Goal: Book appointment/travel/reservation

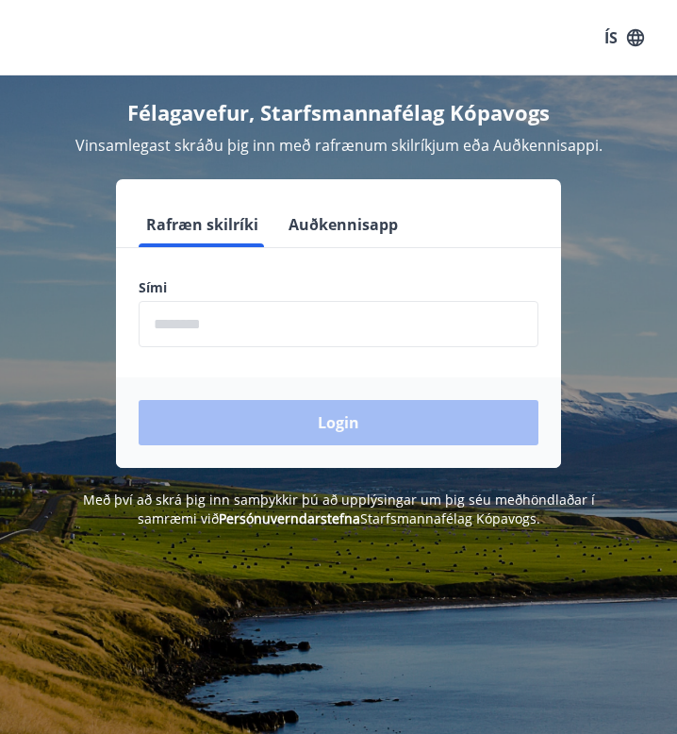
click at [241, 338] on input "phone" at bounding box center [339, 324] width 400 height 46
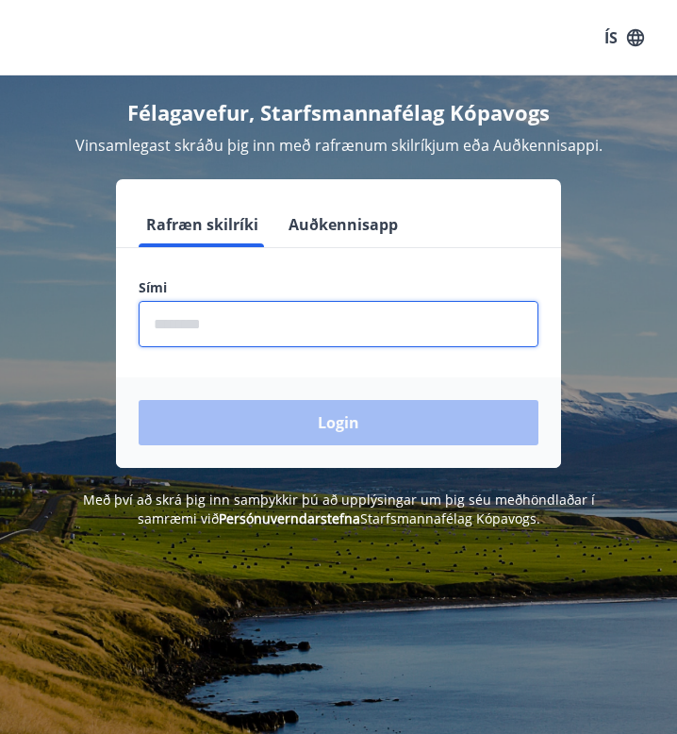
type input "********"
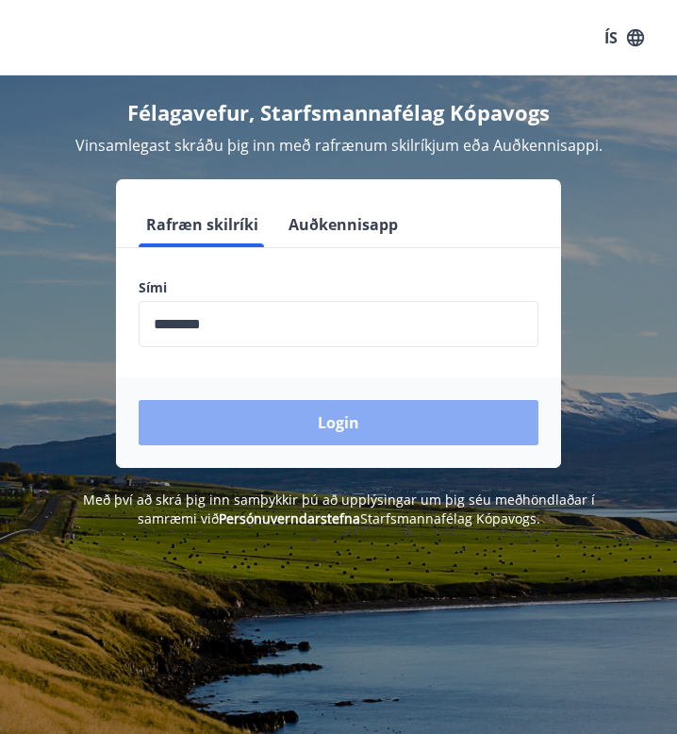
click at [223, 407] on button "Login" at bounding box center [339, 422] width 400 height 45
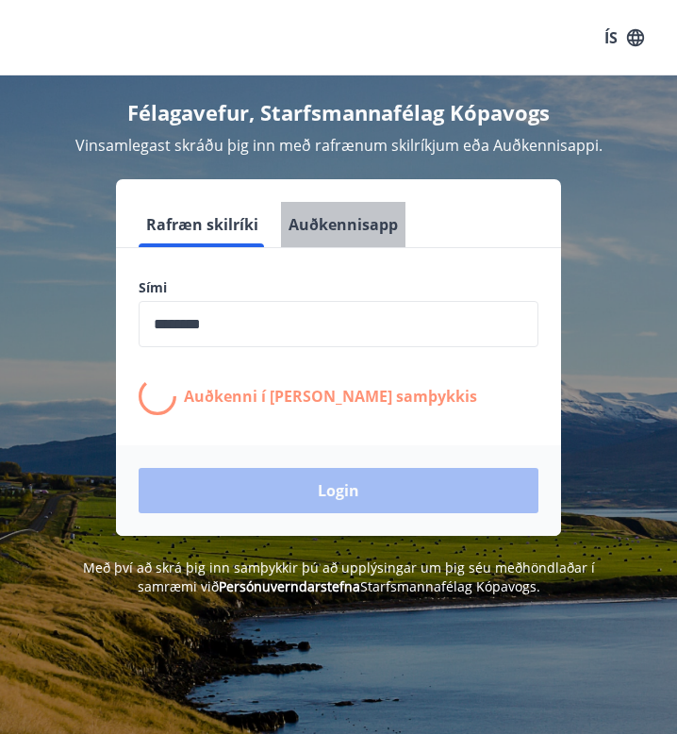
click at [353, 210] on button "Auðkennisapp" at bounding box center [343, 224] width 124 height 45
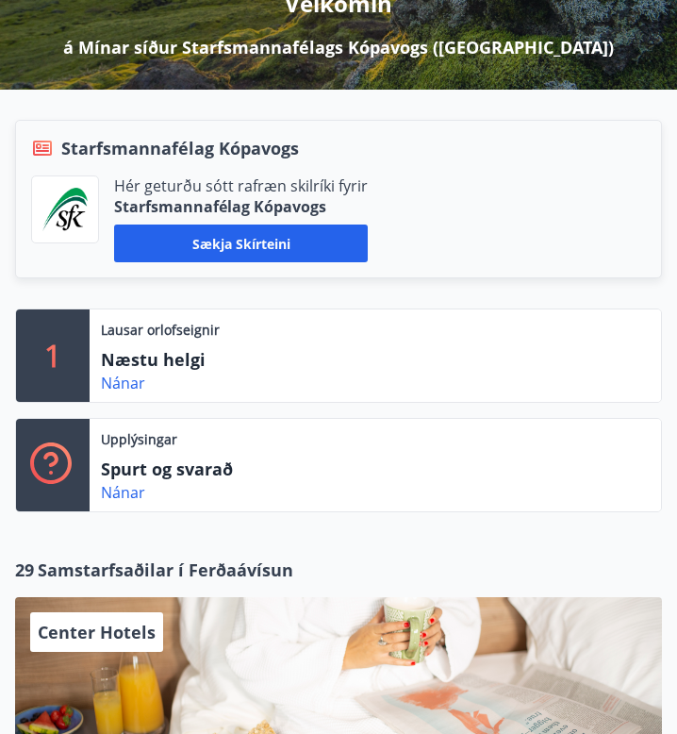
scroll to position [224, 0]
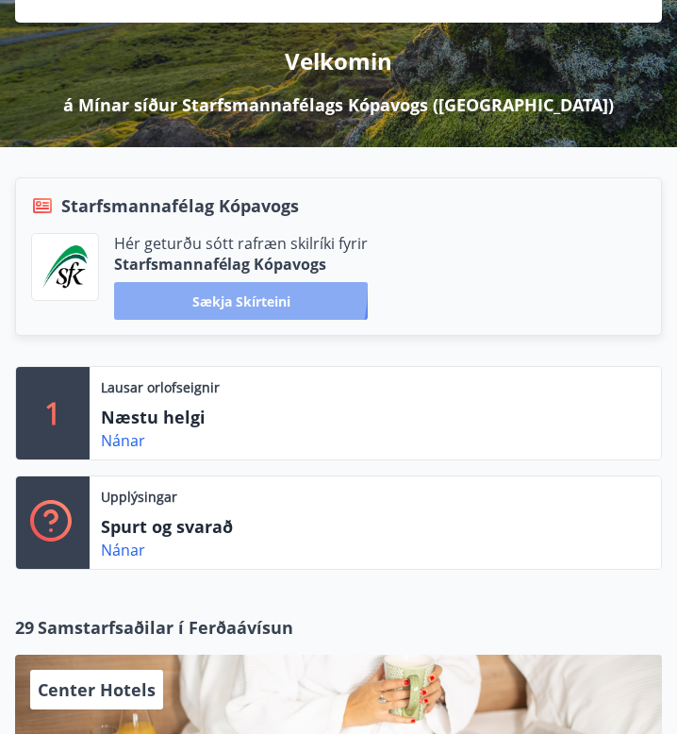
click at [222, 289] on button "Sækja skírteini" at bounding box center [241, 301] width 254 height 38
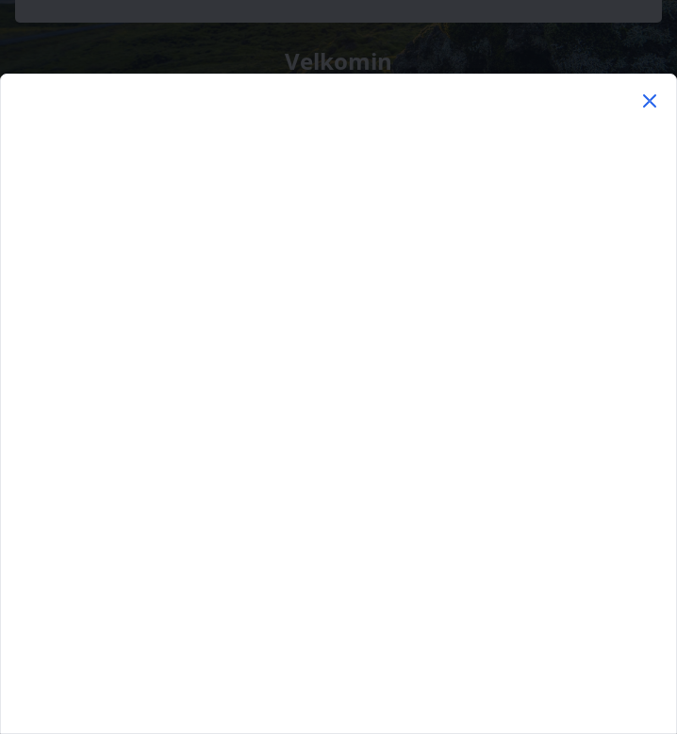
click at [649, 95] on icon at bounding box center [650, 101] width 23 height 23
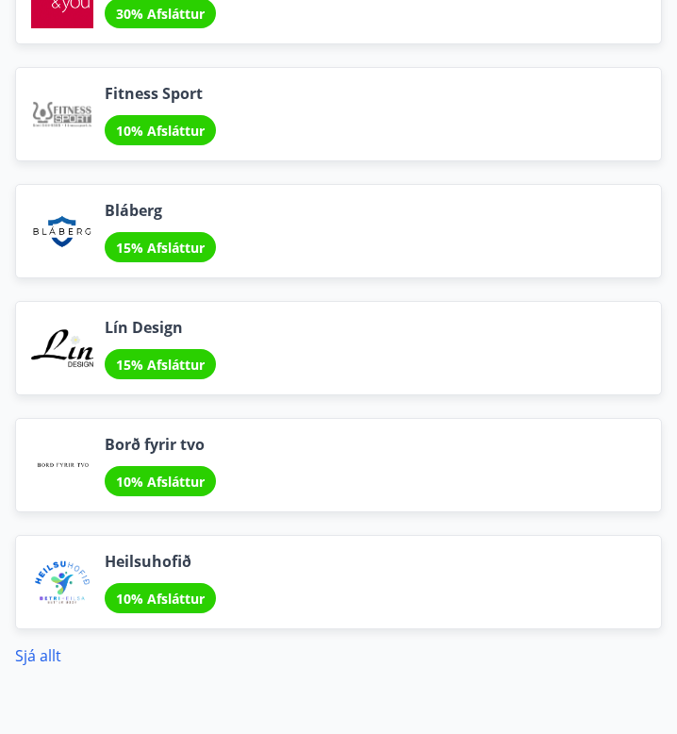
scroll to position [3818, 0]
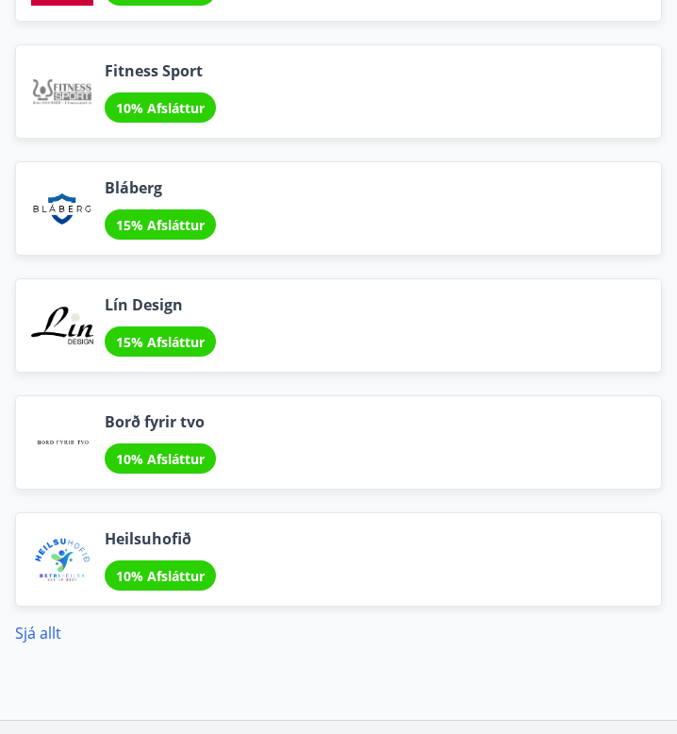
click at [46, 620] on div "Sjá allt" at bounding box center [338, 625] width 647 height 38
click at [46, 635] on link "Sjá allt" at bounding box center [38, 632] width 46 height 21
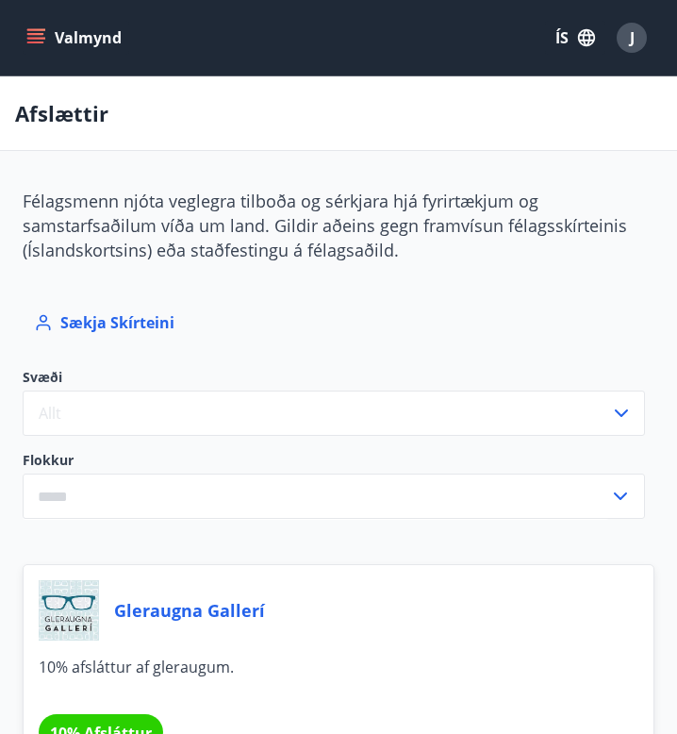
click at [31, 43] on icon "menu" at bounding box center [35, 37] width 19 height 19
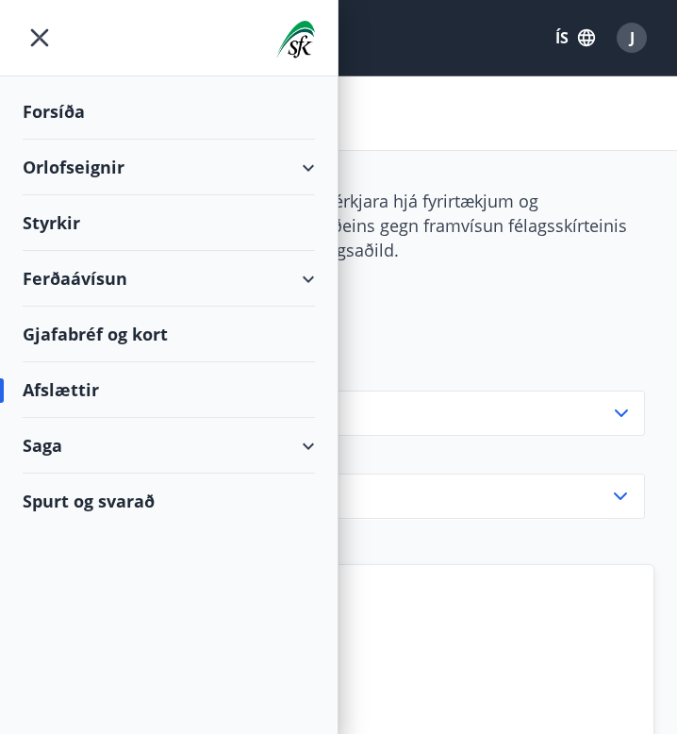
click at [56, 140] on div "Styrkir" at bounding box center [169, 112] width 292 height 56
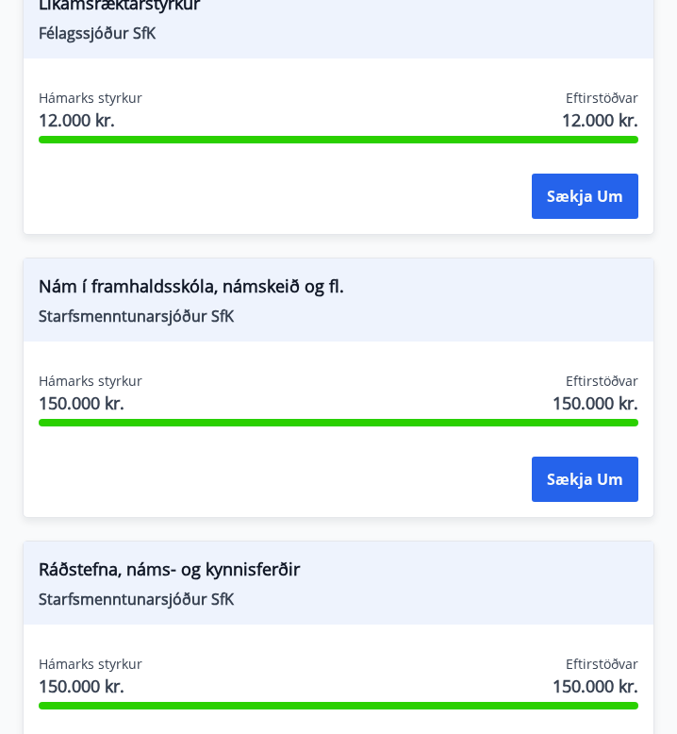
scroll to position [414, 0]
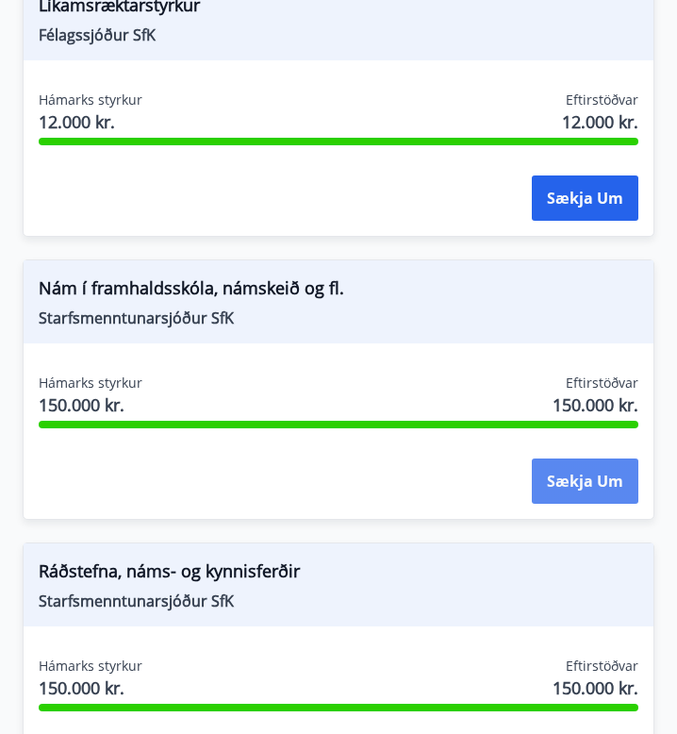
click at [562, 479] on button "Sækja um" at bounding box center [585, 480] width 107 height 45
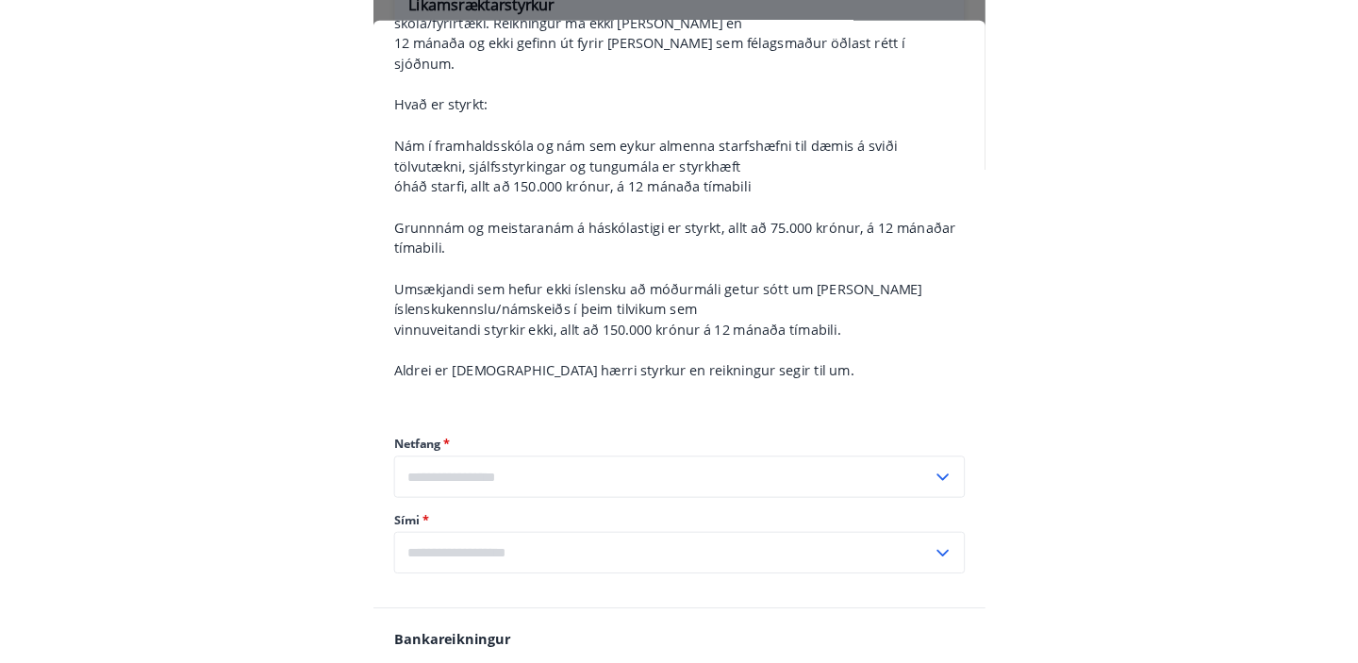
scroll to position [370, 0]
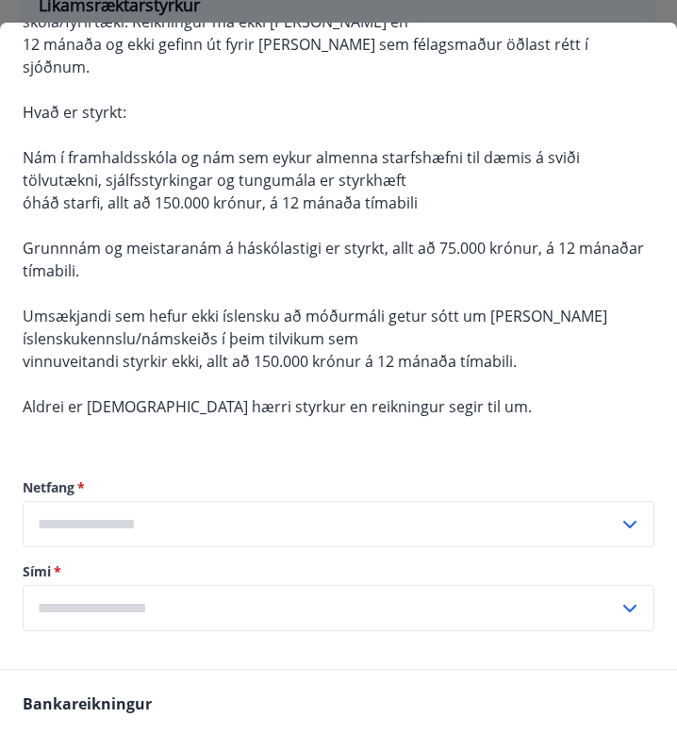
click at [174, 501] on input "text" at bounding box center [321, 524] width 596 height 46
click at [144, 501] on input "text" at bounding box center [321, 524] width 596 height 46
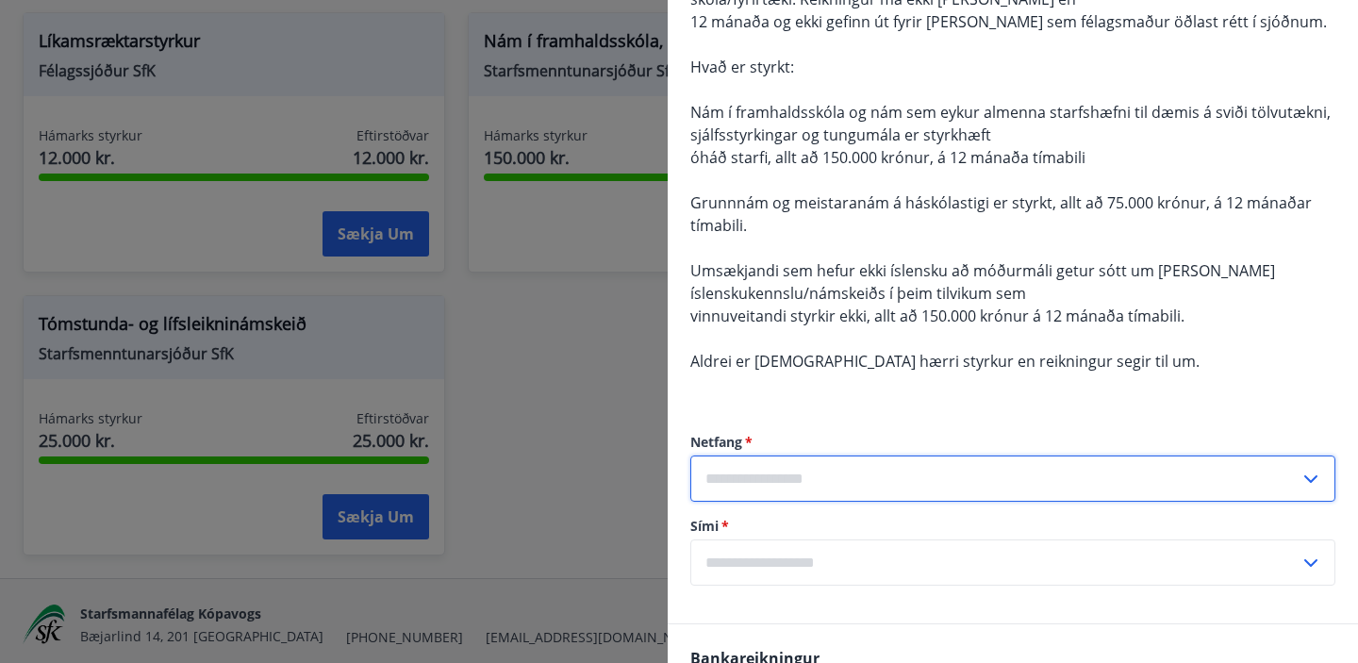
click at [676, 466] on input "text" at bounding box center [994, 479] width 609 height 46
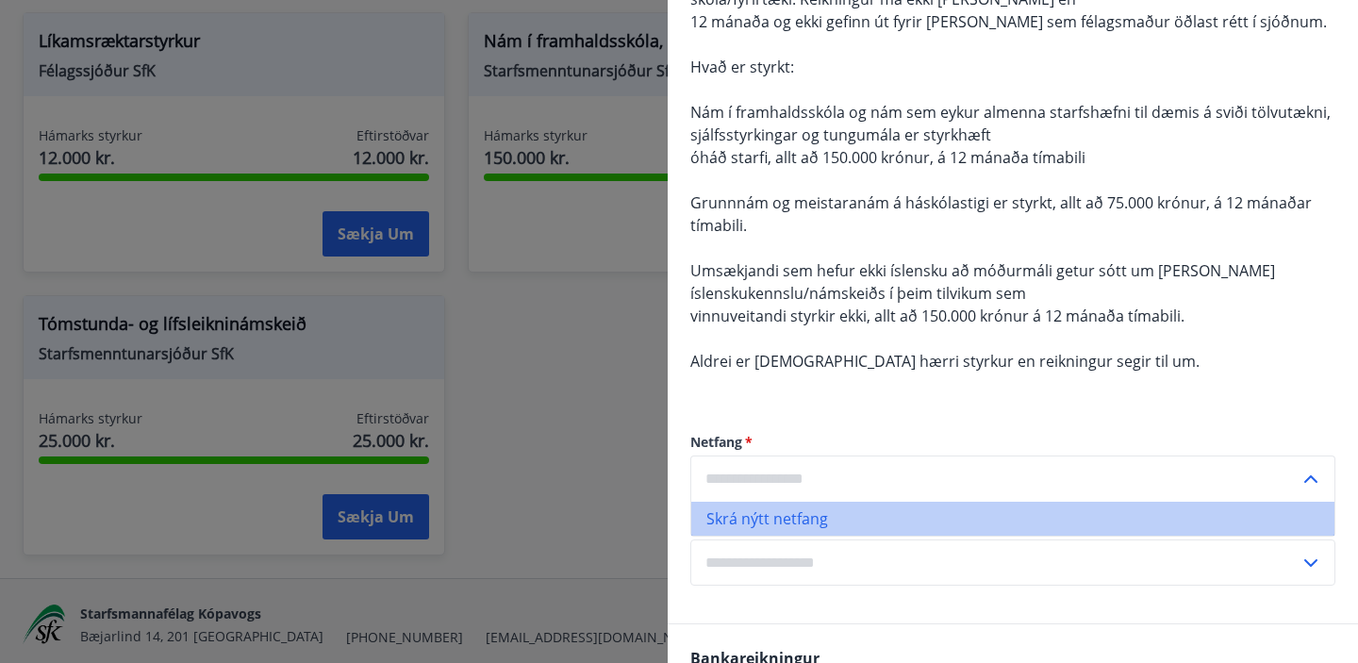
click at [676, 524] on li "Skrá nýtt netfang" at bounding box center [1012, 519] width 643 height 34
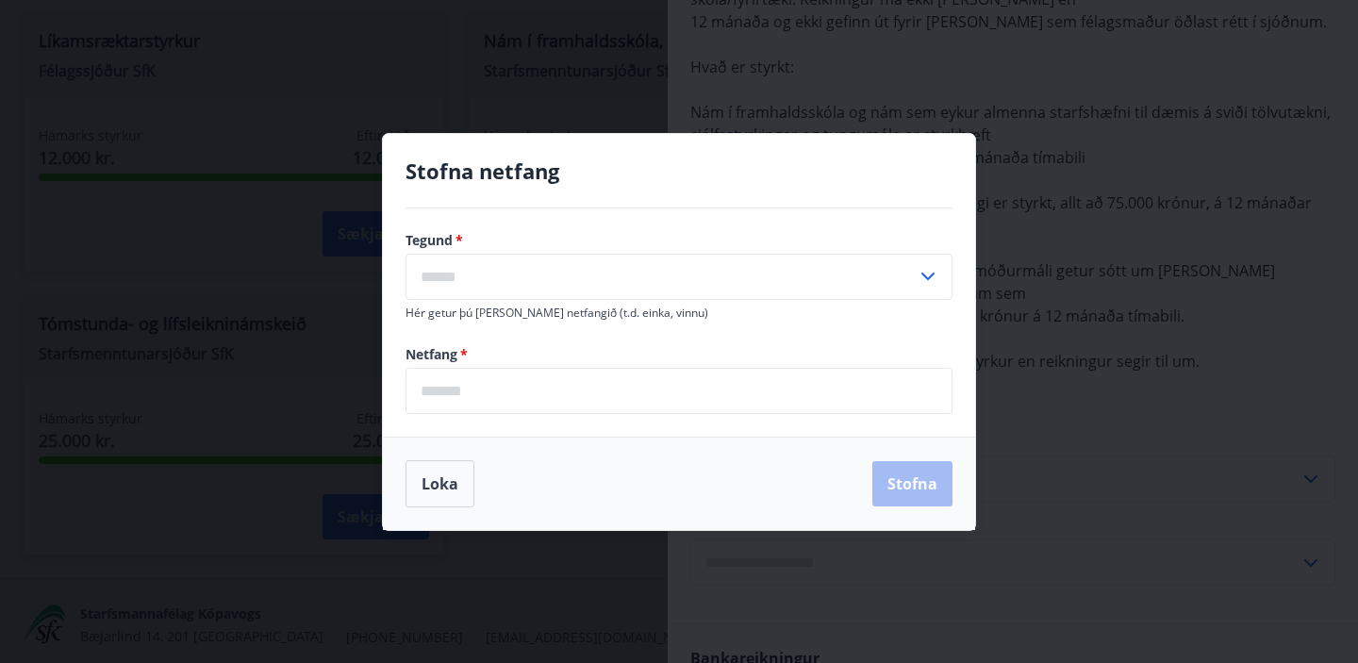
click at [676, 285] on input "text" at bounding box center [661, 277] width 511 height 46
click at [473, 329] on li "Heima" at bounding box center [679, 317] width 545 height 34
type input "*****"
click at [533, 384] on input "email" at bounding box center [679, 391] width 547 height 46
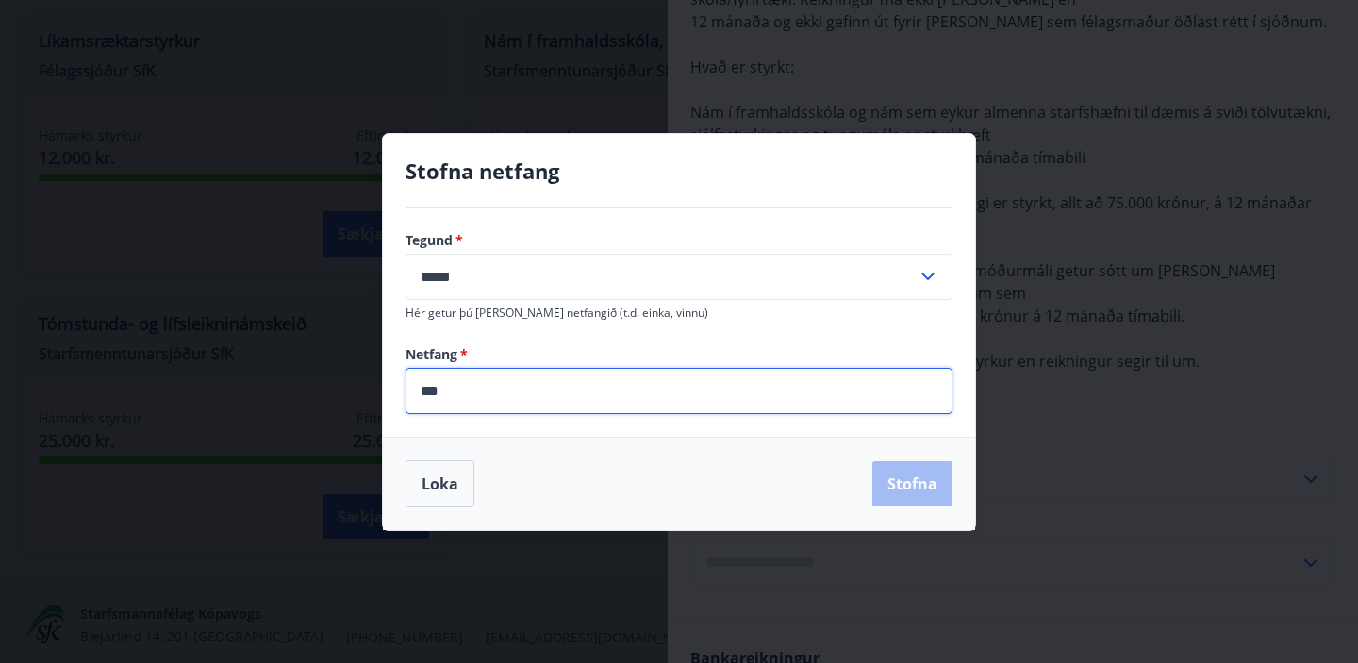
type input "**********"
click at [676, 474] on button "Stofna" at bounding box center [912, 483] width 80 height 45
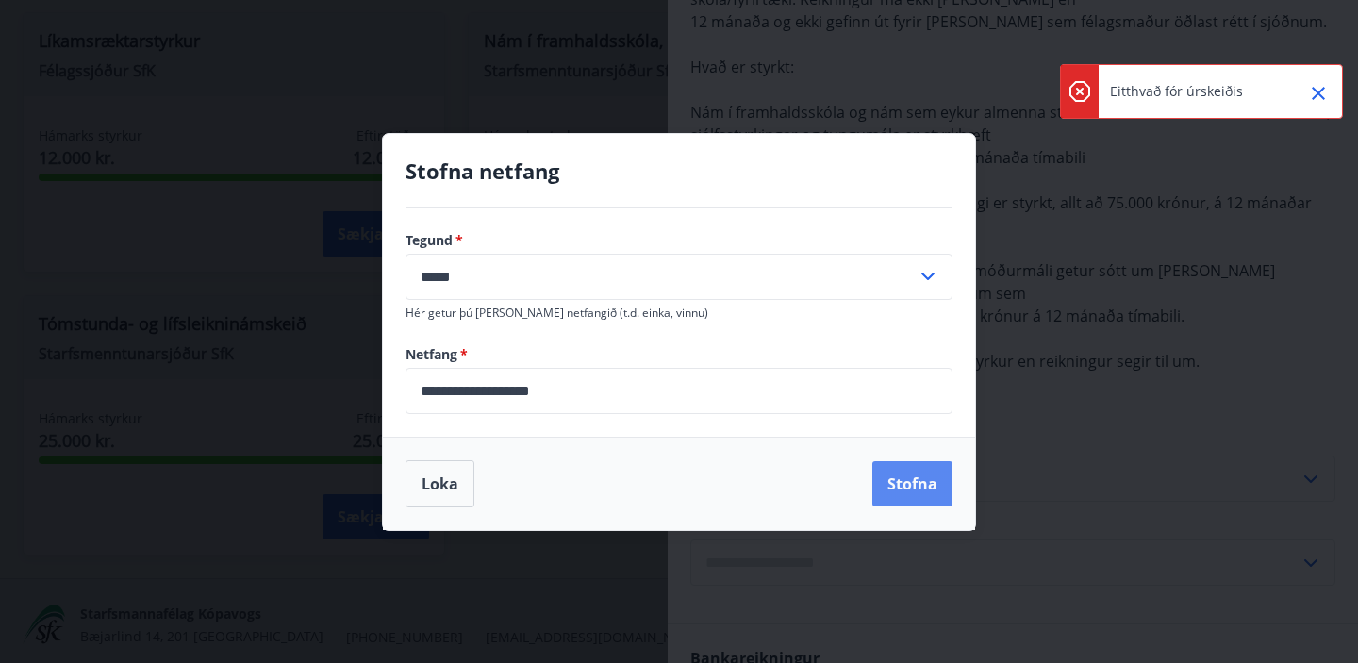
click at [676, 474] on button "Stofna" at bounding box center [912, 483] width 80 height 45
click at [676, 474] on div "Loka Stofna" at bounding box center [679, 483] width 547 height 47
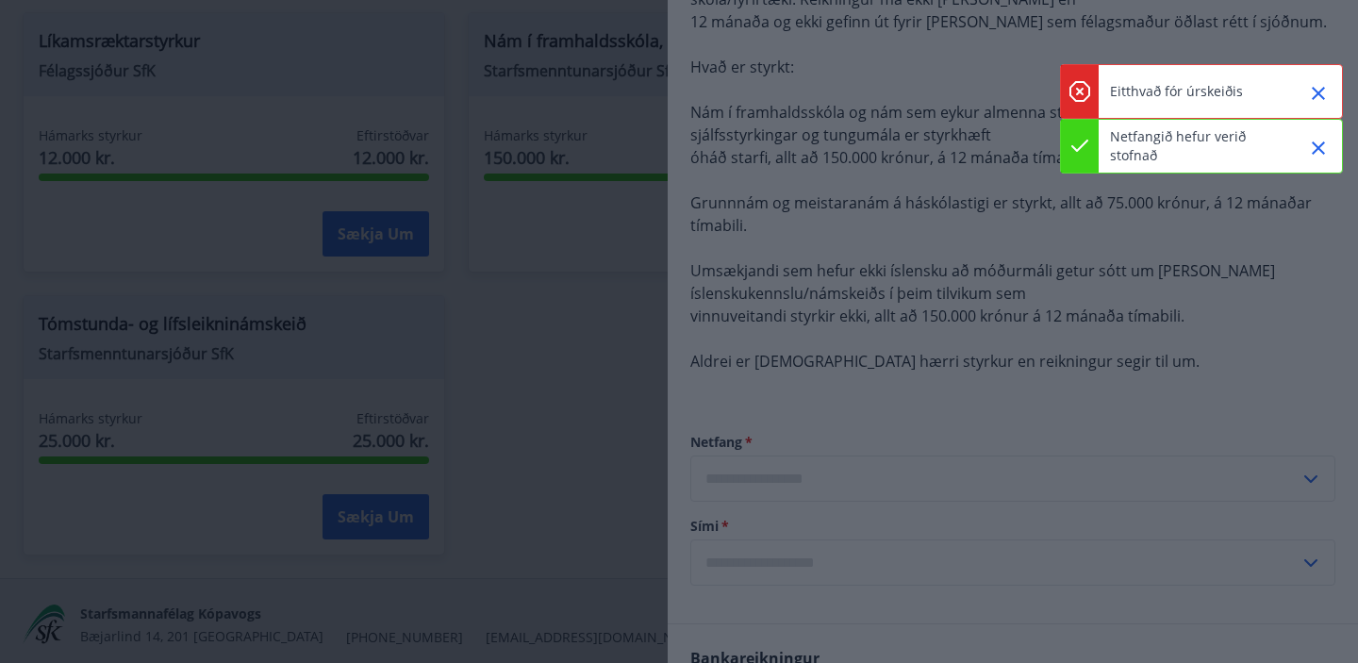
type input "**********"
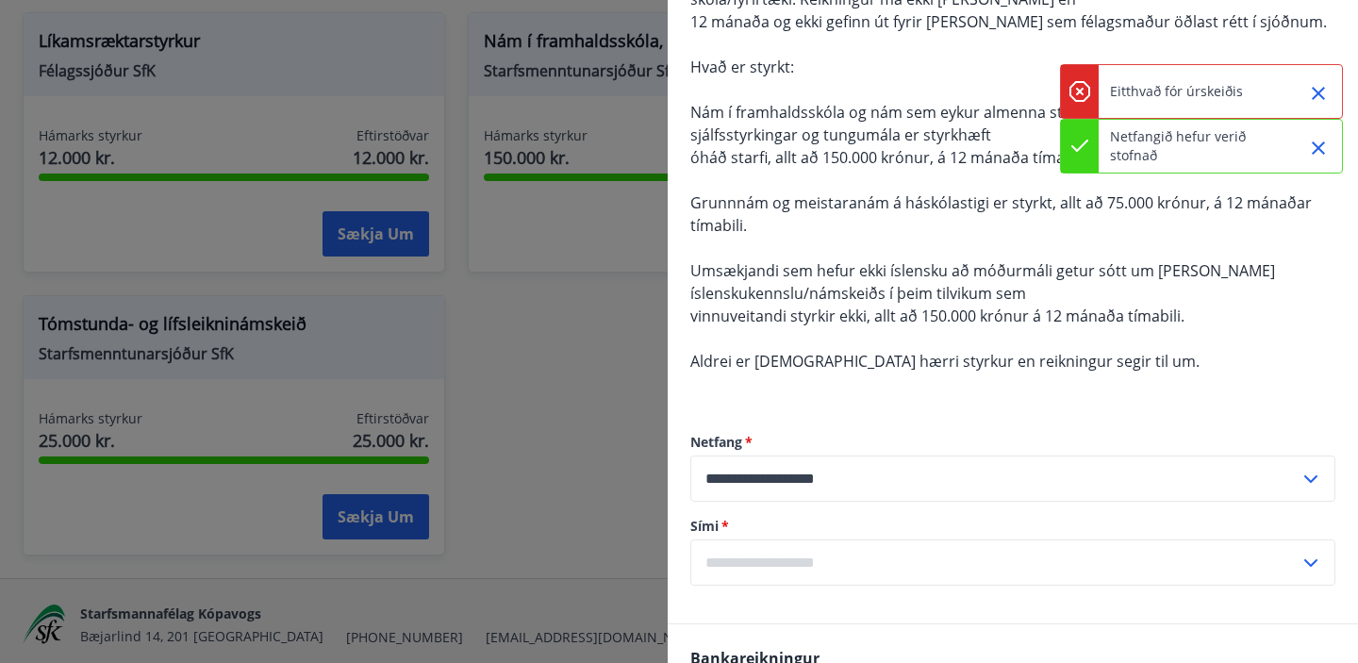
scroll to position [437, 0]
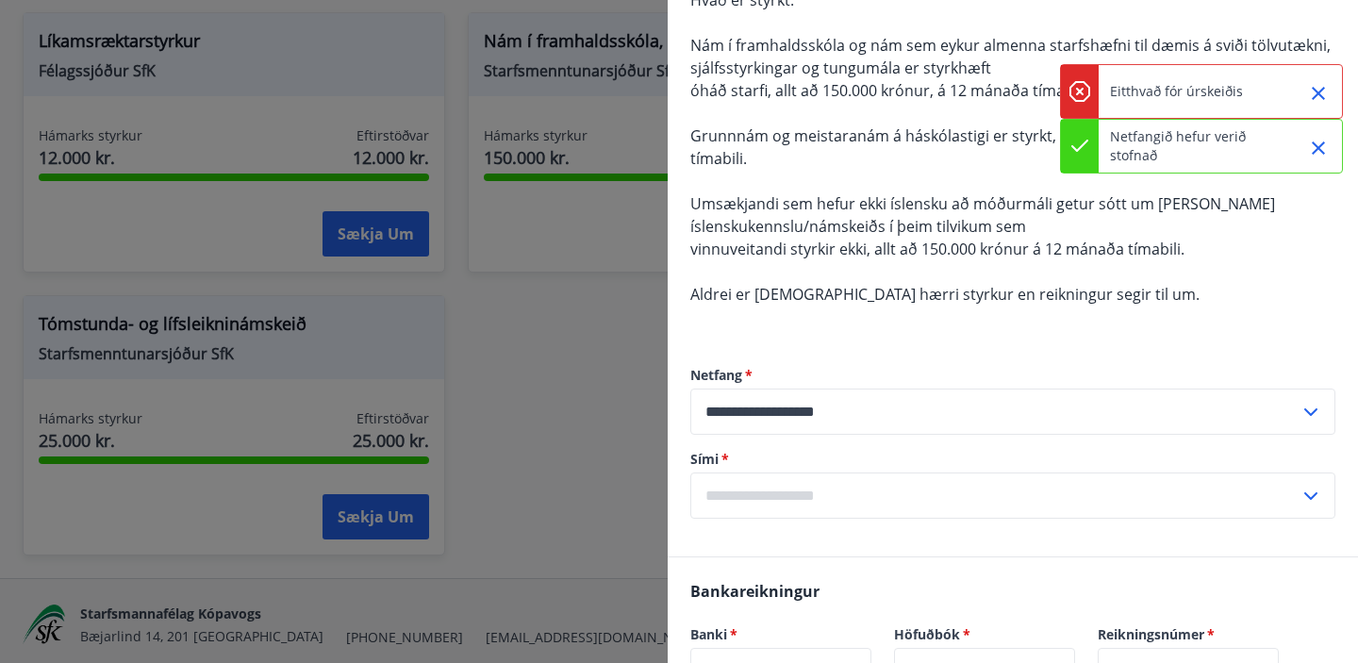
click at [676, 490] on input "text" at bounding box center [994, 496] width 609 height 46
click at [676, 519] on li "Skrá nýtt símanúmer" at bounding box center [1012, 536] width 643 height 34
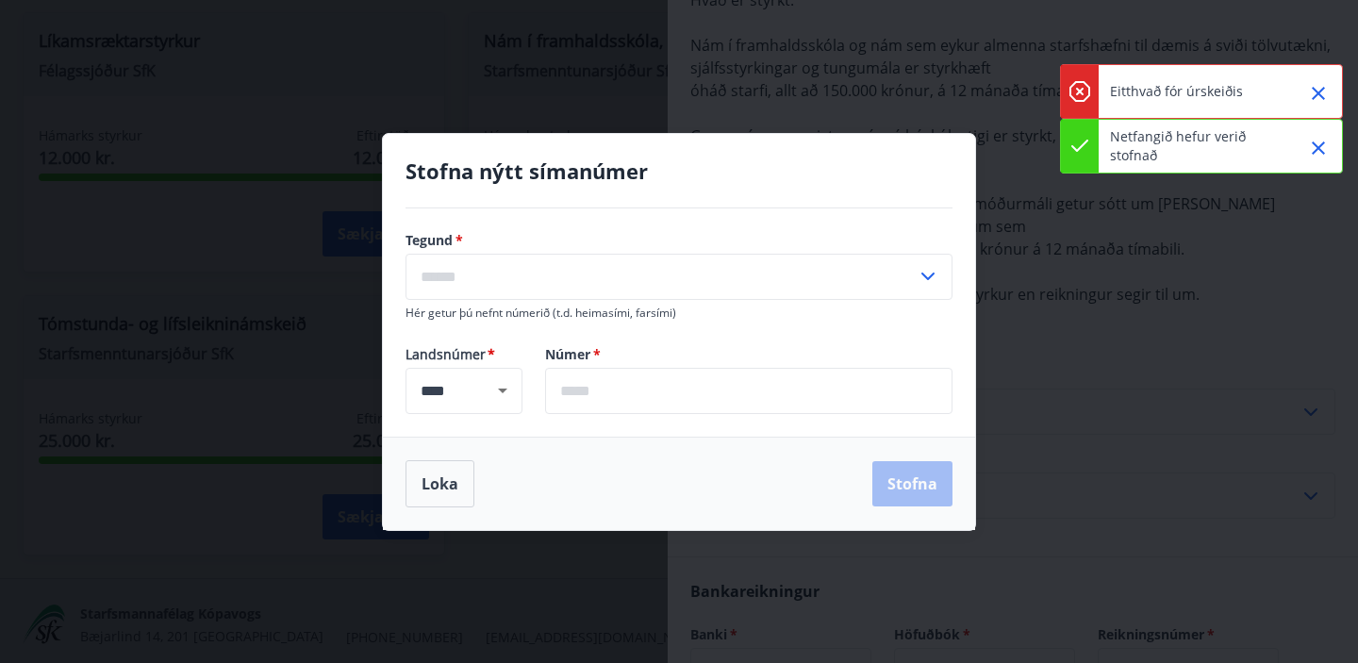
click at [598, 270] on input "text" at bounding box center [661, 277] width 511 height 46
click at [450, 319] on li "Farsími" at bounding box center [679, 317] width 545 height 34
type input "*******"
click at [601, 408] on input "text" at bounding box center [748, 391] width 407 height 46
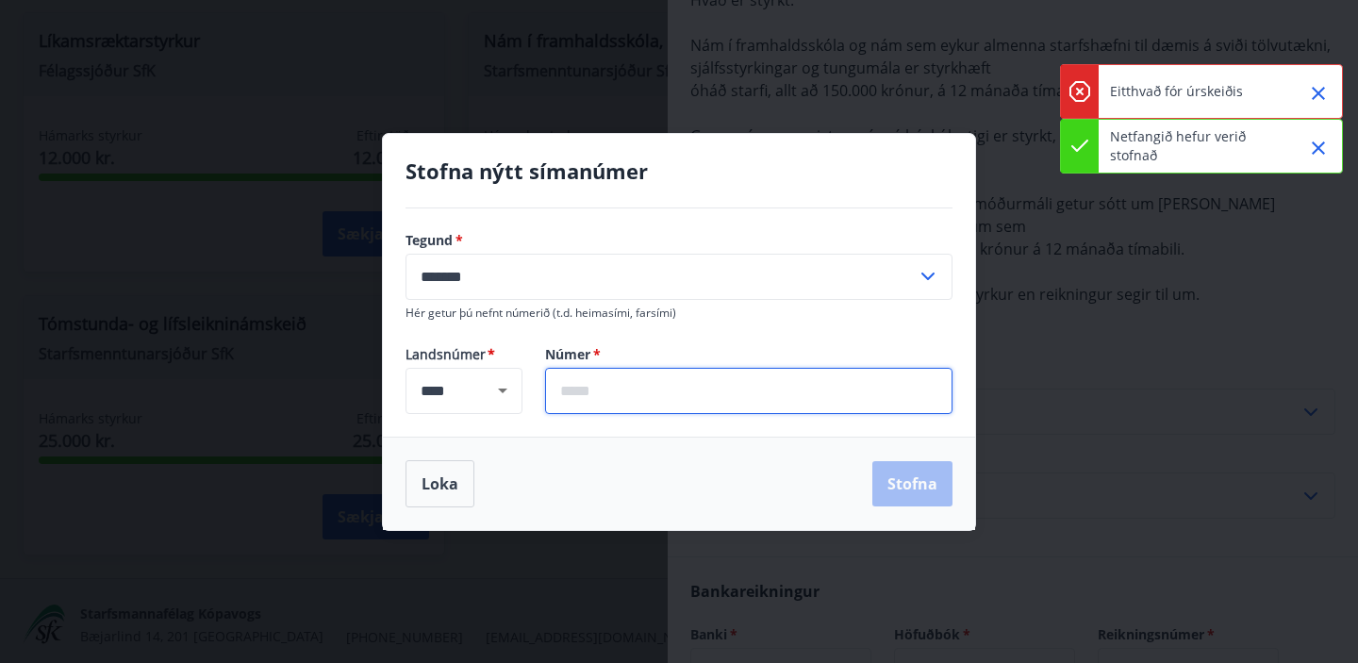
type input "*******"
click at [676, 482] on button "Stofna" at bounding box center [912, 483] width 80 height 45
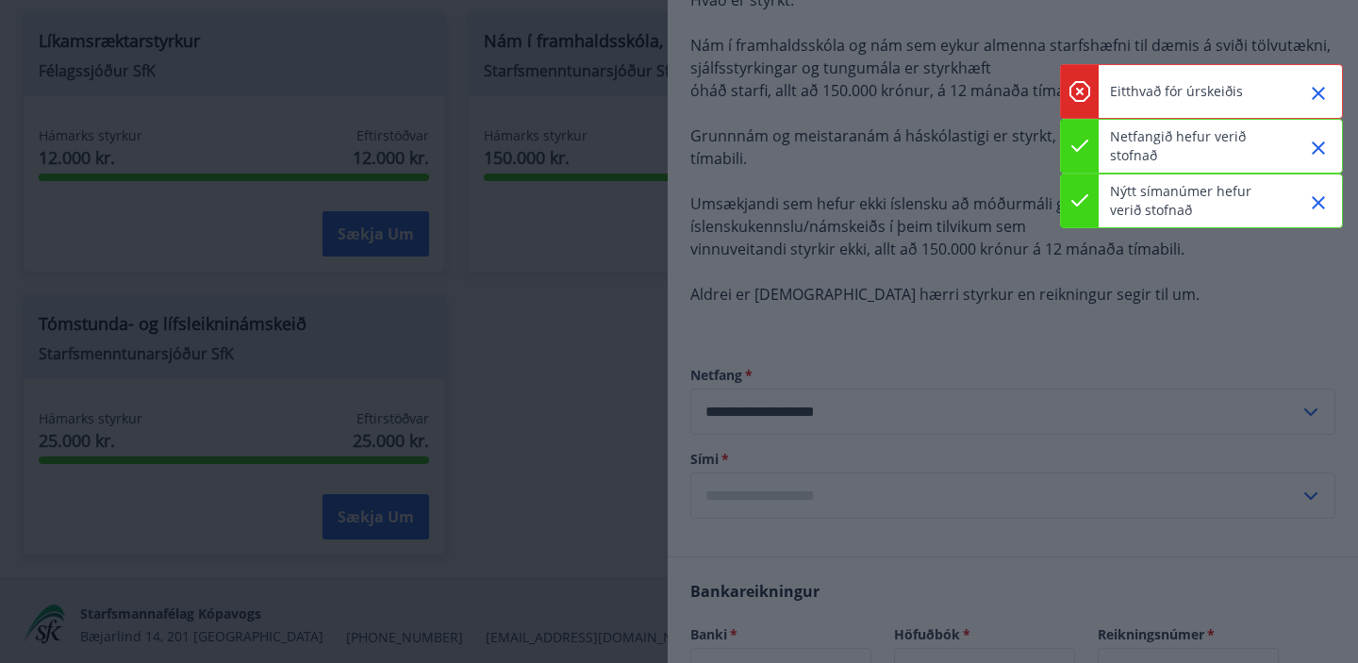
type input "**********"
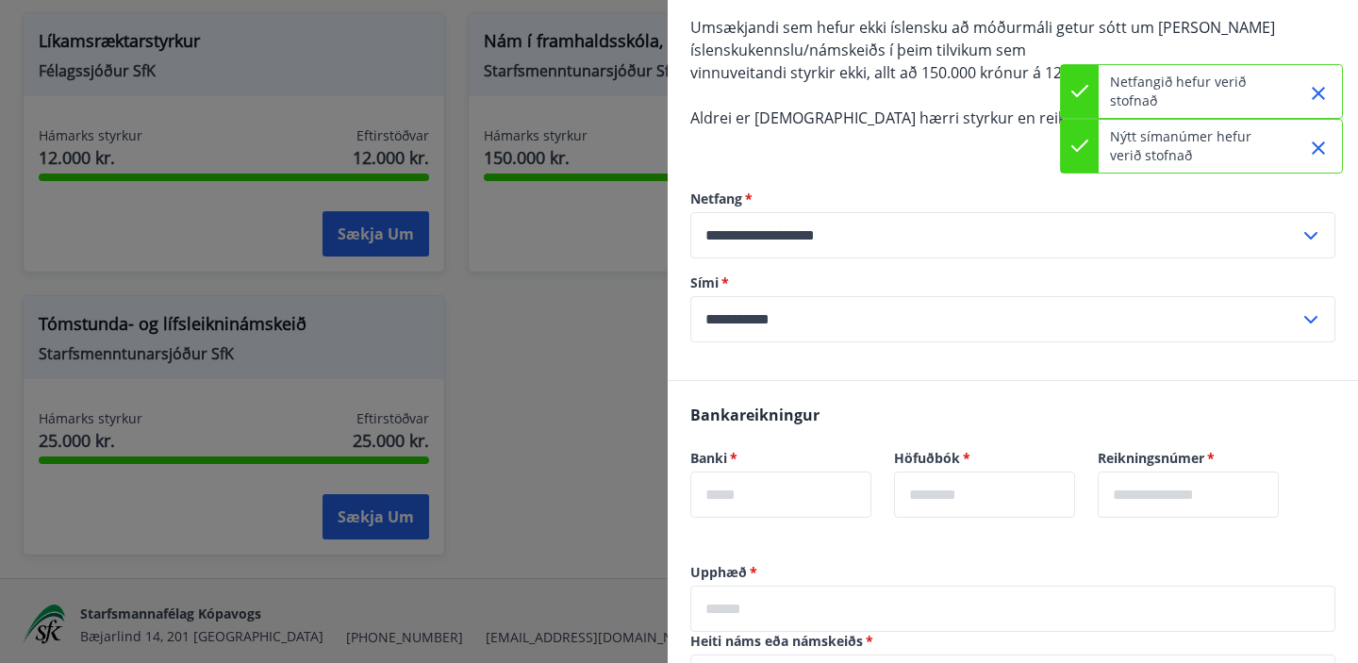
scroll to position [687, 0]
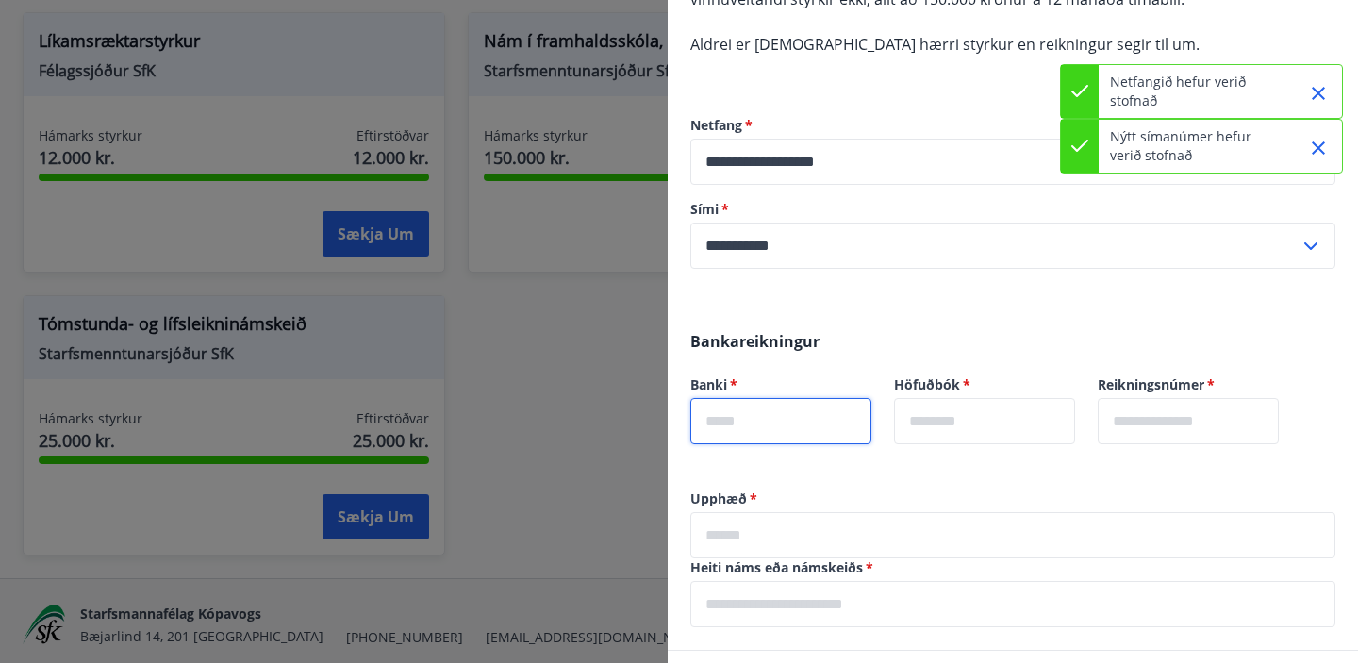
click at [676, 430] on input "text" at bounding box center [780, 421] width 181 height 46
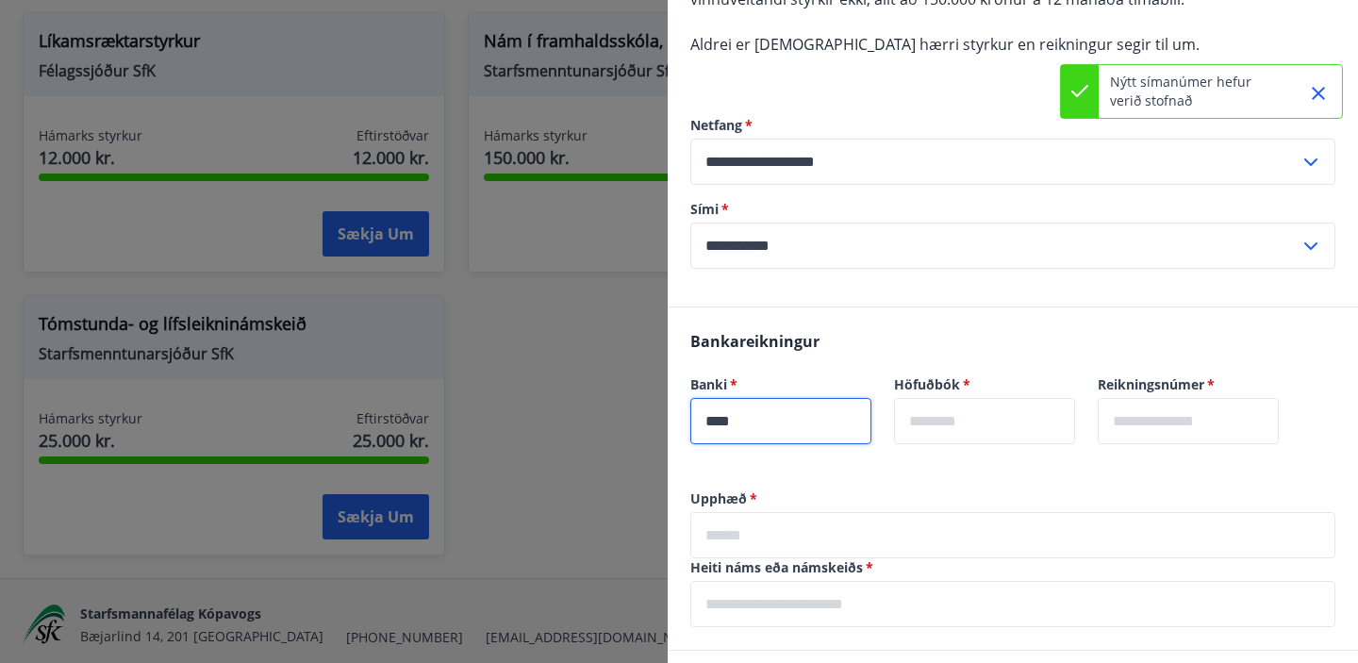
type input "****"
click at [676, 414] on input "text" at bounding box center [984, 421] width 181 height 46
type input "**"
click at [676, 415] on input "text" at bounding box center [1188, 421] width 181 height 46
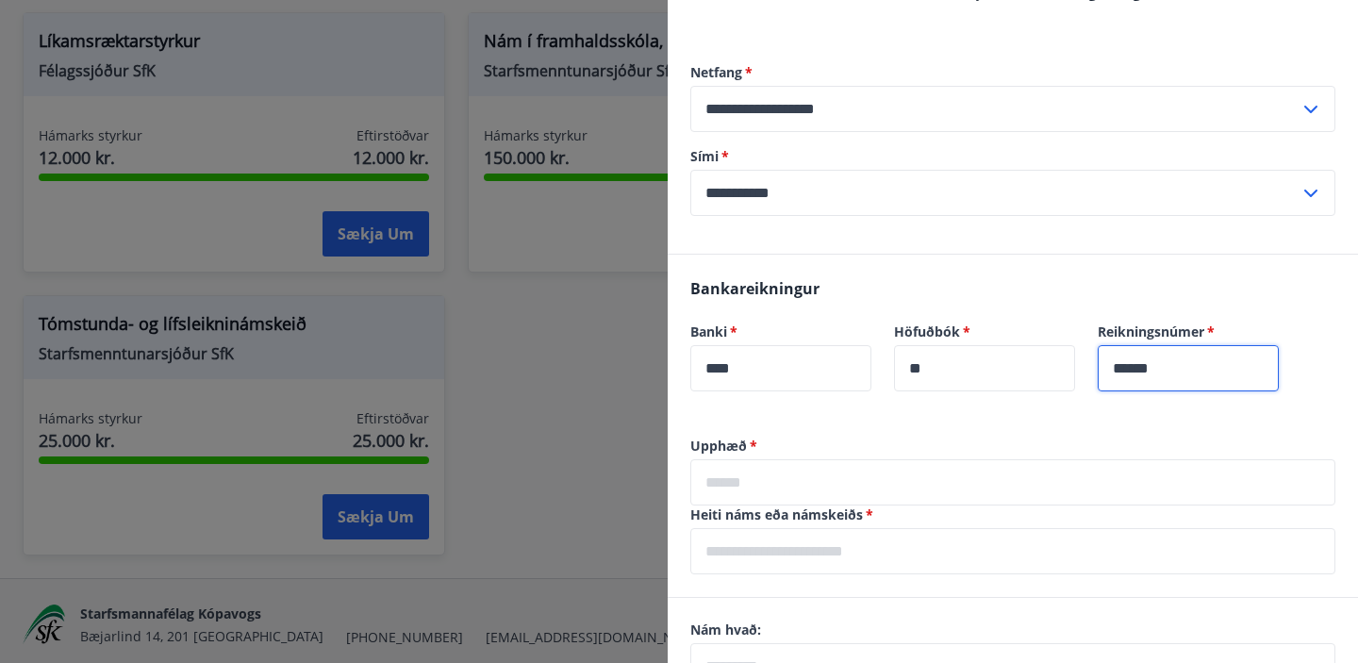
scroll to position [762, 0]
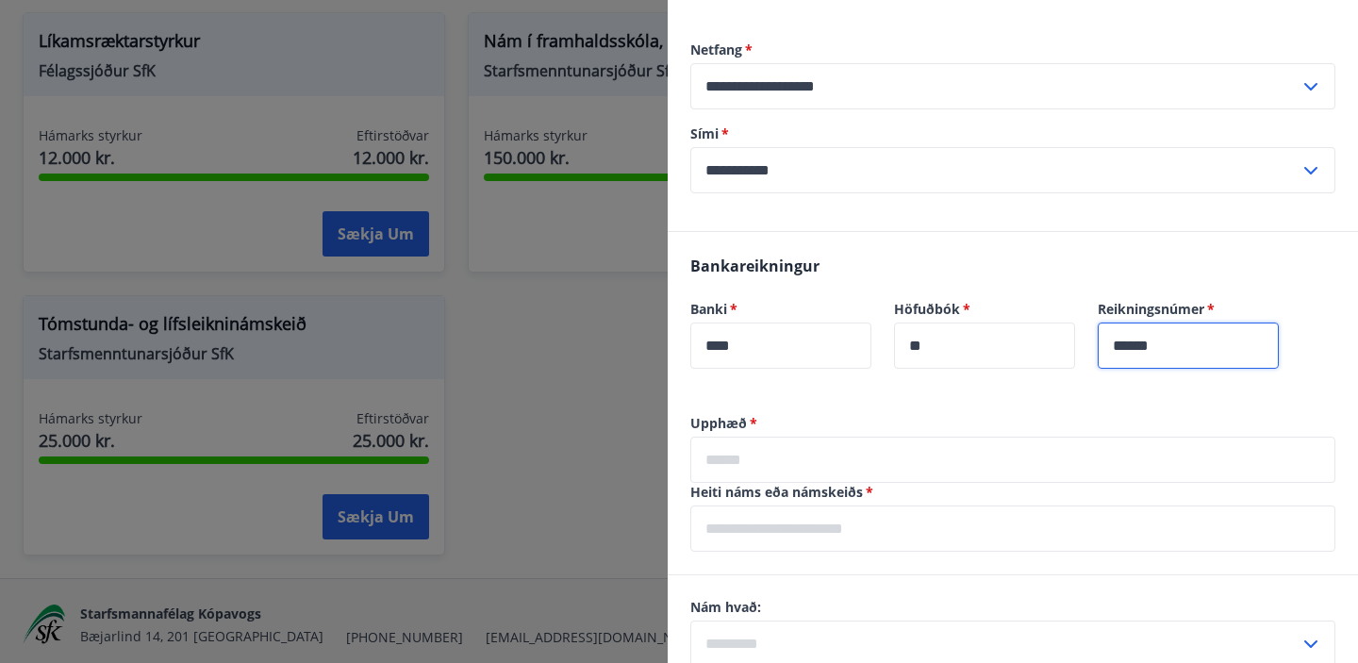
type input "******"
click at [676, 466] on input "text" at bounding box center [1012, 460] width 645 height 46
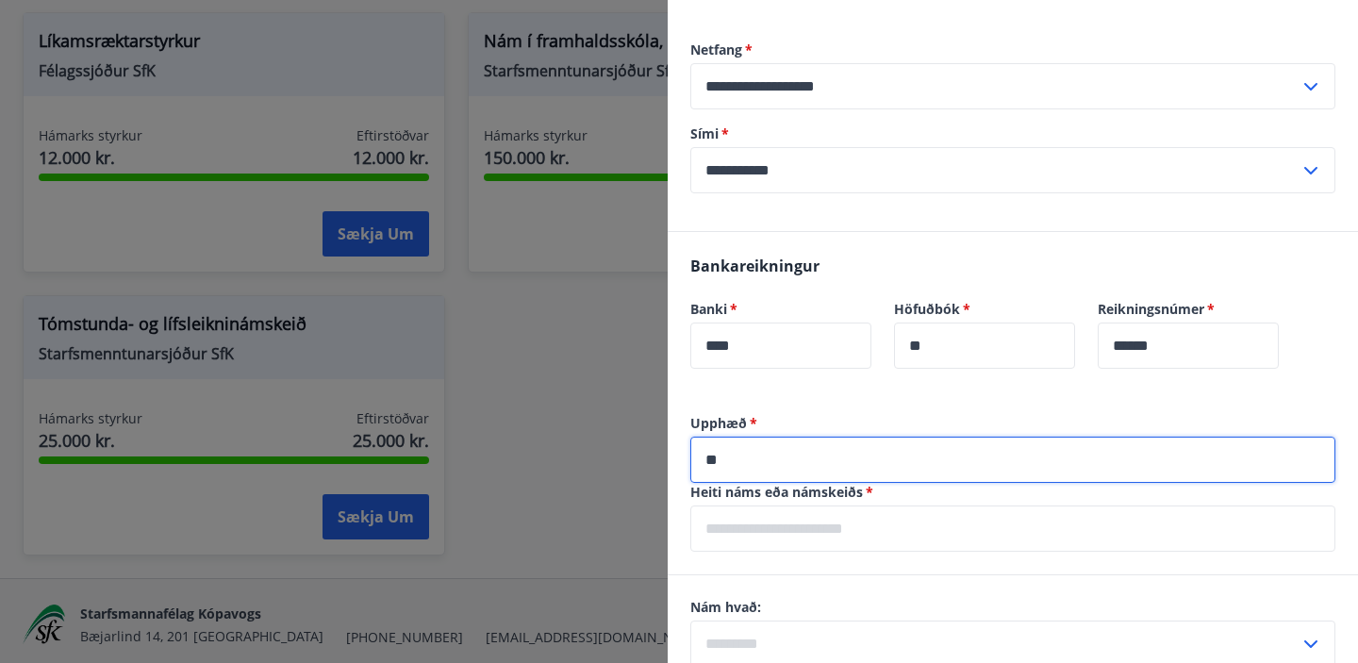
type input "*"
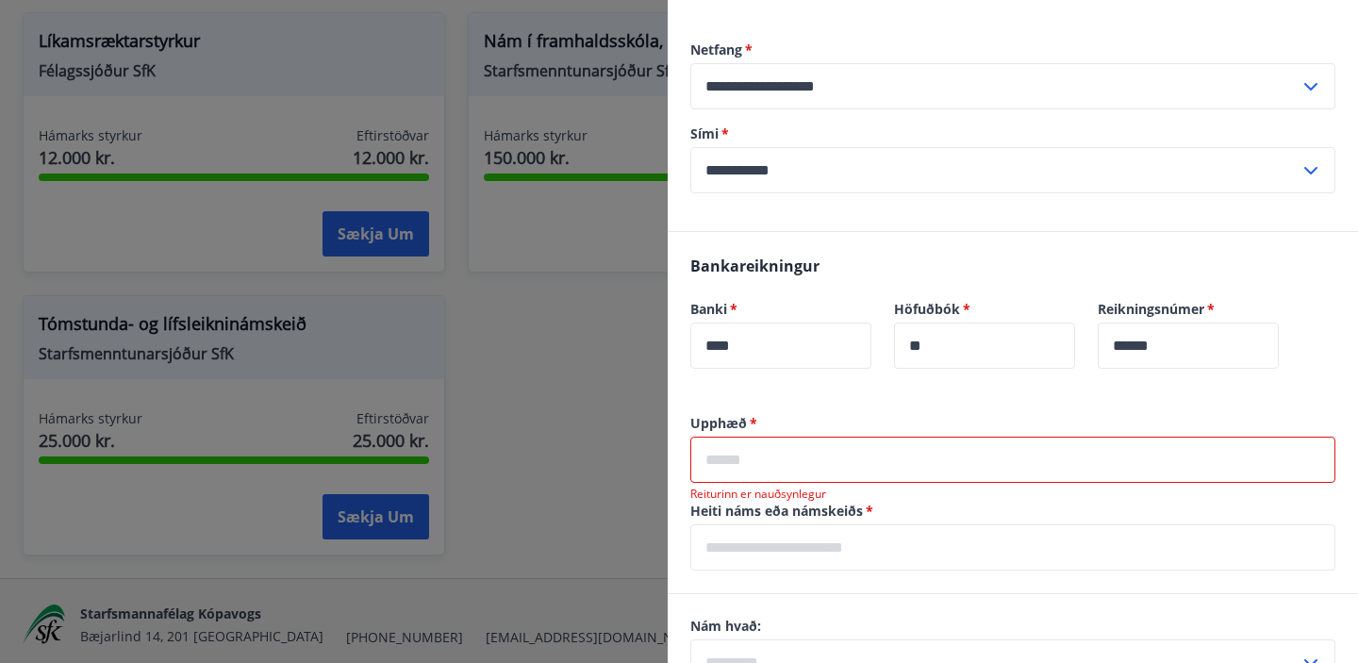
click at [540, 345] on div at bounding box center [679, 331] width 1358 height 663
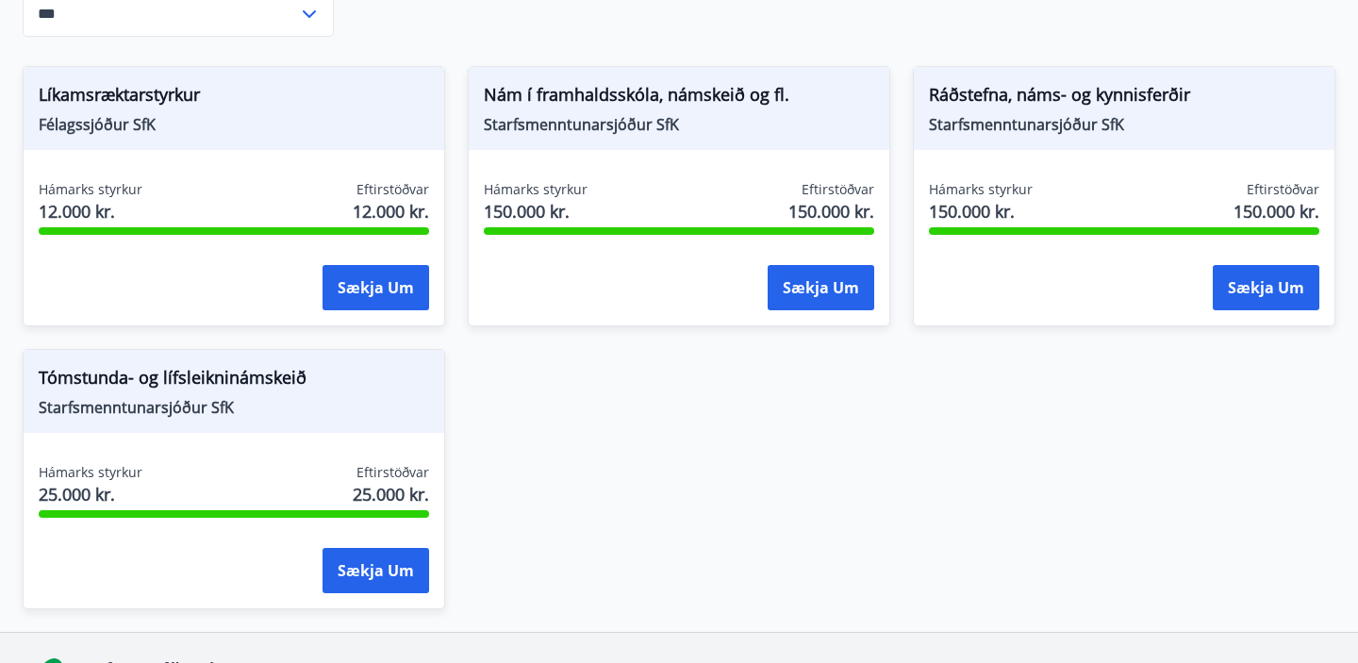
scroll to position [363, 0]
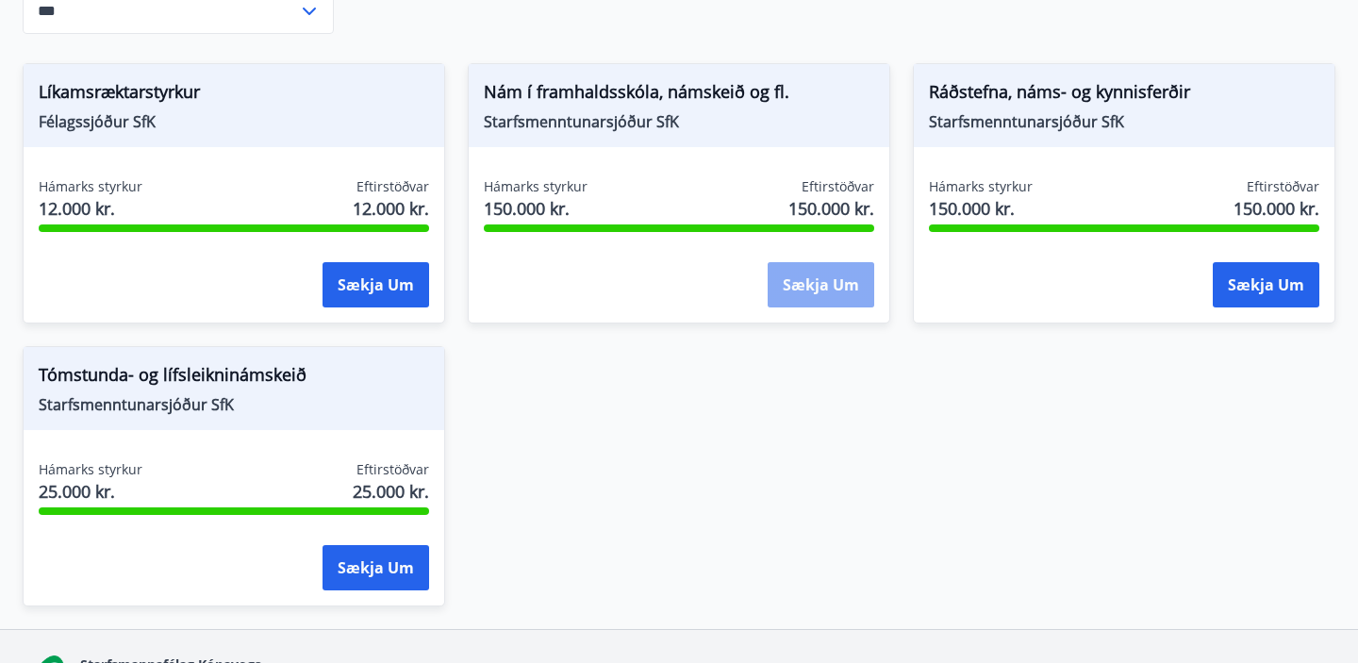
click at [676, 284] on button "Sækja um" at bounding box center [821, 284] width 107 height 45
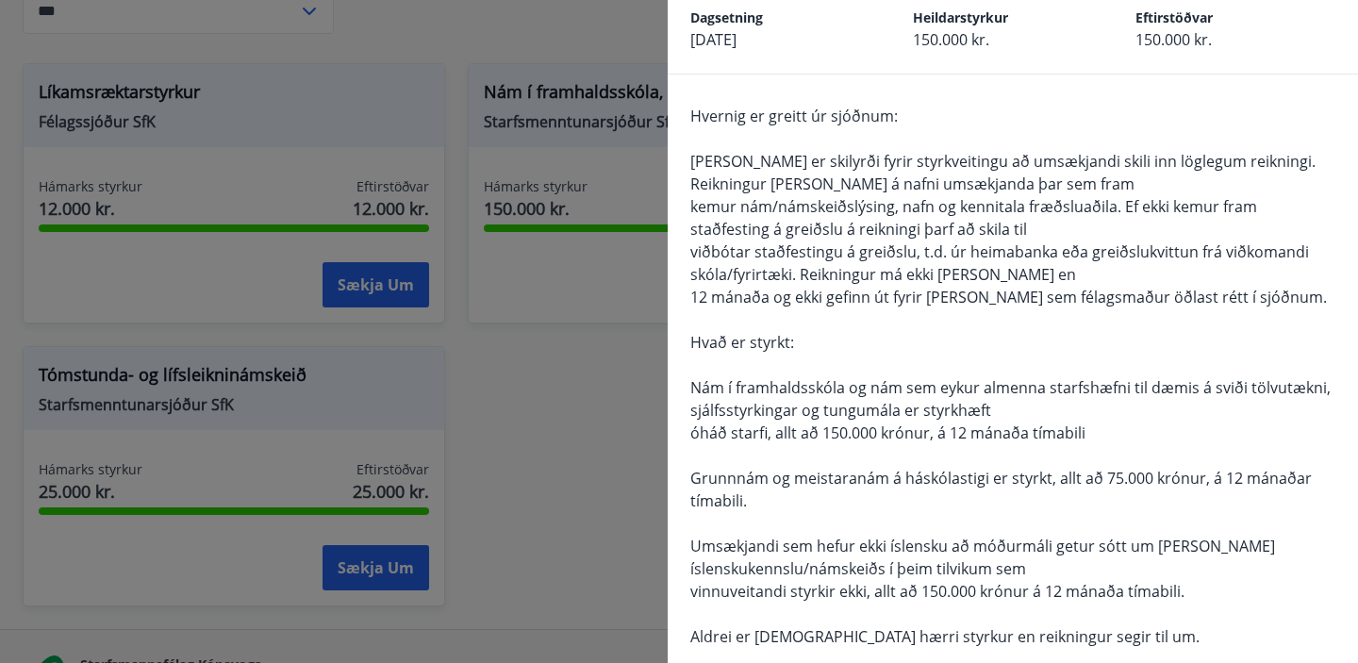
scroll to position [94, 0]
click at [513, 284] on div at bounding box center [679, 331] width 1358 height 663
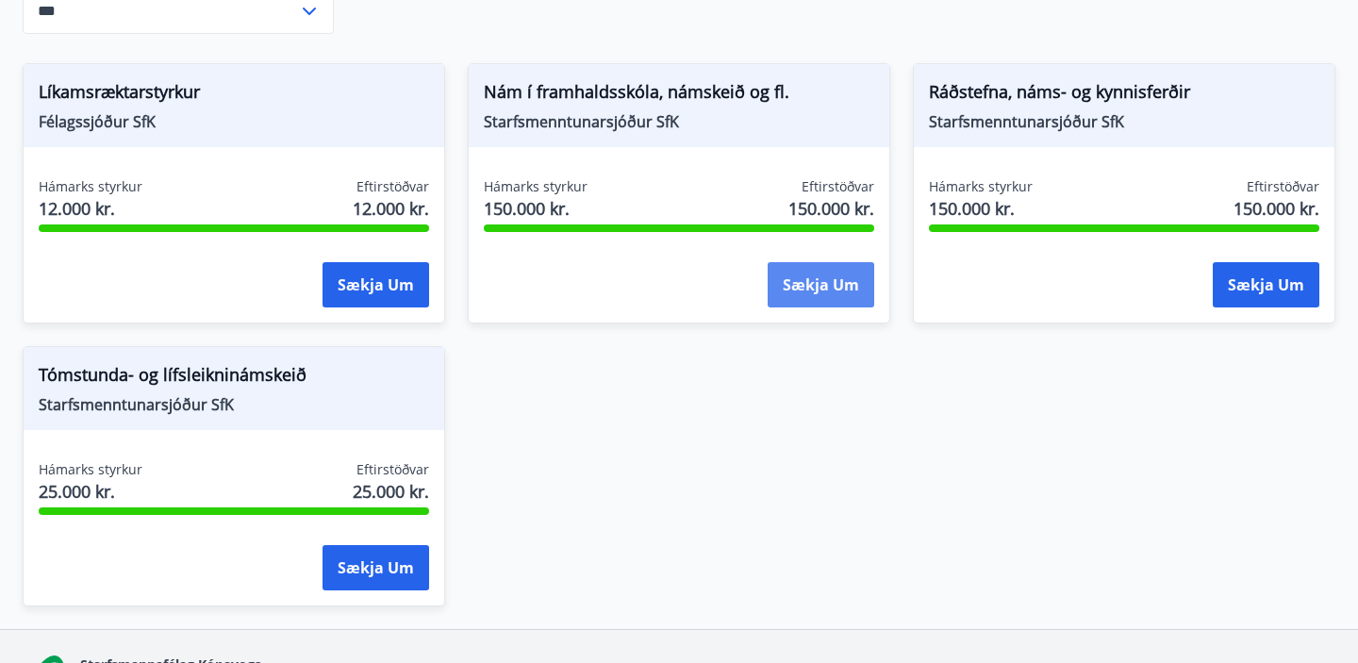
click at [676, 272] on button "Sækja um" at bounding box center [821, 284] width 107 height 45
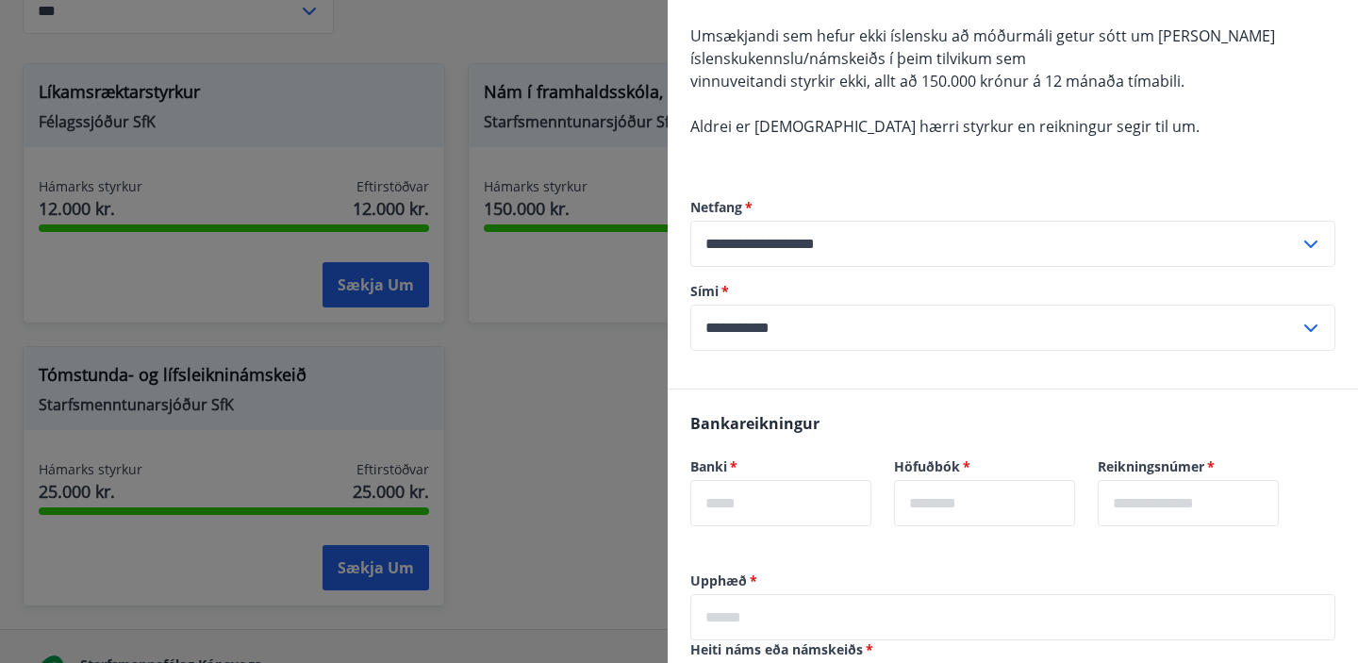
scroll to position [644, 0]
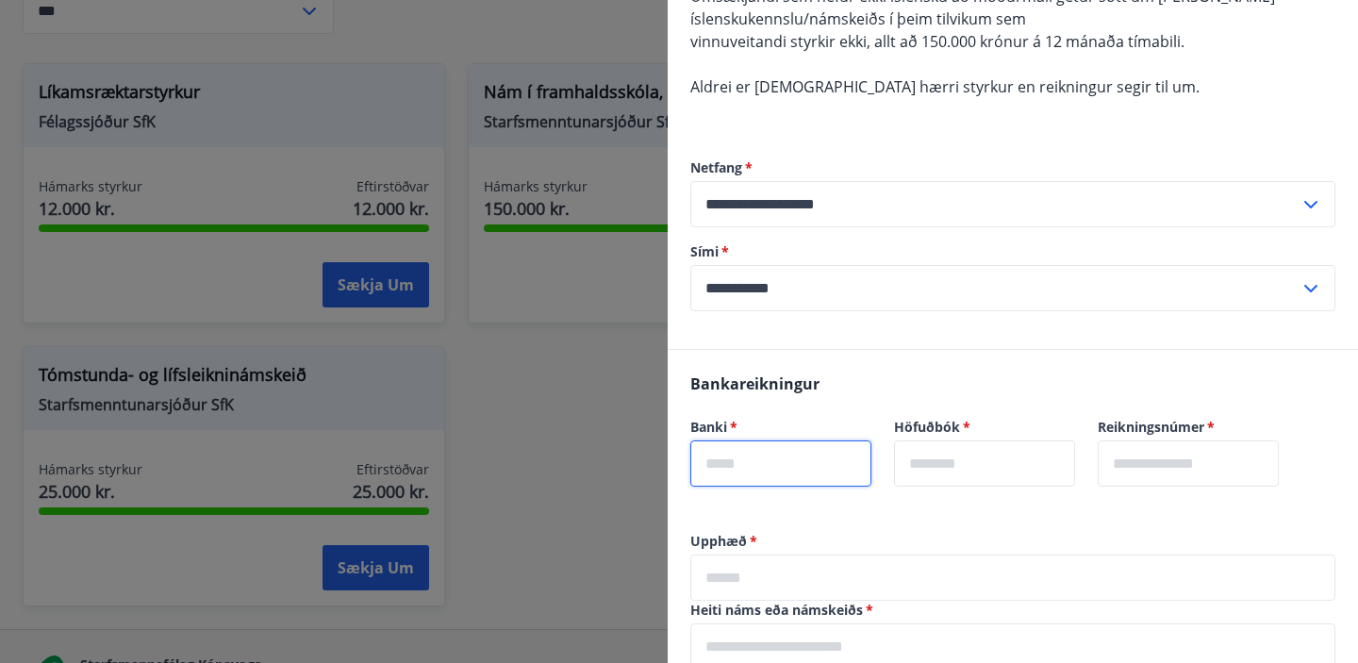
click at [676, 456] on input "text" at bounding box center [780, 463] width 181 height 46
type input "****"
click at [676, 485] on input "text" at bounding box center [984, 463] width 181 height 46
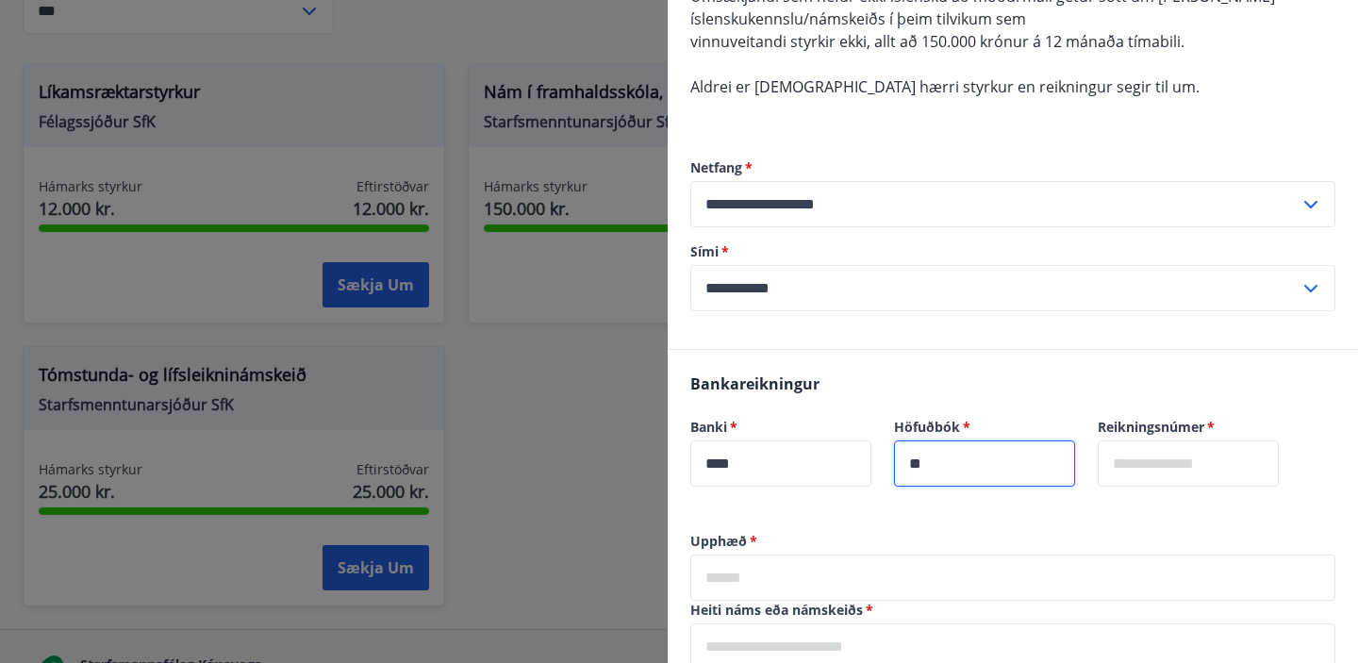
type input "**"
click at [676, 439] on div "Reikningsnúmer   * ​" at bounding box center [1177, 440] width 204 height 91
click at [676, 460] on input "text" at bounding box center [1188, 463] width 181 height 46
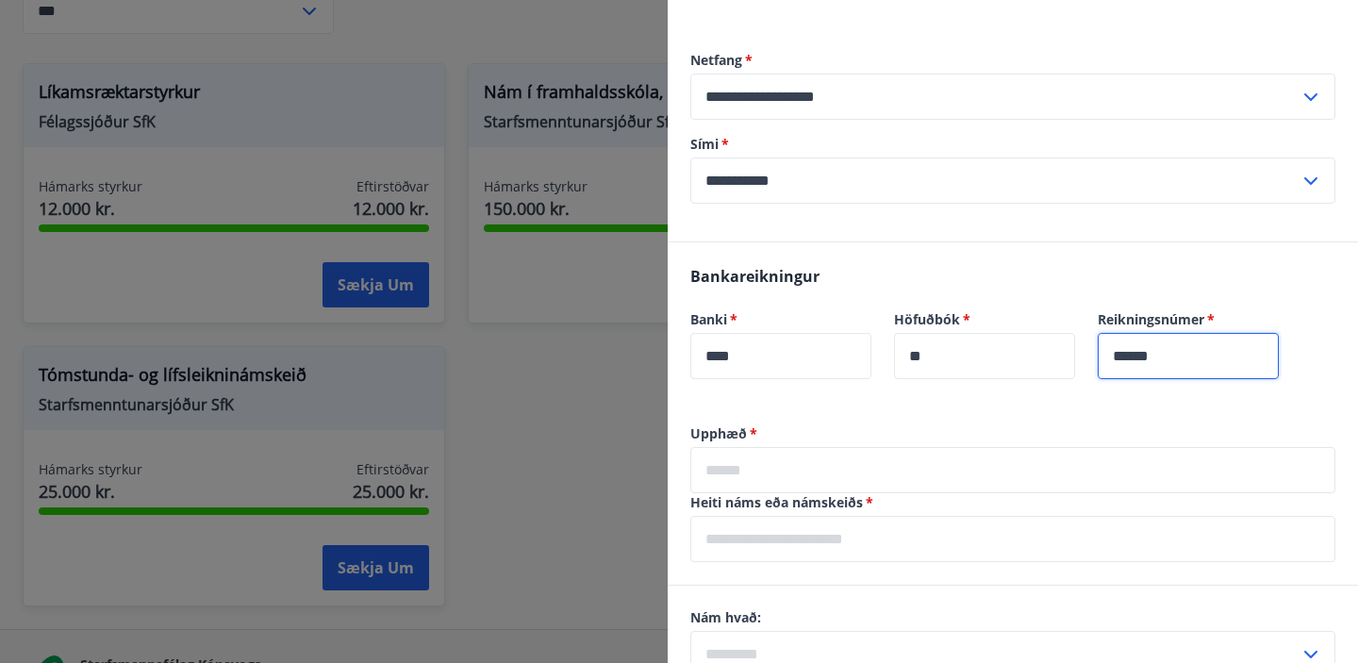
scroll to position [762, 0]
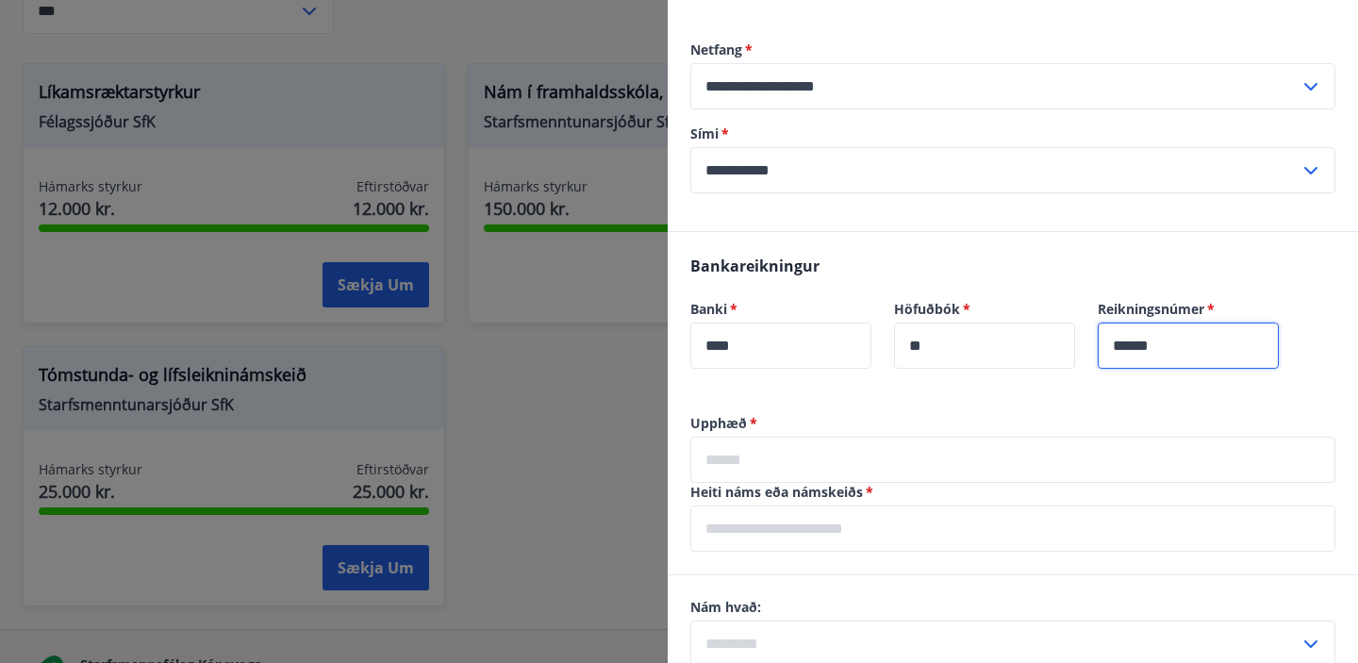
type input "******"
click at [676, 462] on input "text" at bounding box center [1012, 460] width 645 height 46
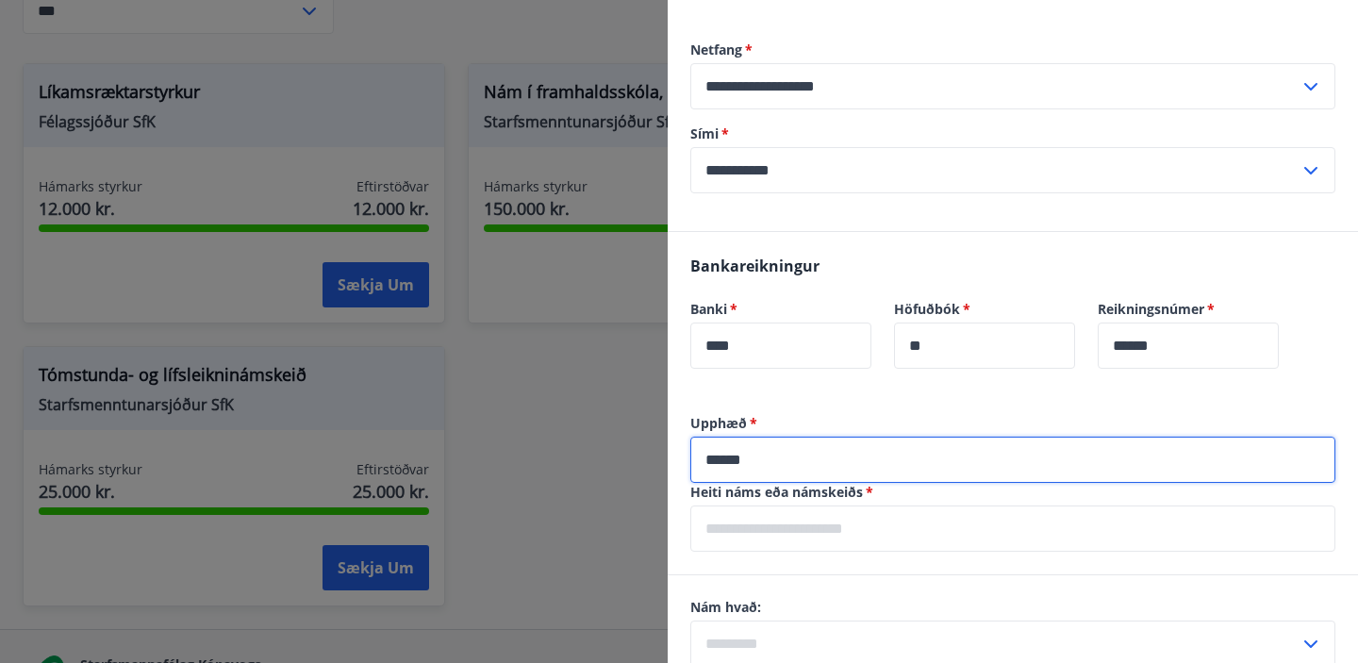
type input "******"
click at [676, 526] on input "text" at bounding box center [1012, 529] width 645 height 46
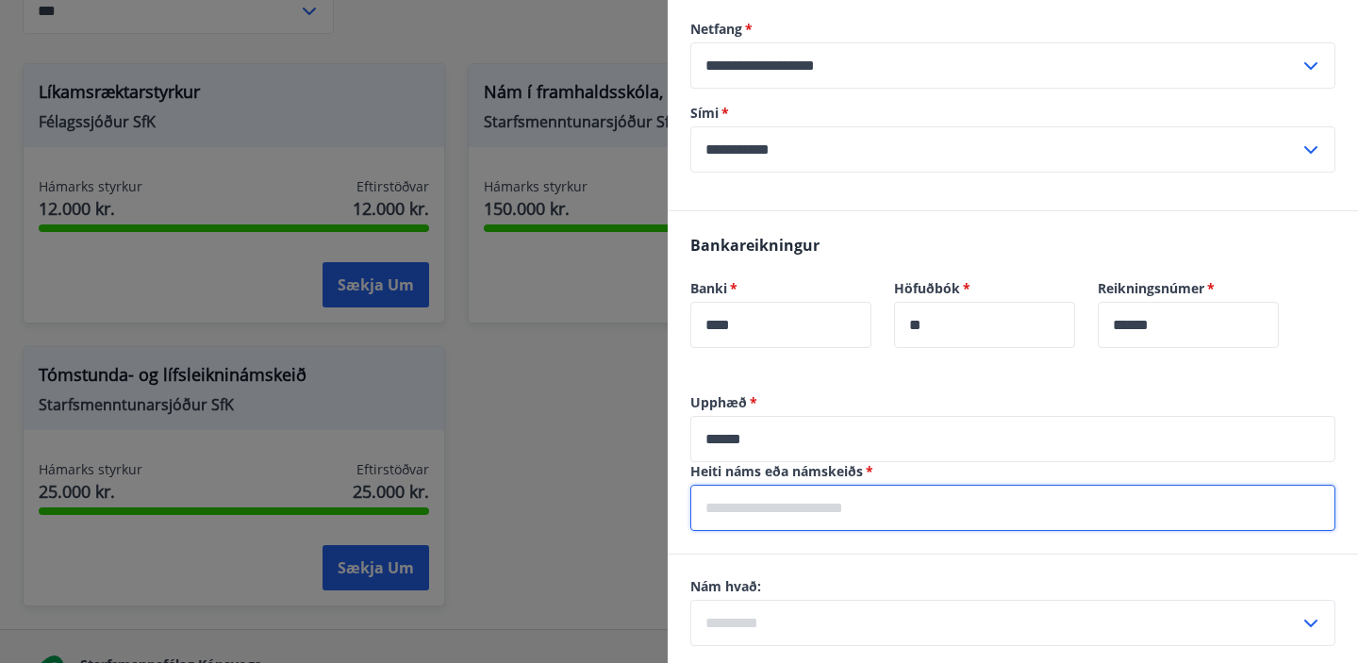
scroll to position [791, 0]
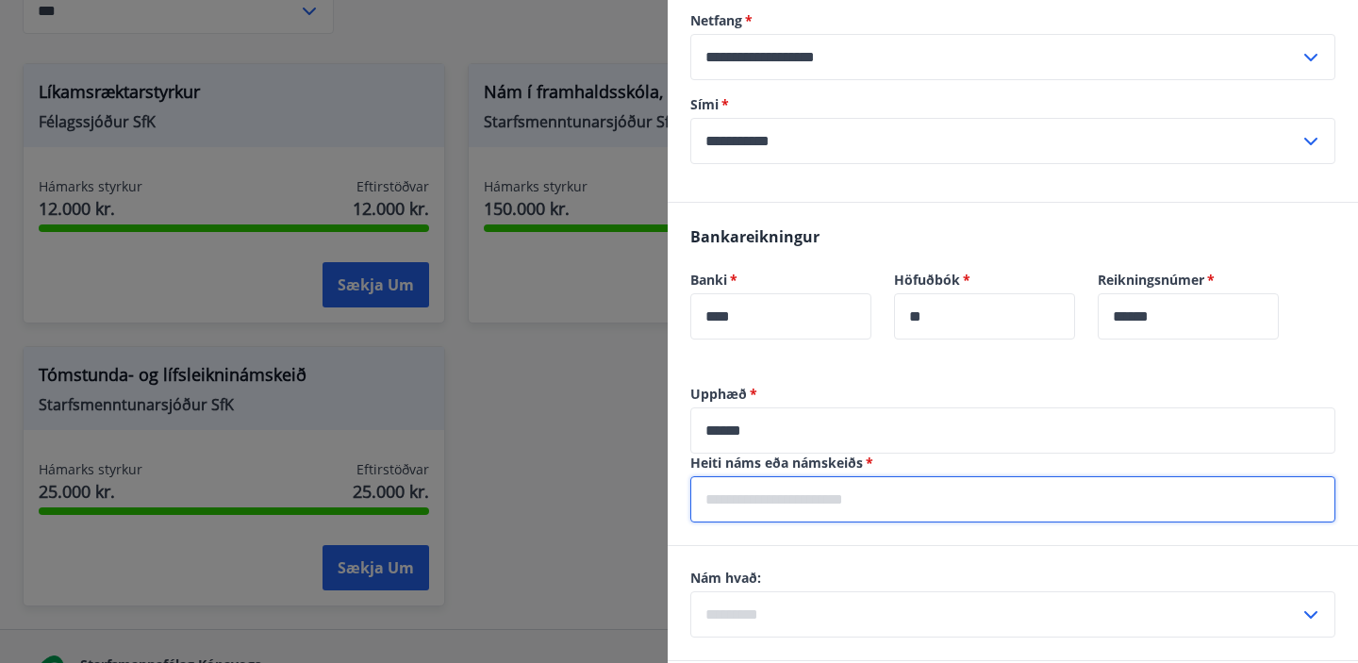
type input "*"
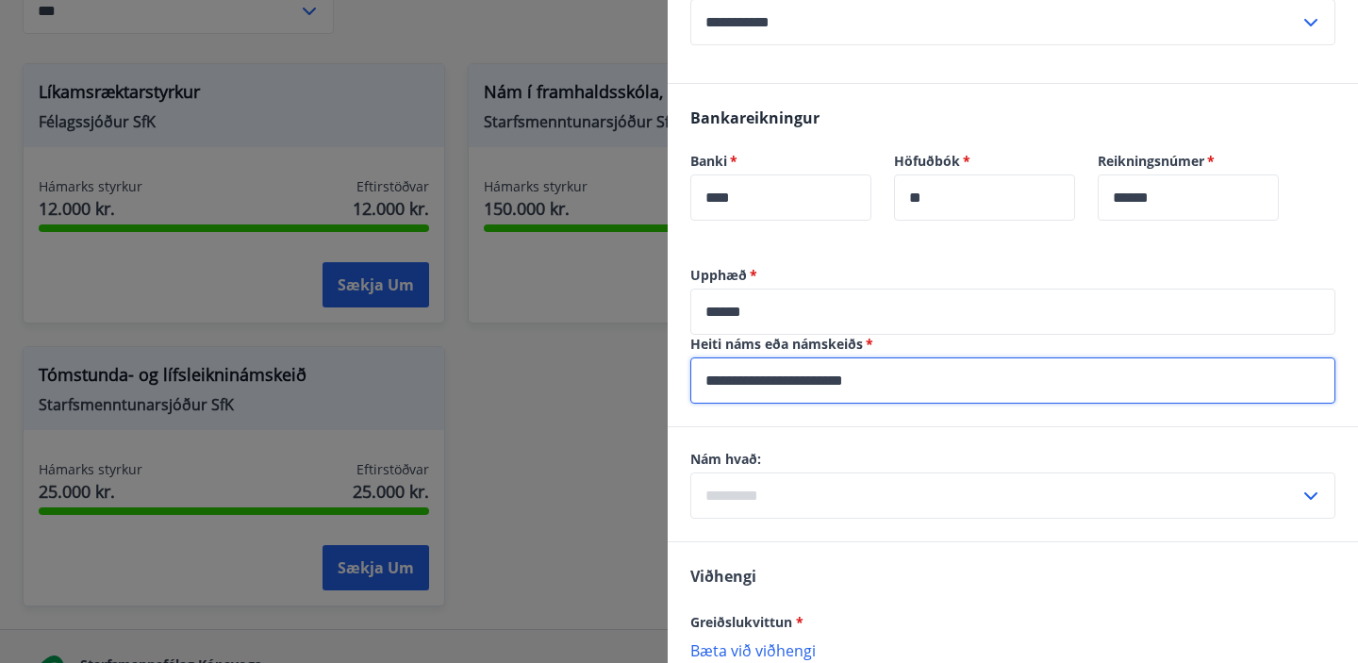
scroll to position [921, 0]
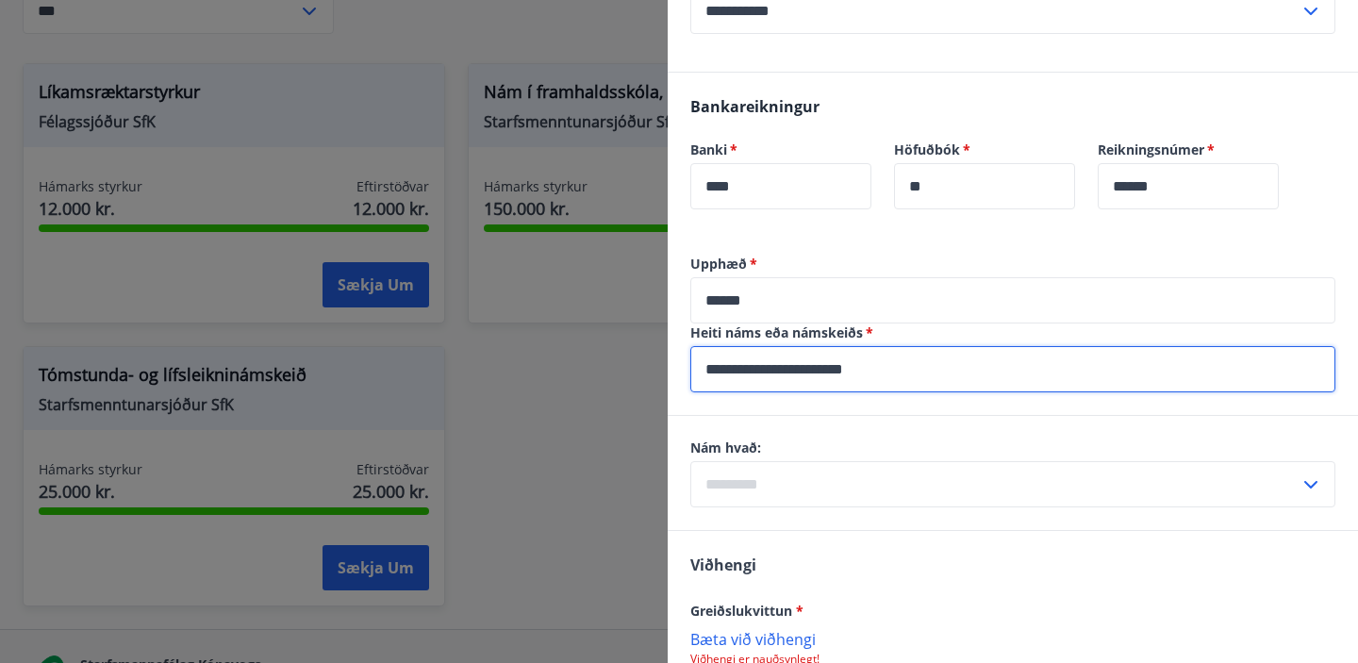
type input "**********"
click at [676, 488] on input "text" at bounding box center [994, 484] width 609 height 46
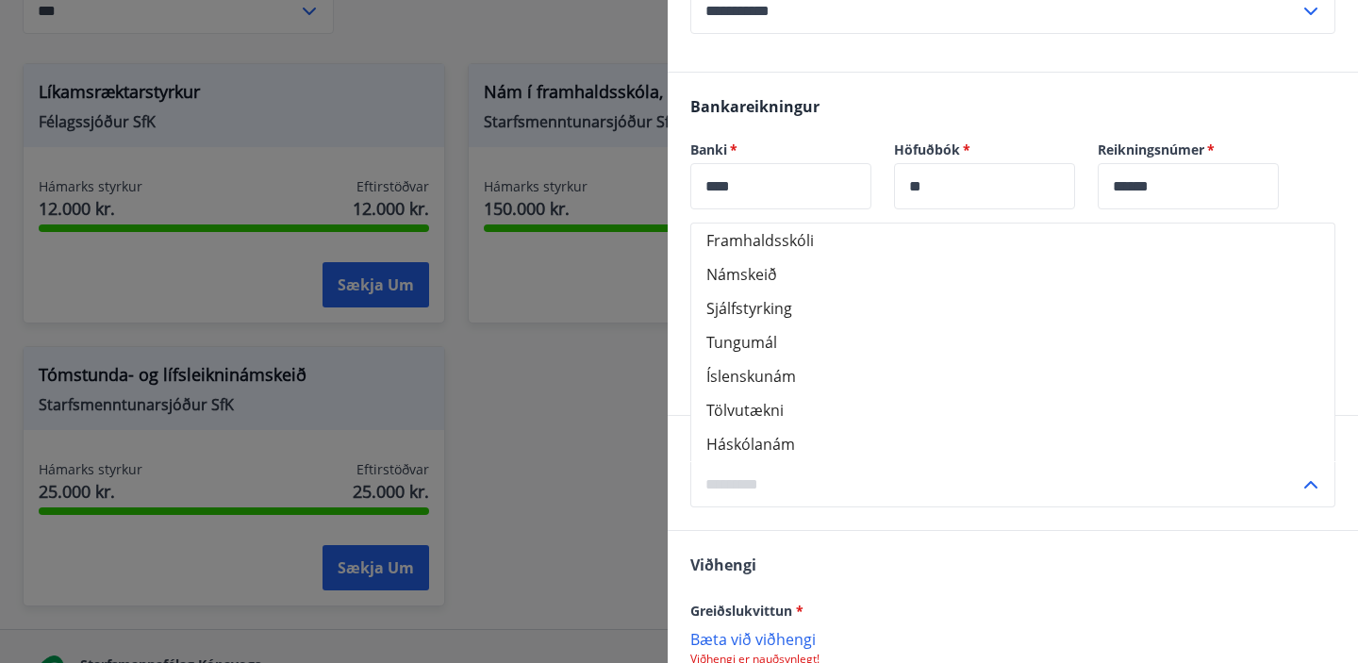
scroll to position [938, 0]
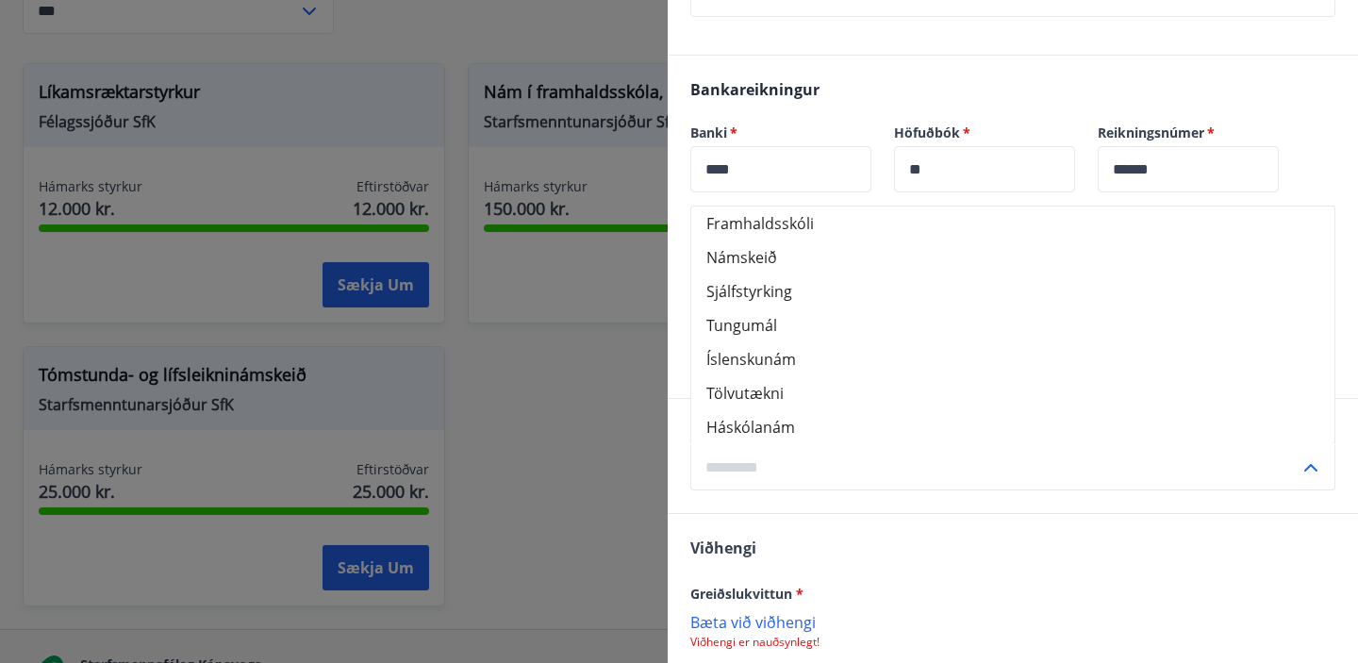
click at [676, 427] on li "Háskólanám" at bounding box center [1012, 427] width 643 height 34
type input "**********"
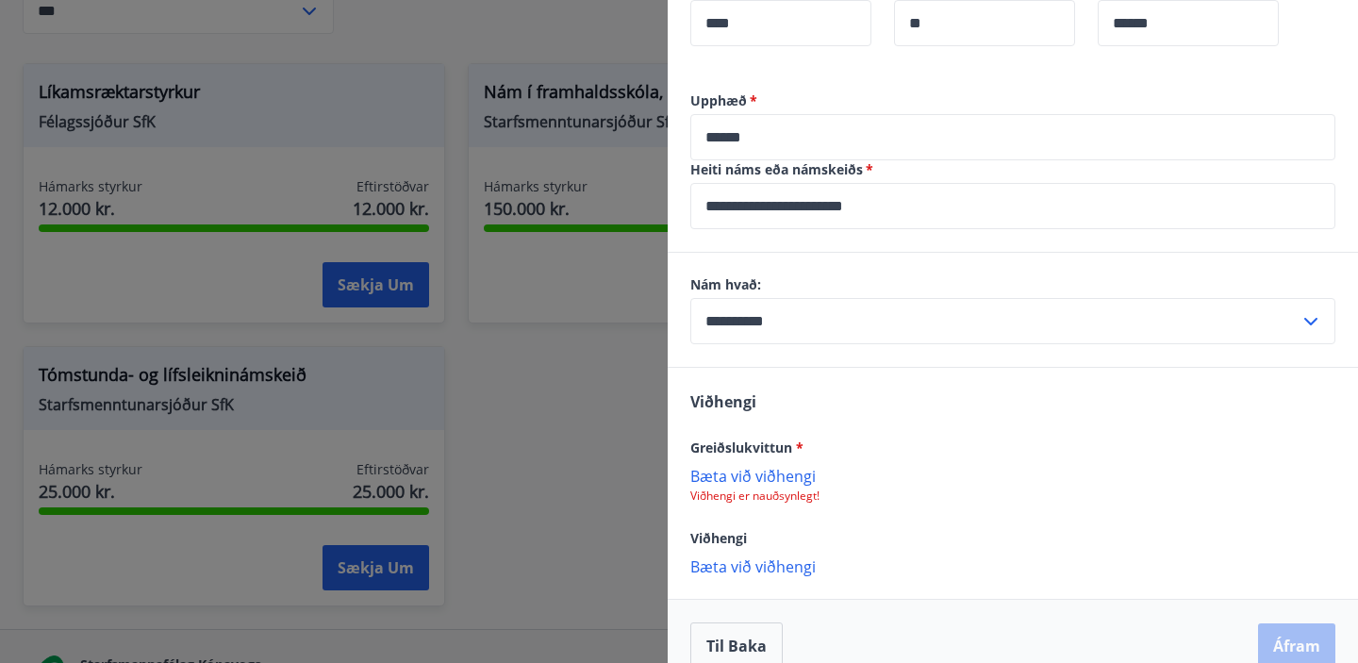
scroll to position [1114, 0]
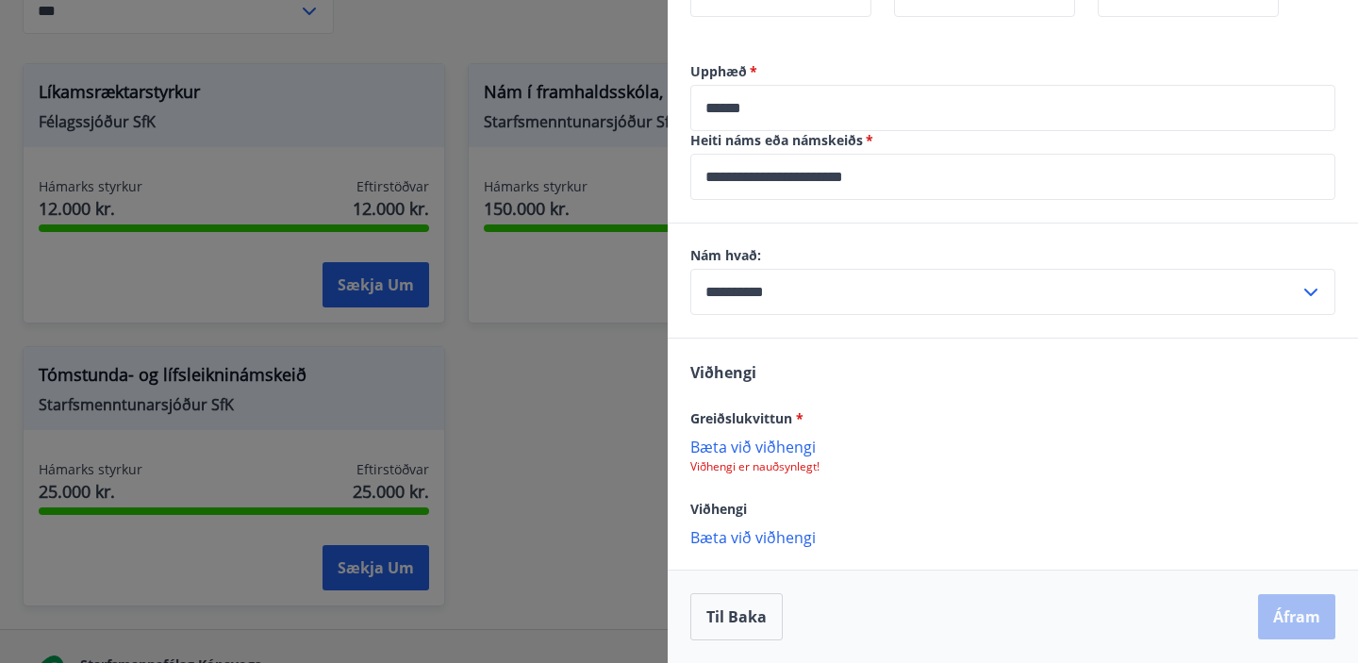
click at [676, 441] on p "Bæta við viðhengi" at bounding box center [1012, 446] width 645 height 19
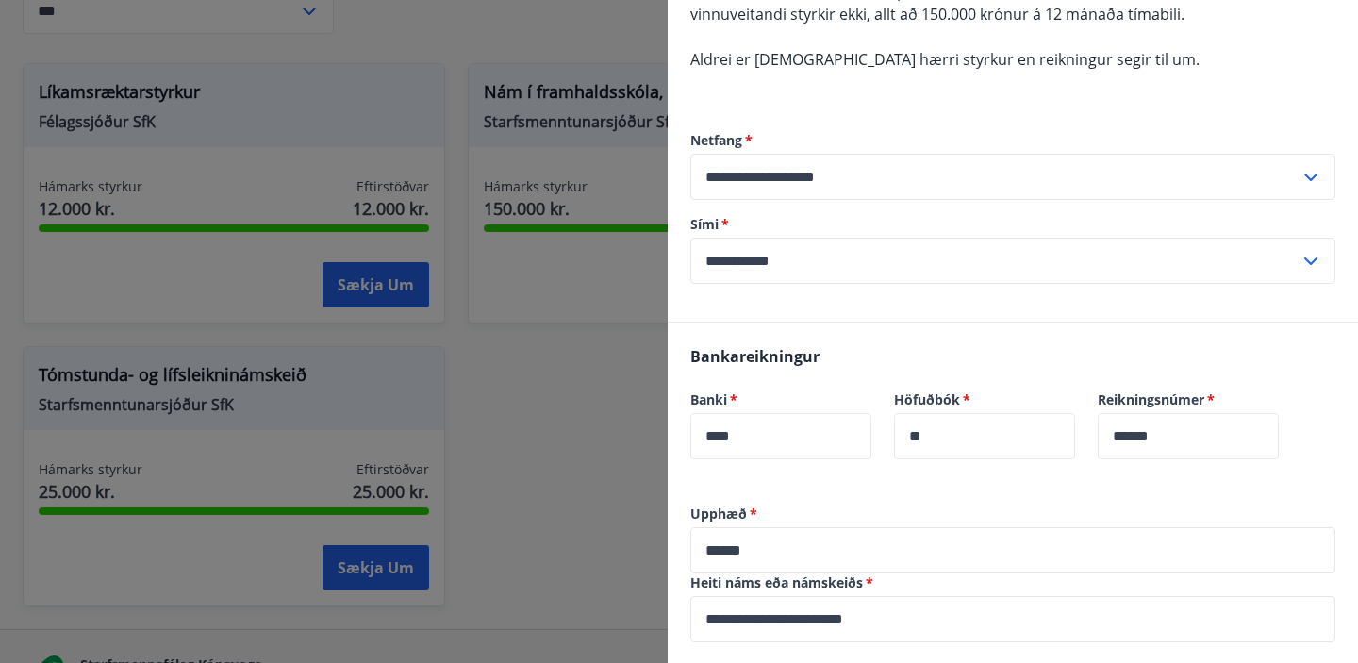
scroll to position [1116, 0]
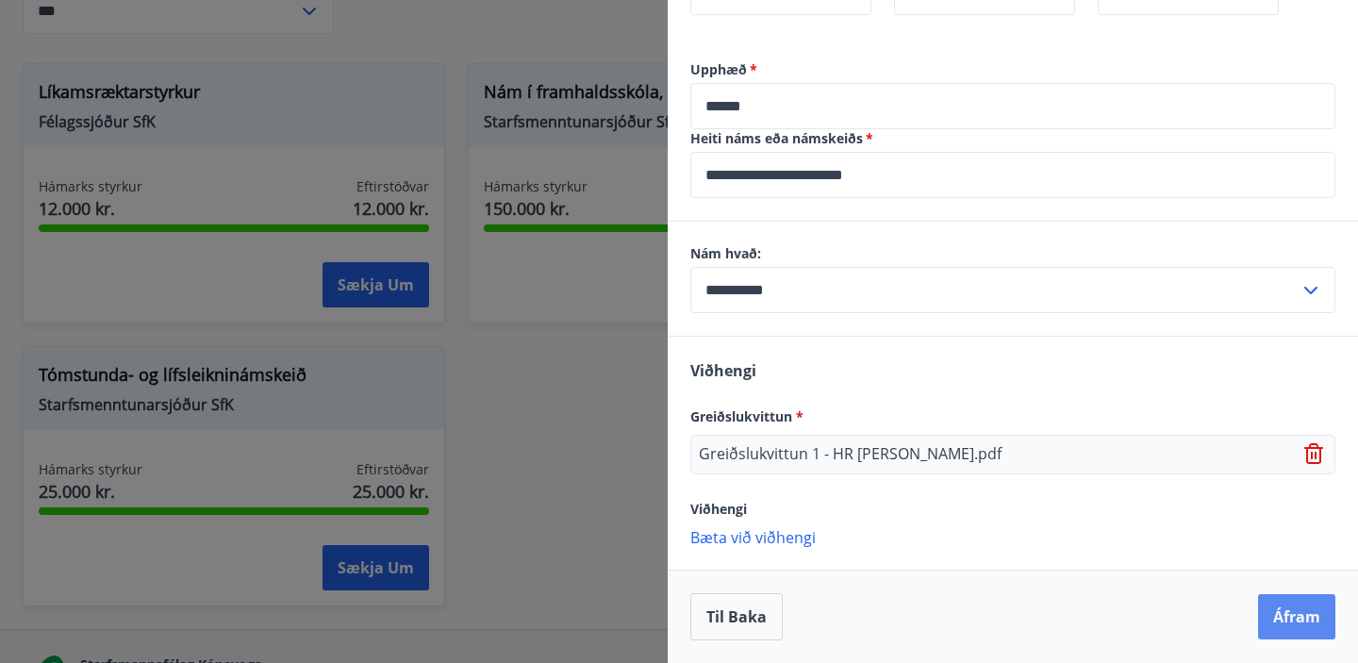
click at [676, 628] on button "Áfram" at bounding box center [1296, 616] width 77 height 45
click at [676, 608] on button "Áfram" at bounding box center [1296, 616] width 77 height 45
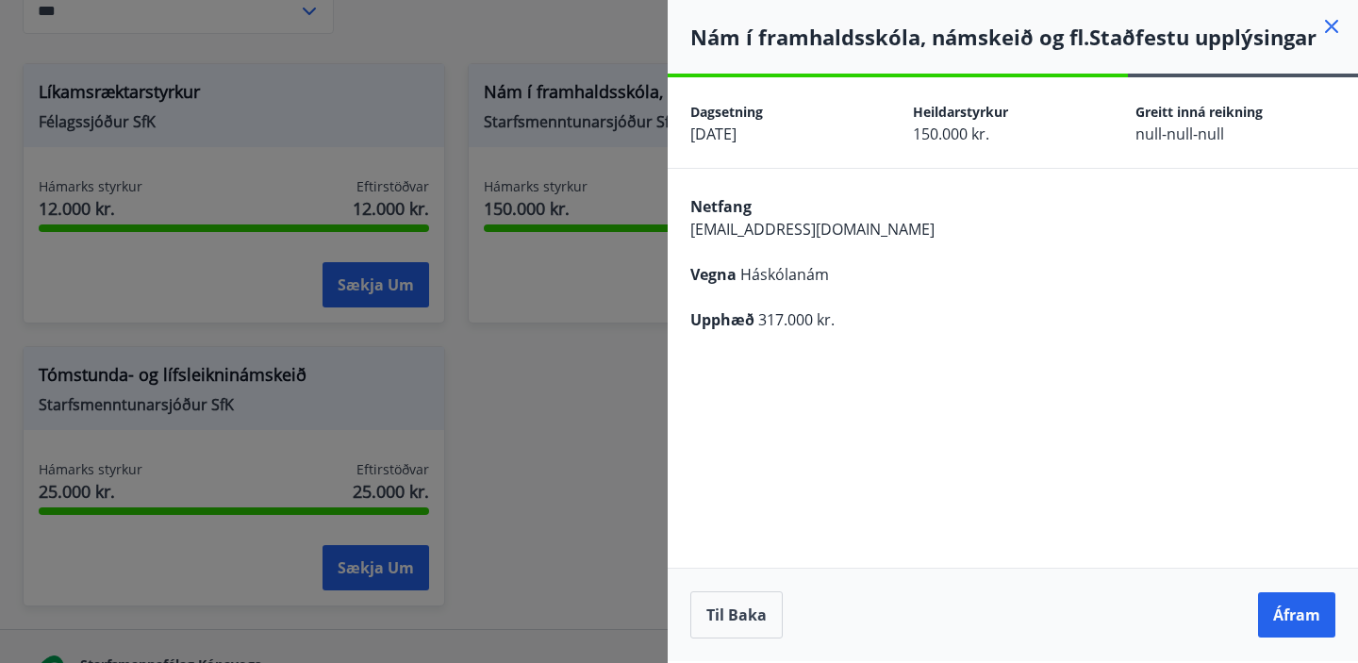
scroll to position [0, 0]
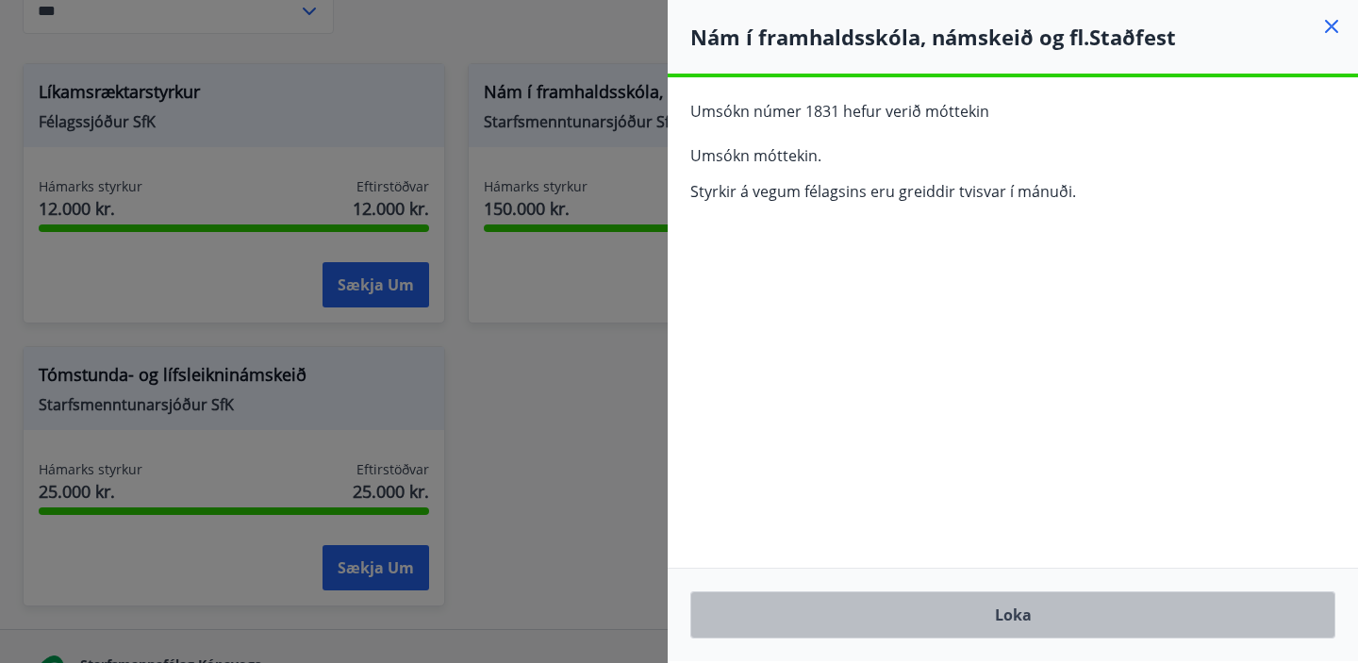
click at [676, 610] on button "Loka" at bounding box center [1012, 614] width 645 height 47
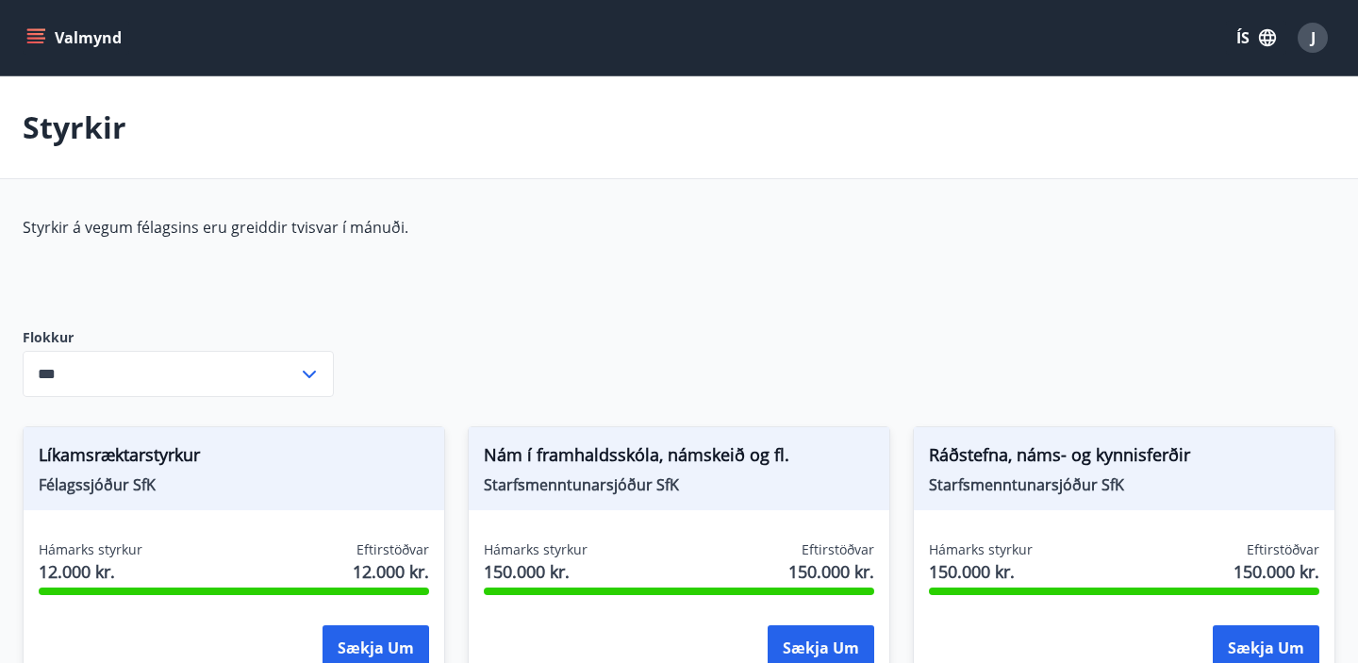
click at [32, 32] on icon "menu" at bounding box center [35, 37] width 19 height 19
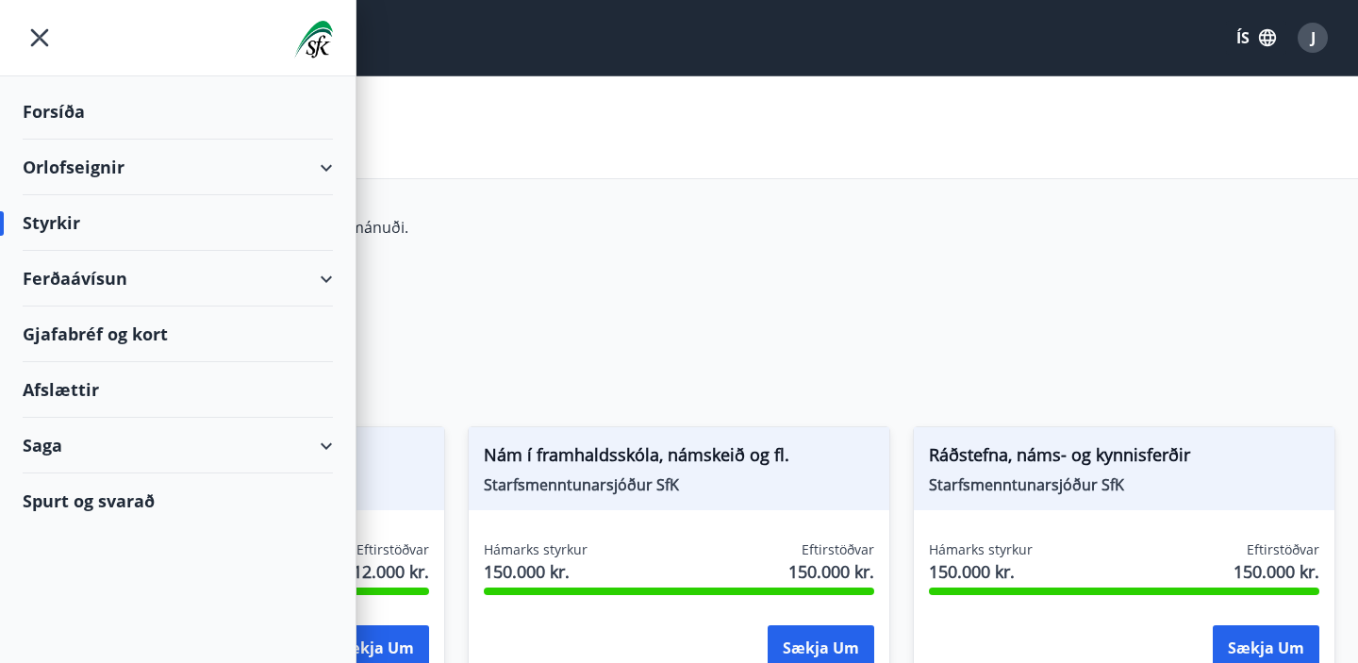
click at [324, 447] on div "Saga" at bounding box center [178, 446] width 310 height 56
click at [324, 446] on div "Saga" at bounding box center [178, 446] width 310 height 56
click at [328, 292] on div "Ferðaávísun" at bounding box center [178, 279] width 310 height 56
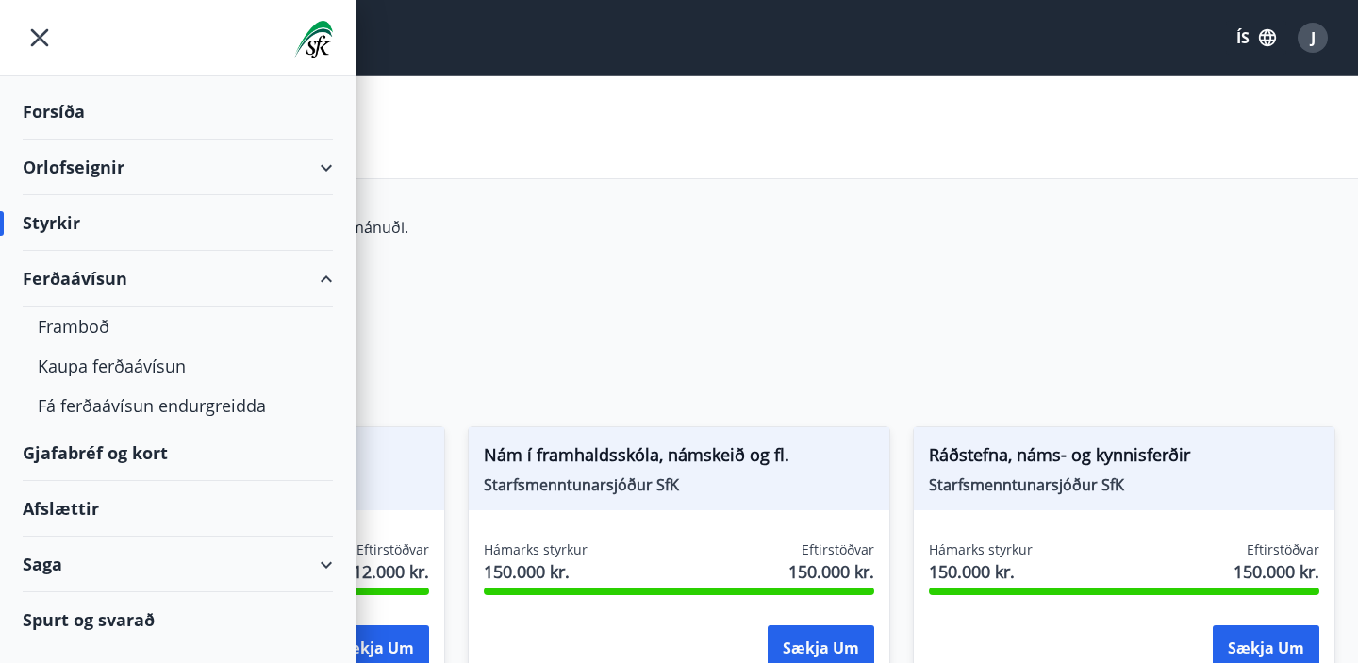
click at [327, 281] on div "Ferðaávísun" at bounding box center [178, 279] width 310 height 56
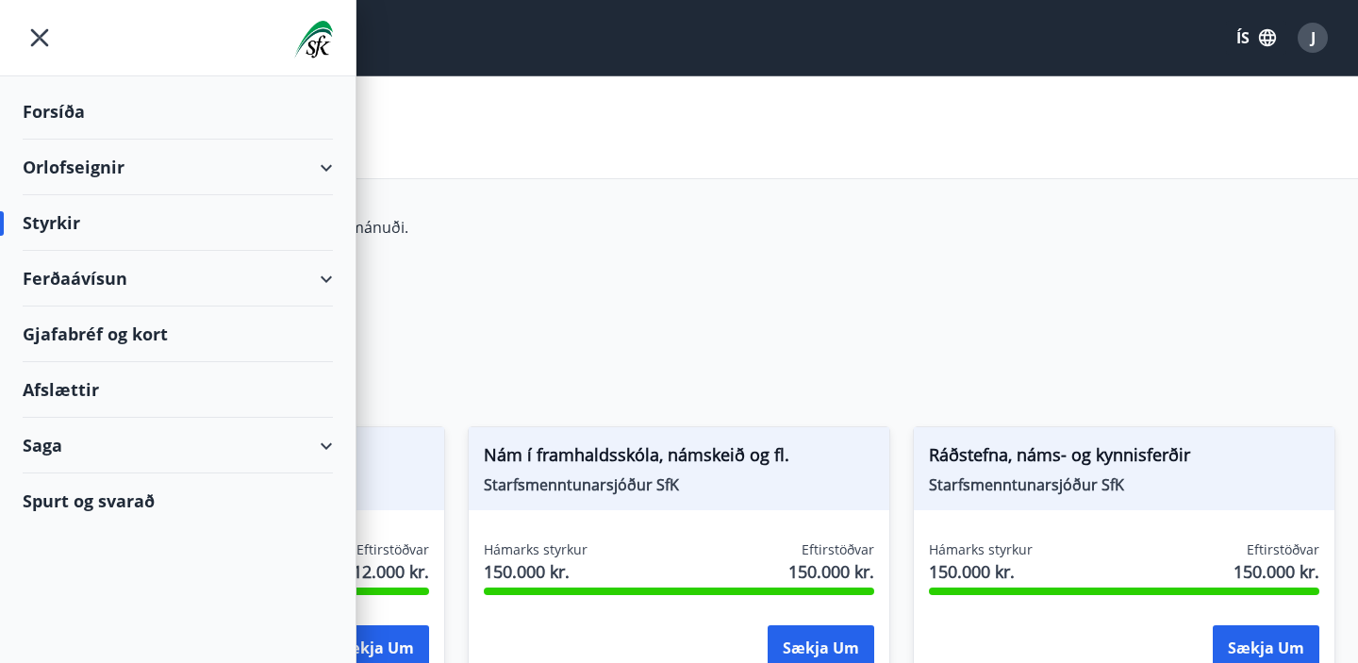
click at [332, 165] on div "Orlofseignir" at bounding box center [178, 168] width 310 height 56
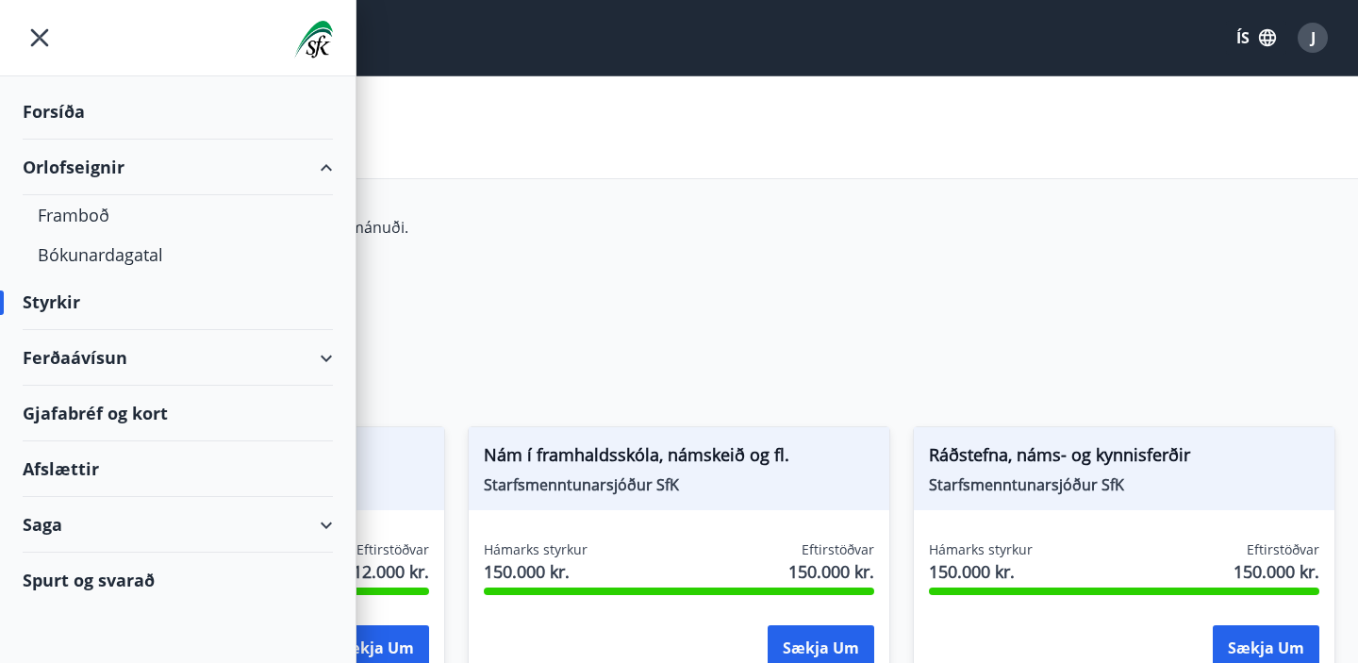
click at [332, 165] on div "Orlofseignir" at bounding box center [178, 168] width 310 height 56
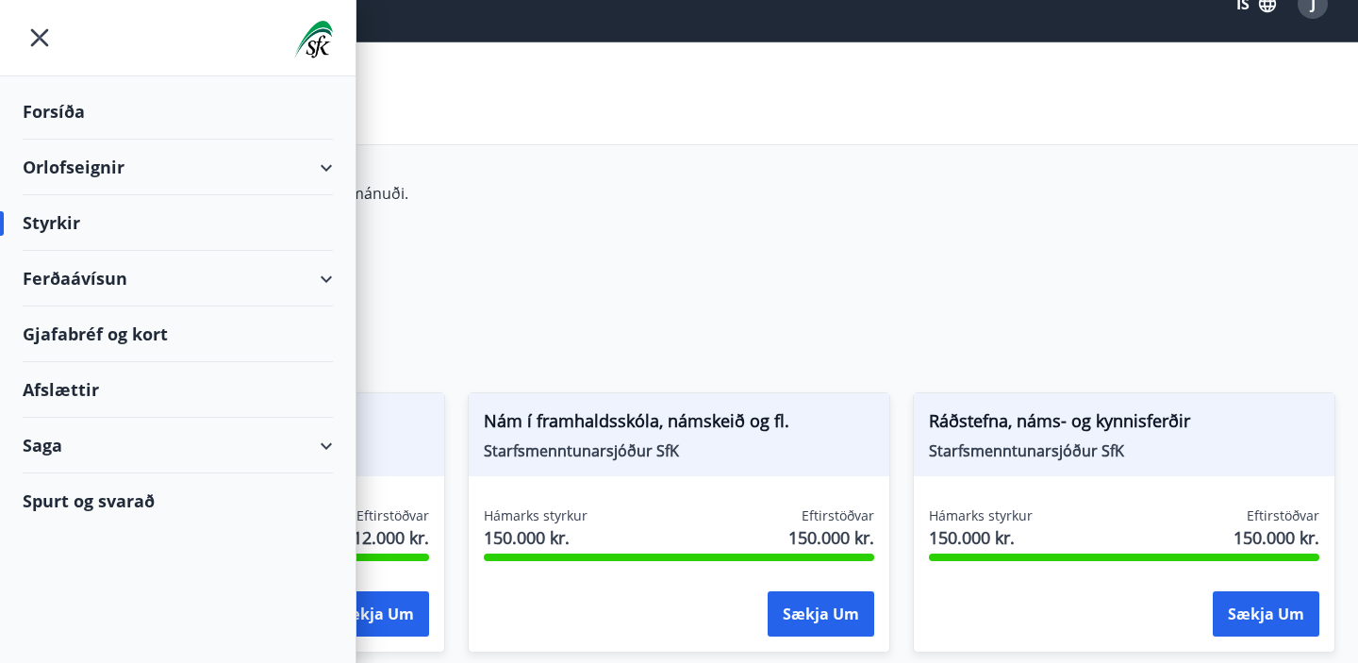
scroll to position [43, 0]
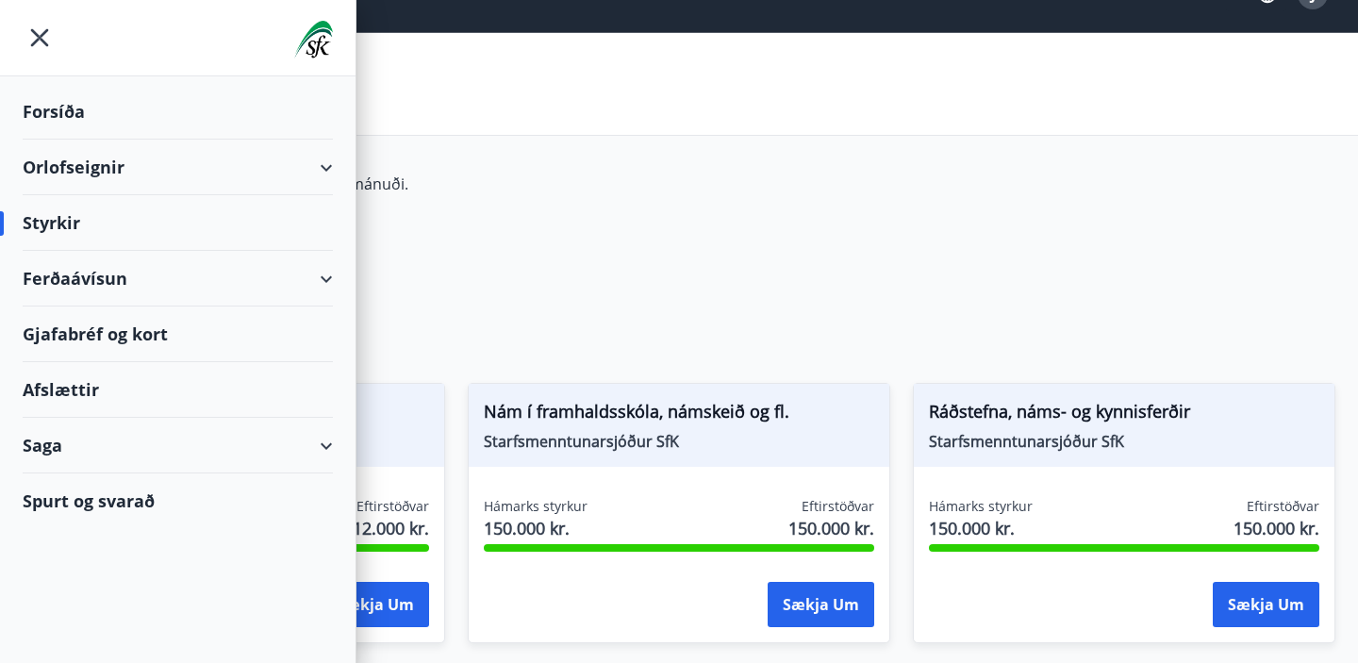
click at [61, 223] on div "Styrkir" at bounding box center [178, 223] width 310 height 56
click at [546, 286] on div "Styrkir á vegum félagsins eru greiddir tvisvar í mánuði. Flokkur *** ​ Líkamsræ…" at bounding box center [679, 561] width 1313 height 775
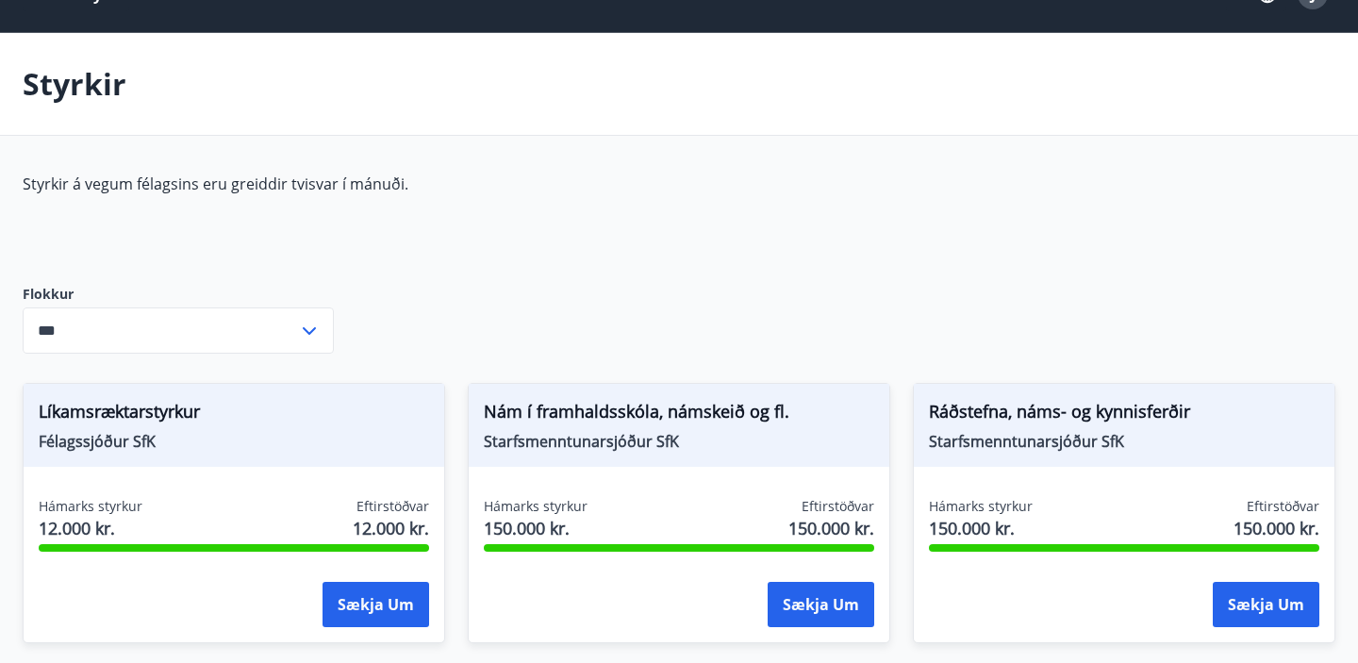
scroll to position [488, 0]
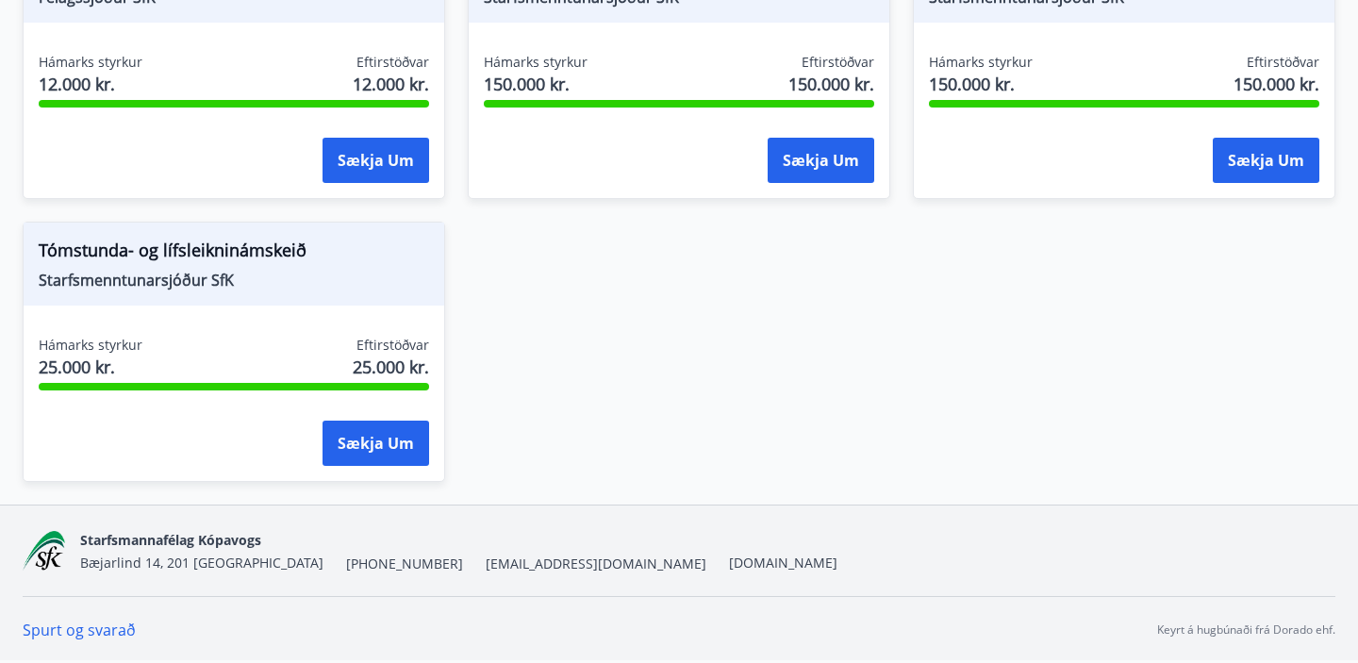
click at [586, 83] on div "Hámarks styrkur 150.000 kr. Eftirstöðvar 150.000 kr." at bounding box center [679, 76] width 390 height 47
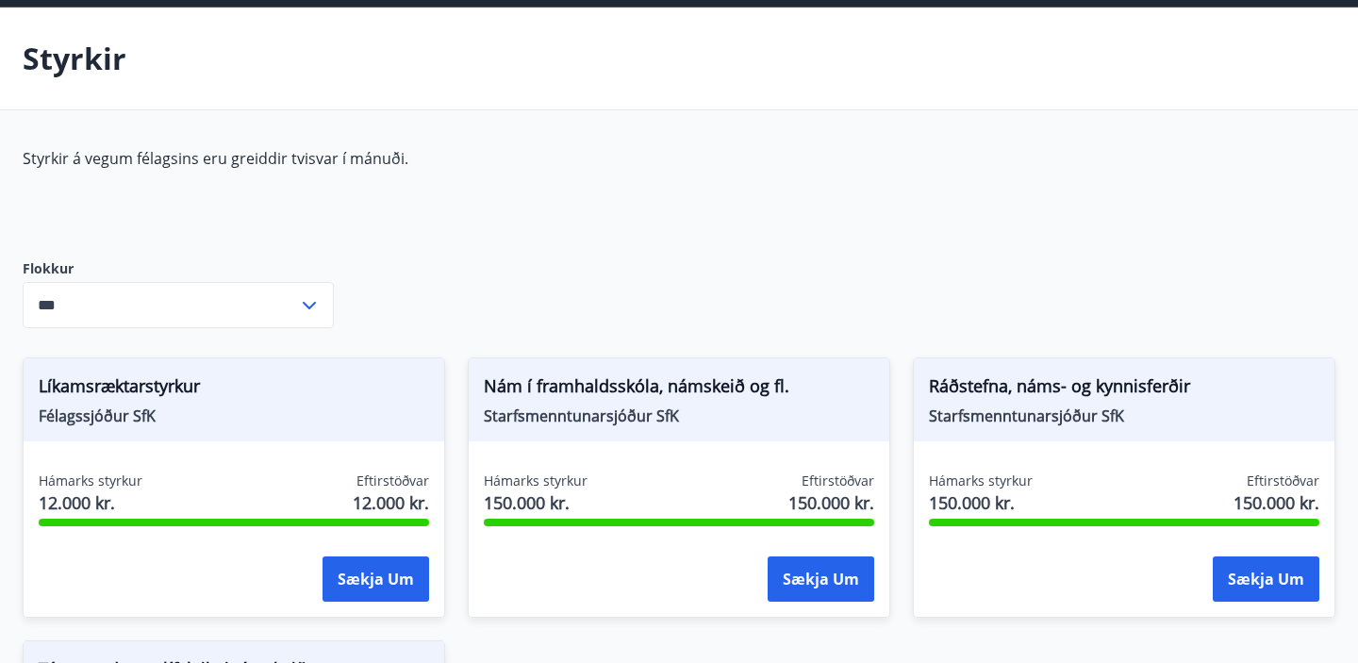
scroll to position [0, 0]
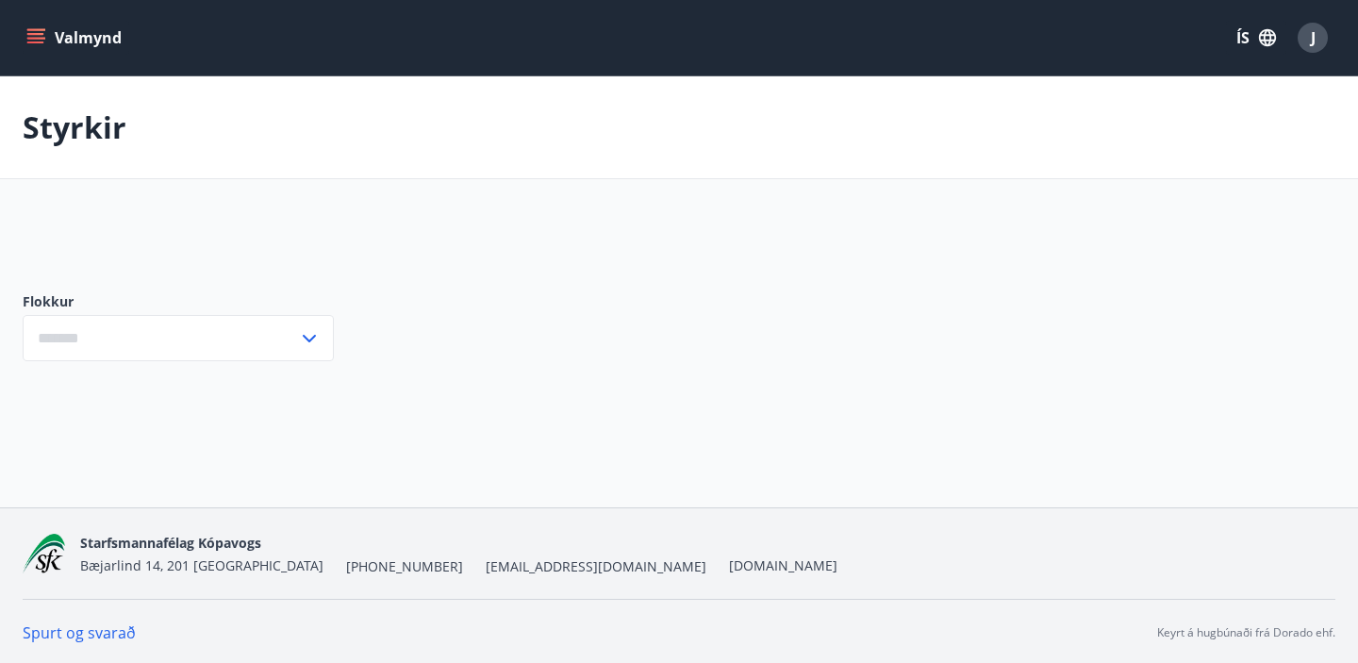
type input "***"
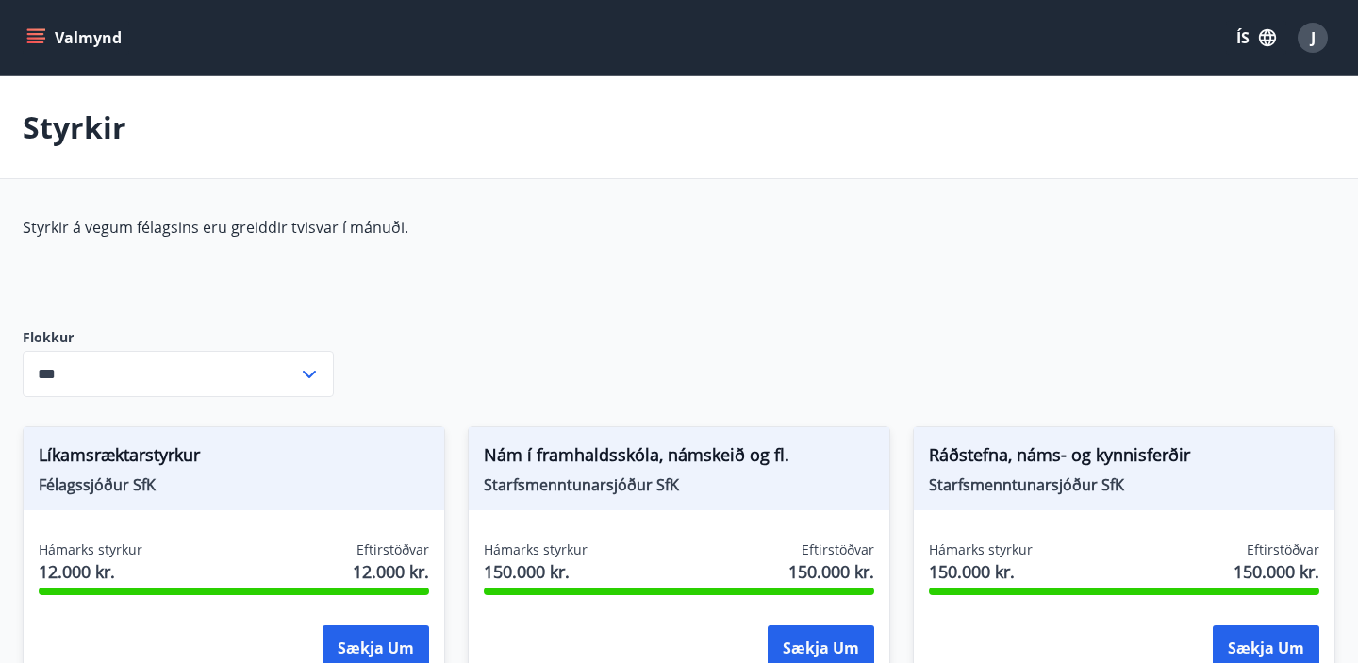
click at [32, 53] on button "Valmynd" at bounding box center [76, 38] width 107 height 34
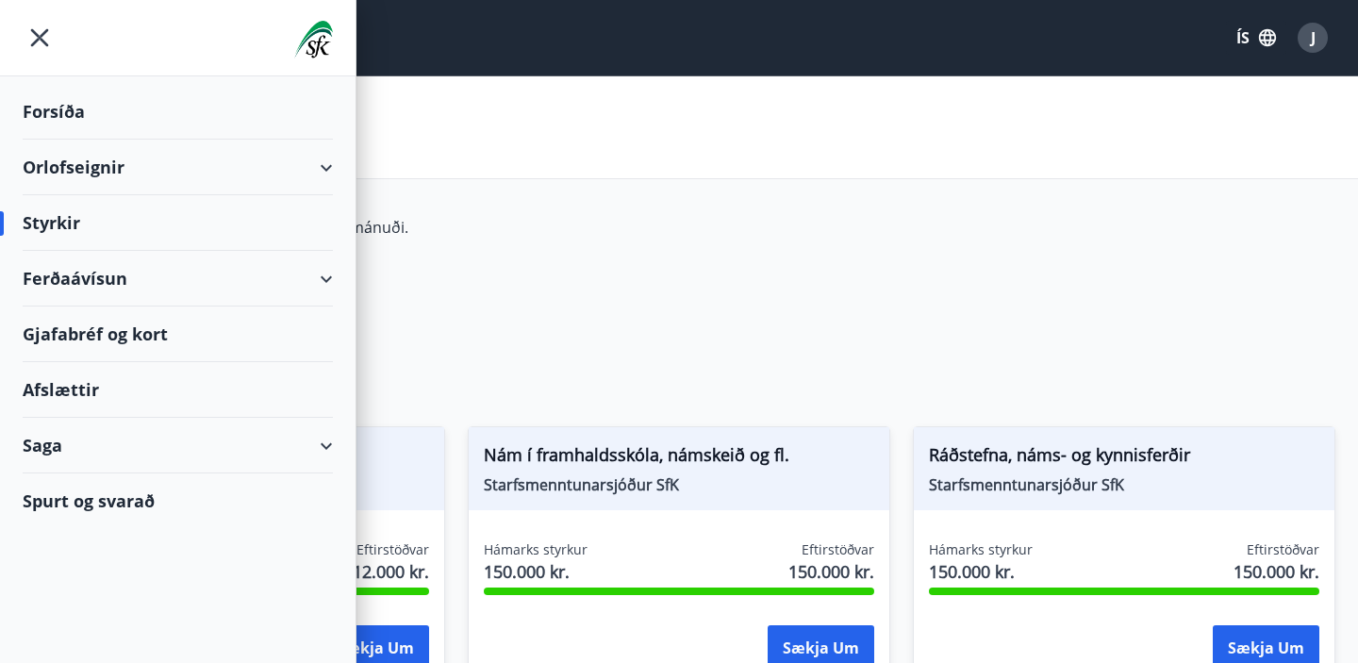
click at [59, 104] on div "Forsíða" at bounding box center [178, 112] width 310 height 56
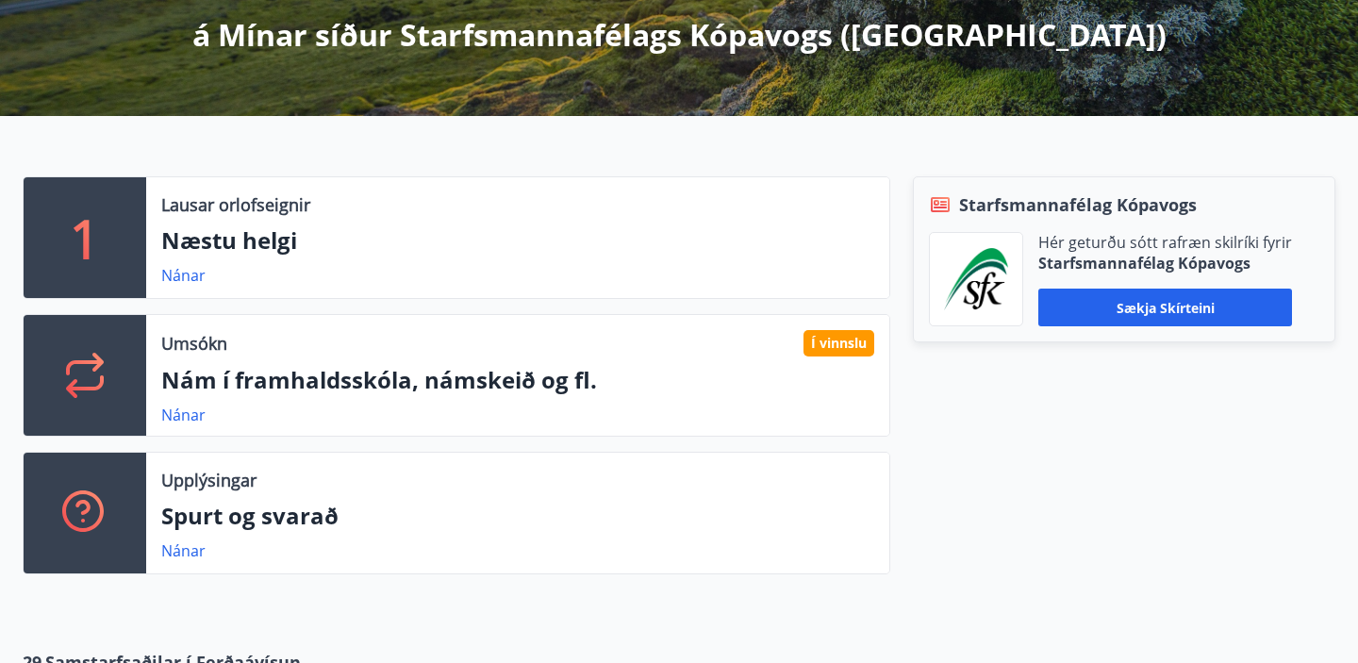
scroll to position [356, 0]
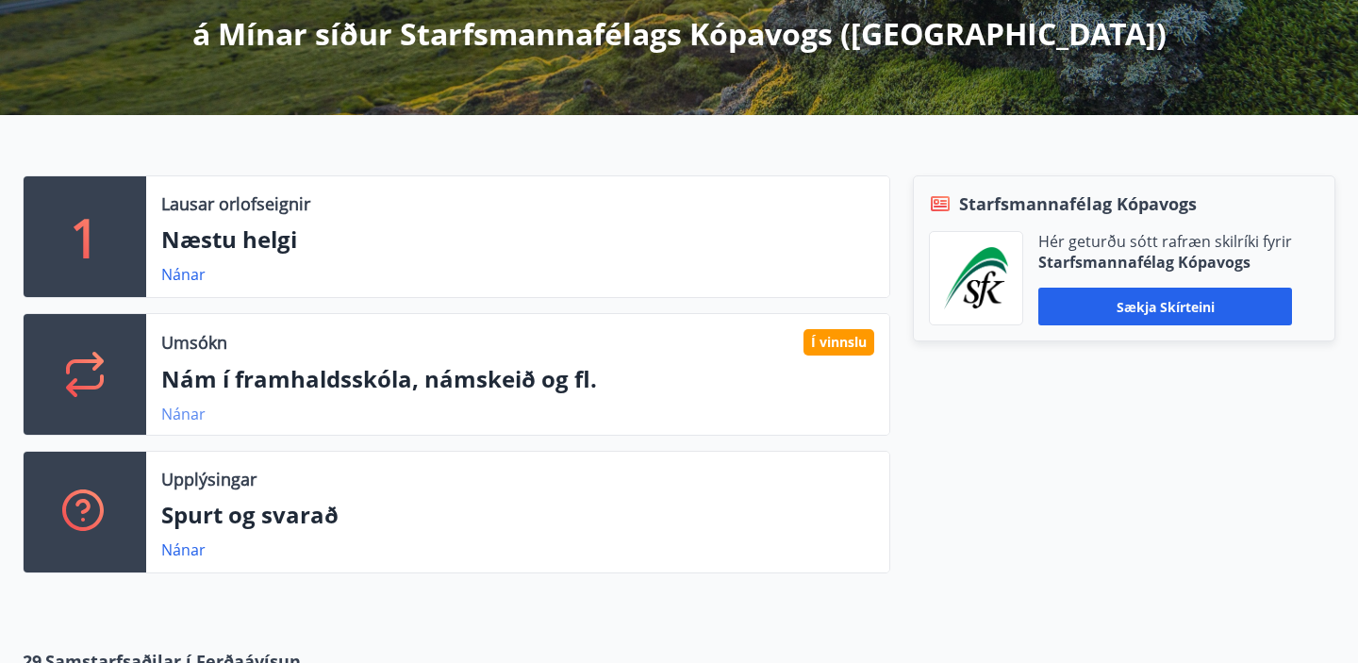
click at [180, 413] on link "Nánar" at bounding box center [183, 414] width 44 height 21
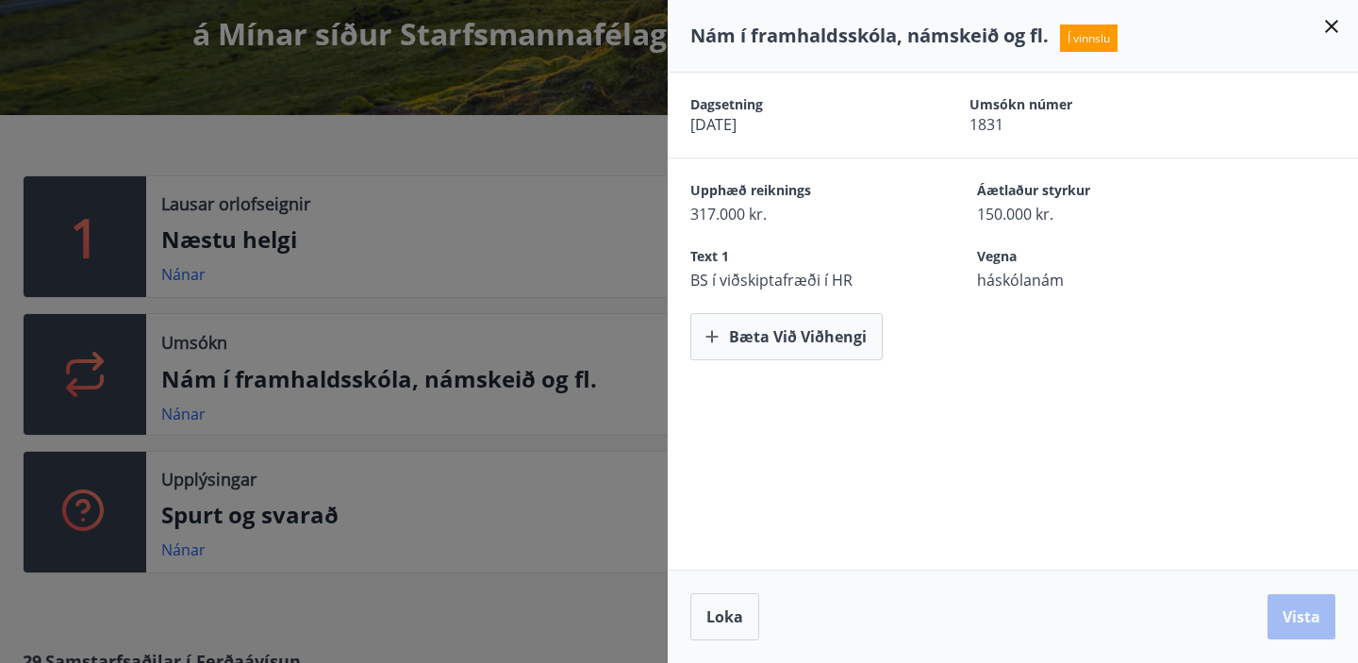
click at [1334, 33] on icon at bounding box center [1331, 26] width 23 height 23
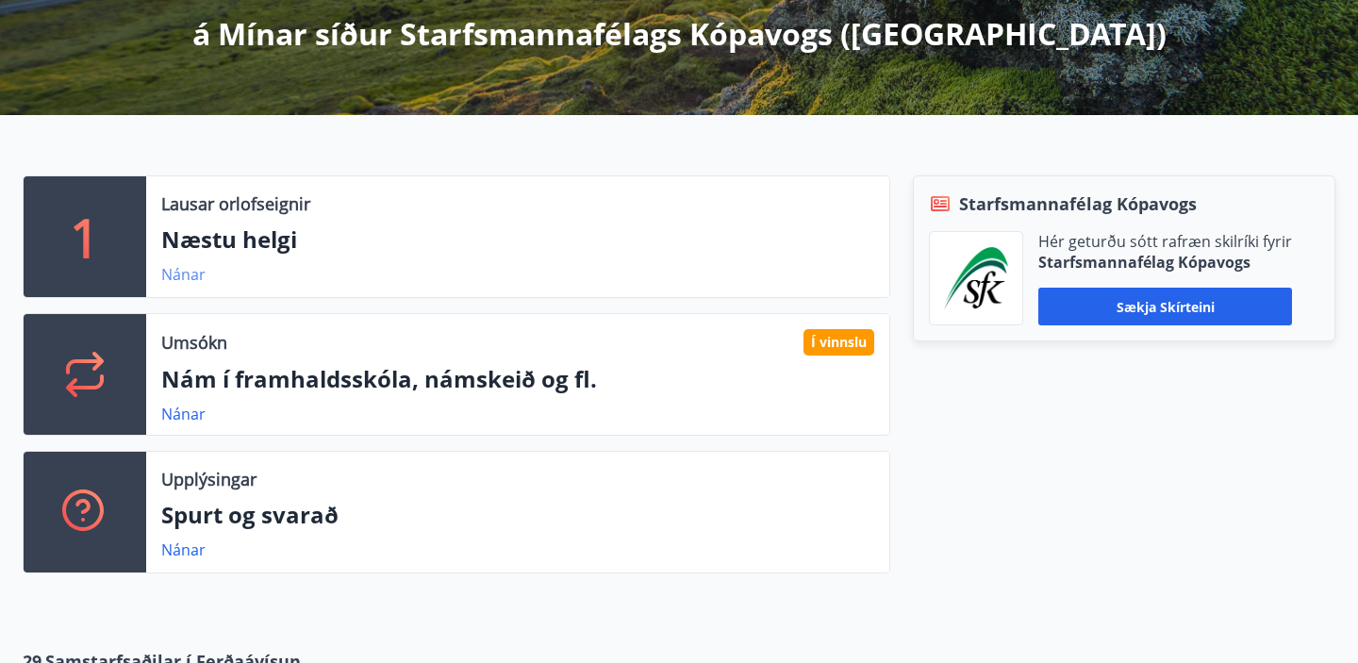
click at [187, 280] on link "Nánar" at bounding box center [183, 274] width 44 height 21
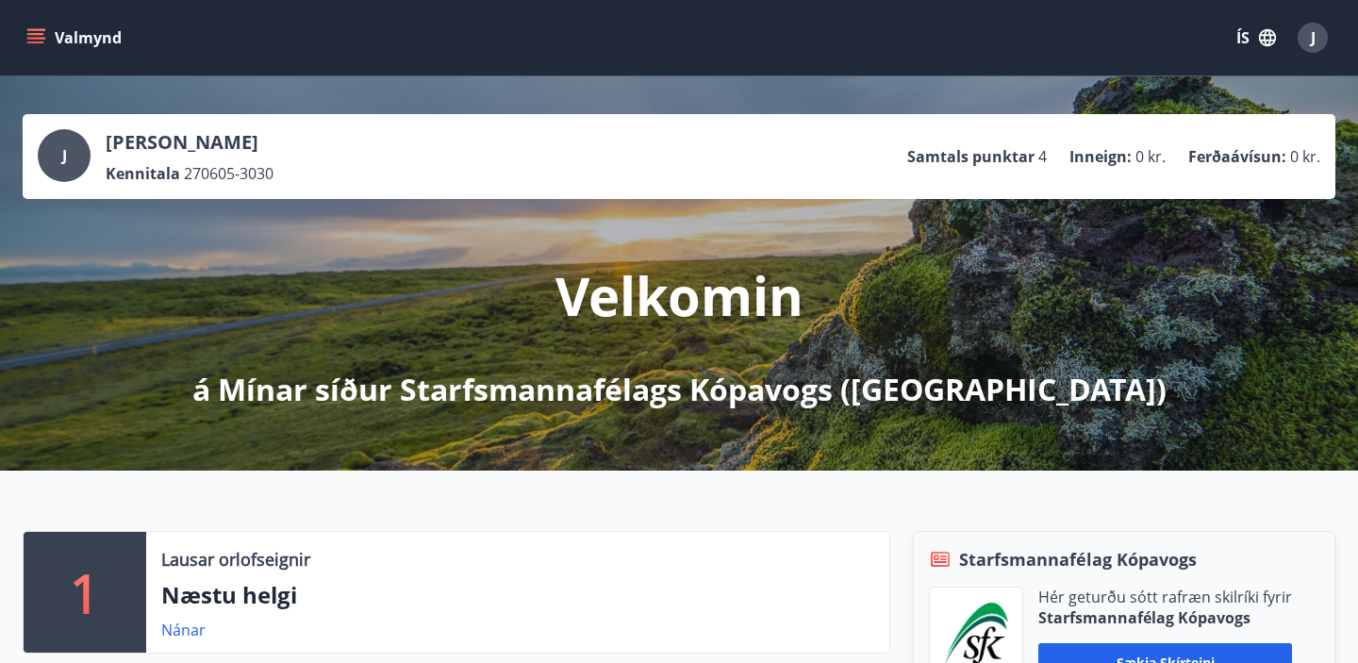
click at [47, 48] on button "Valmynd" at bounding box center [76, 38] width 107 height 34
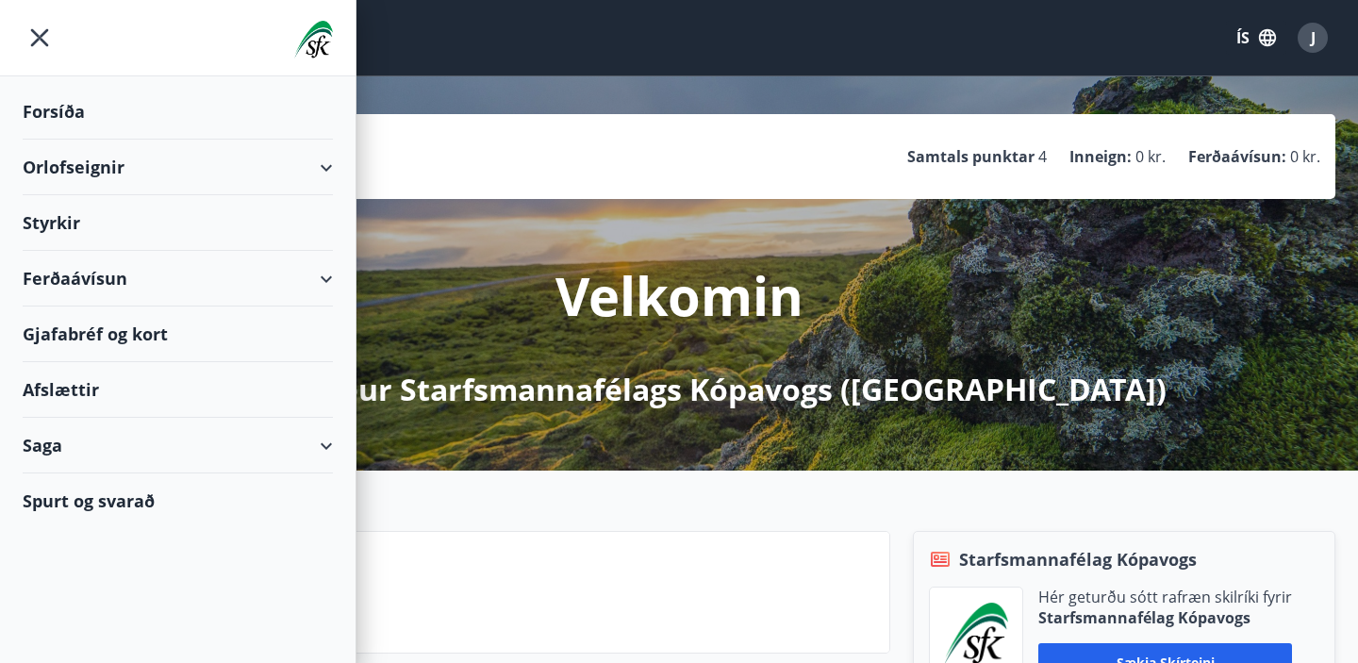
click at [77, 175] on div "Orlofseignir" at bounding box center [178, 168] width 310 height 56
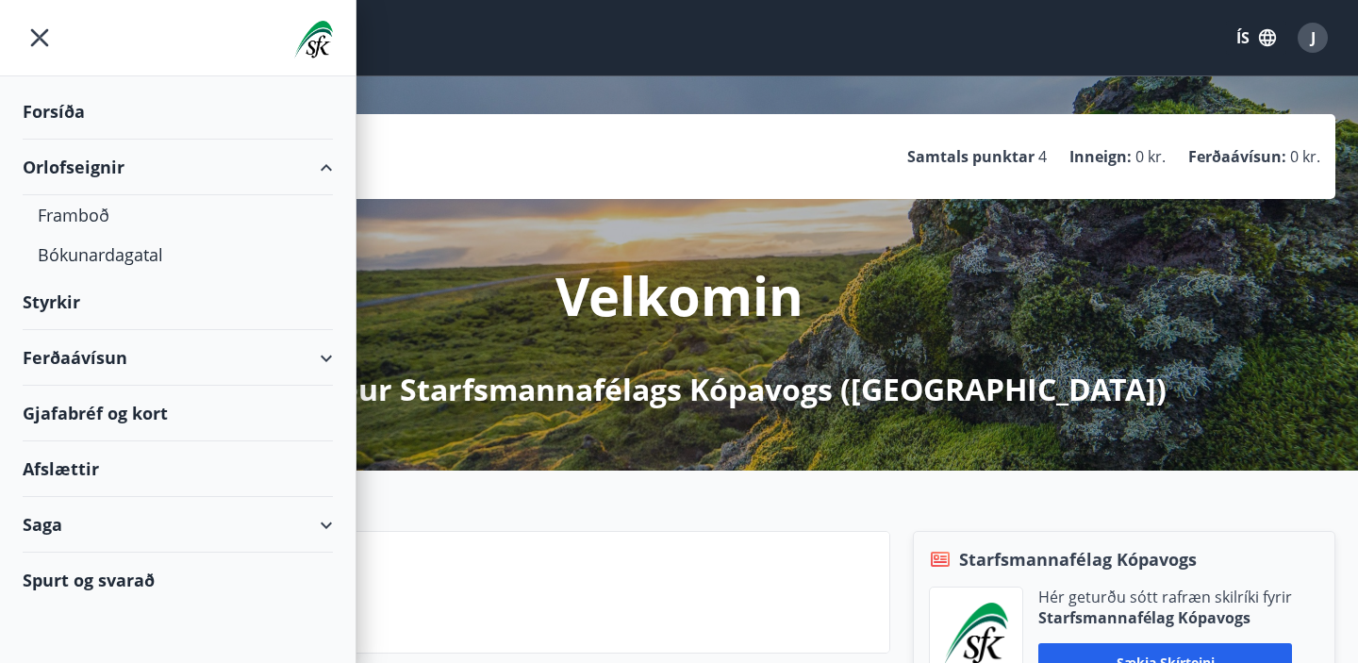
click at [89, 154] on div "Orlofseignir" at bounding box center [178, 168] width 310 height 56
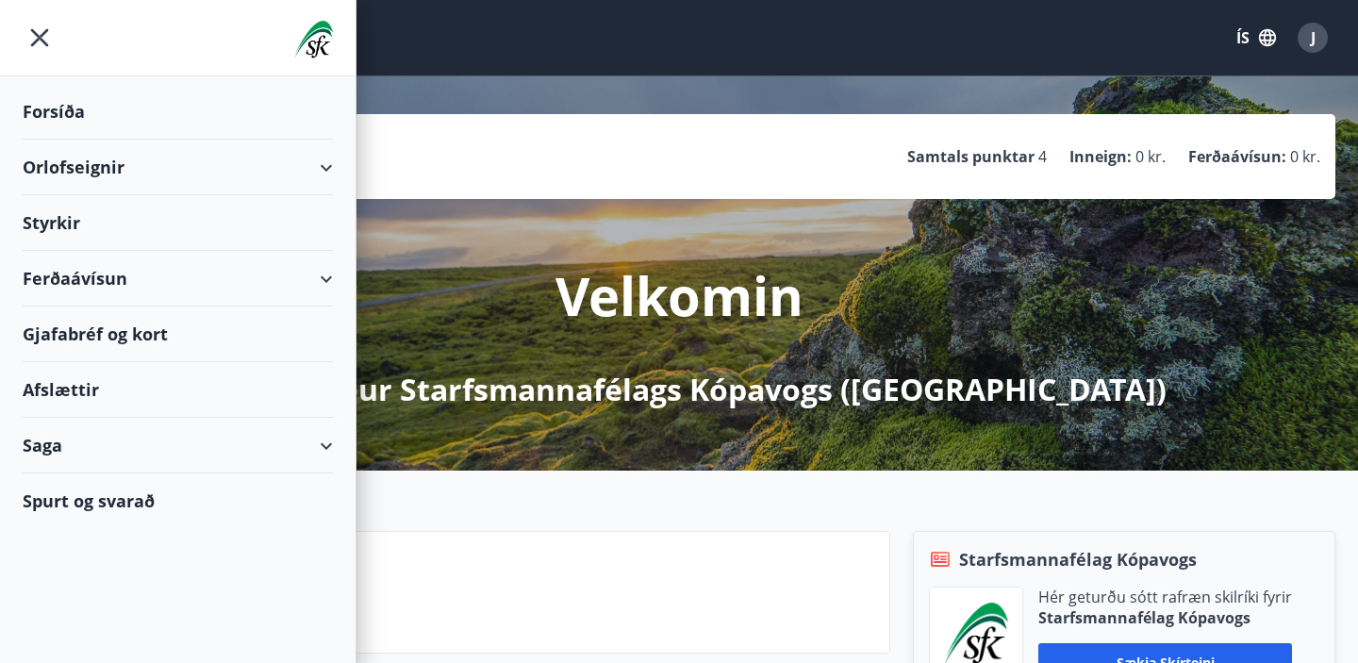
click at [88, 158] on div "Orlofseignir" at bounding box center [178, 168] width 310 height 56
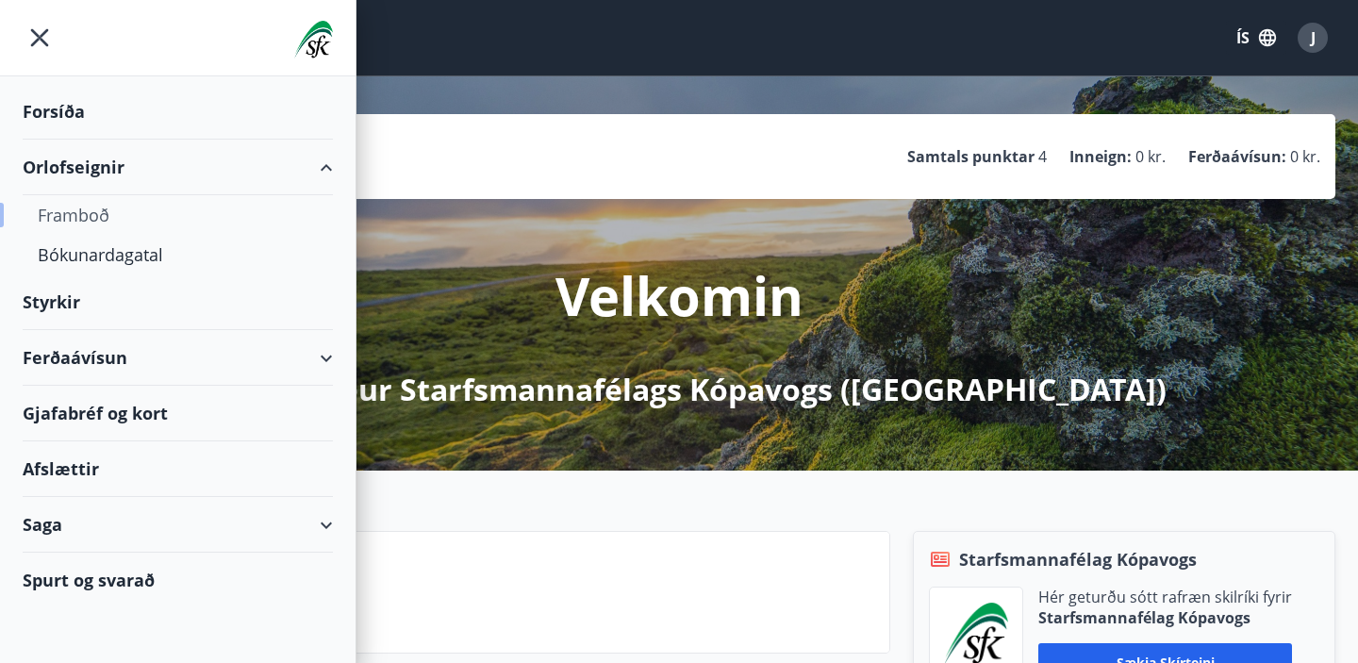
click at [97, 223] on div "Framboð" at bounding box center [178, 215] width 280 height 40
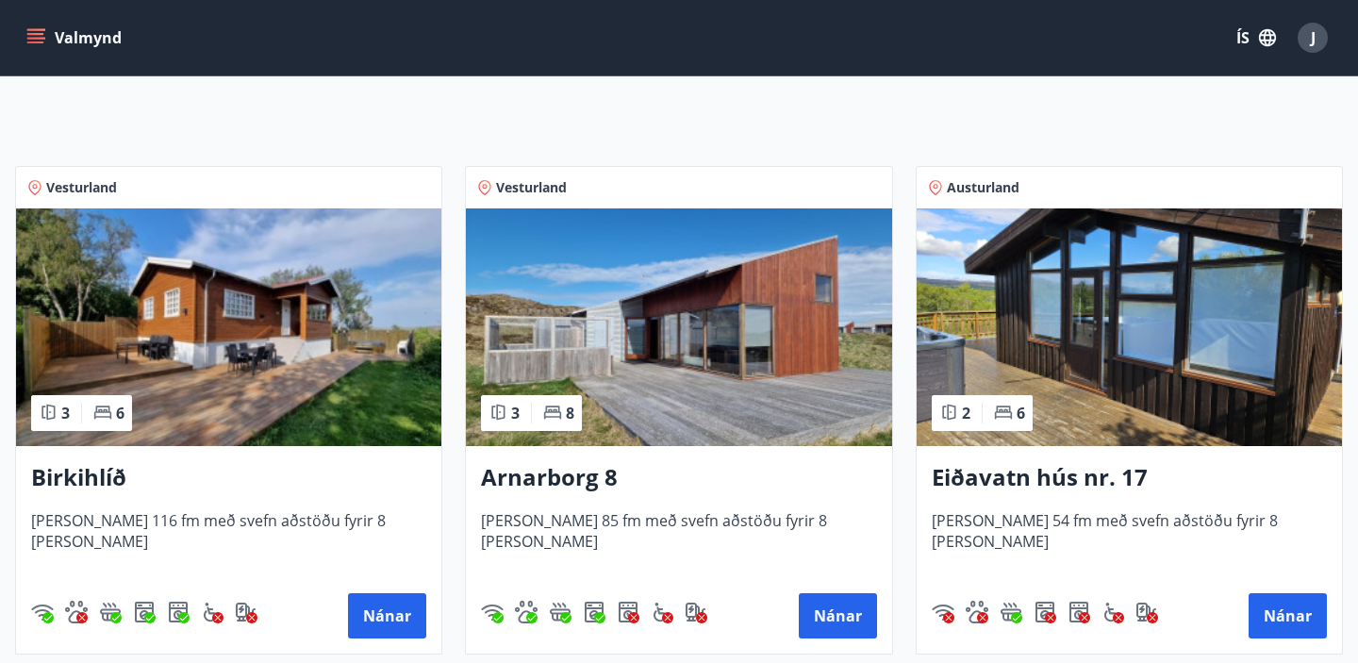
scroll to position [276, 0]
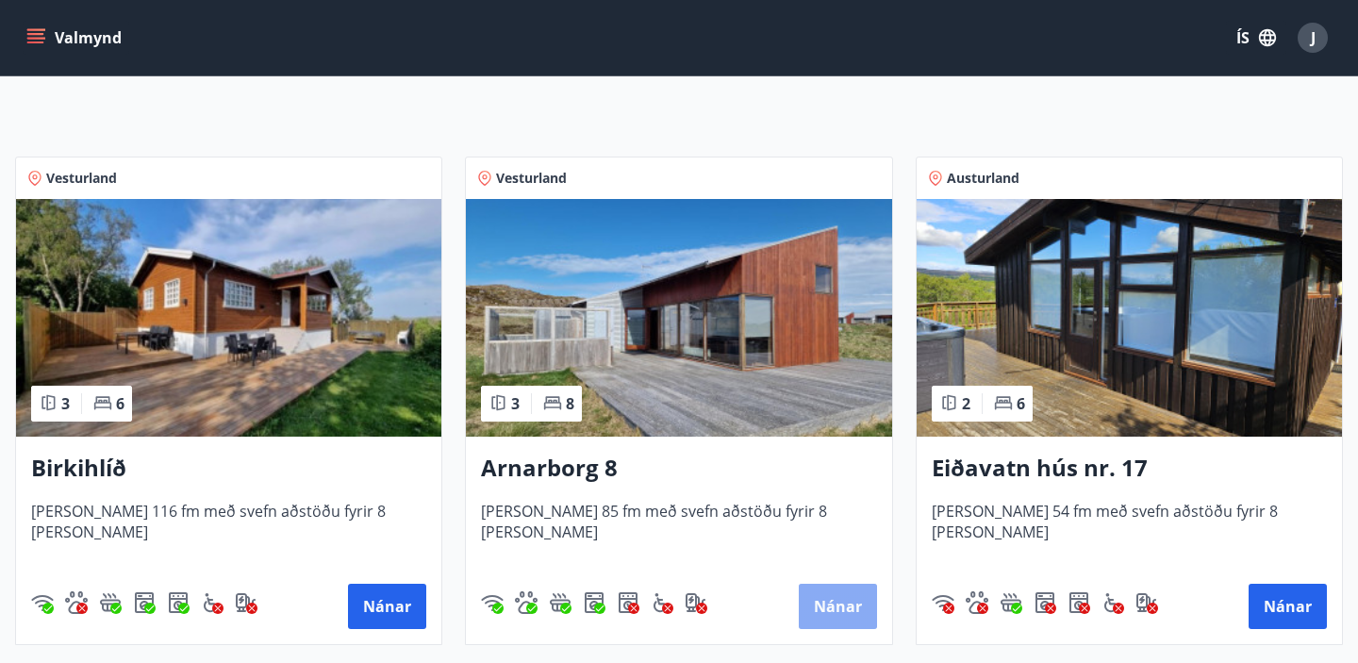
click at [846, 619] on button "Nánar" at bounding box center [838, 606] width 78 height 45
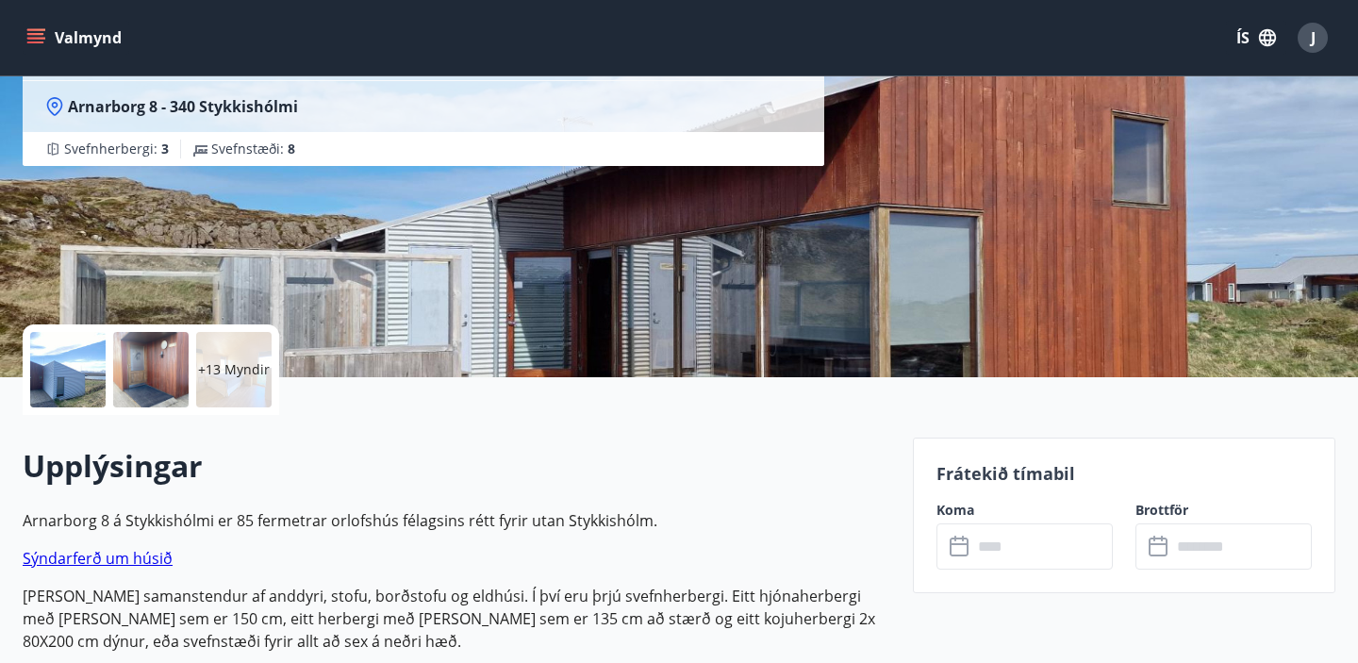
scroll to position [202, 0]
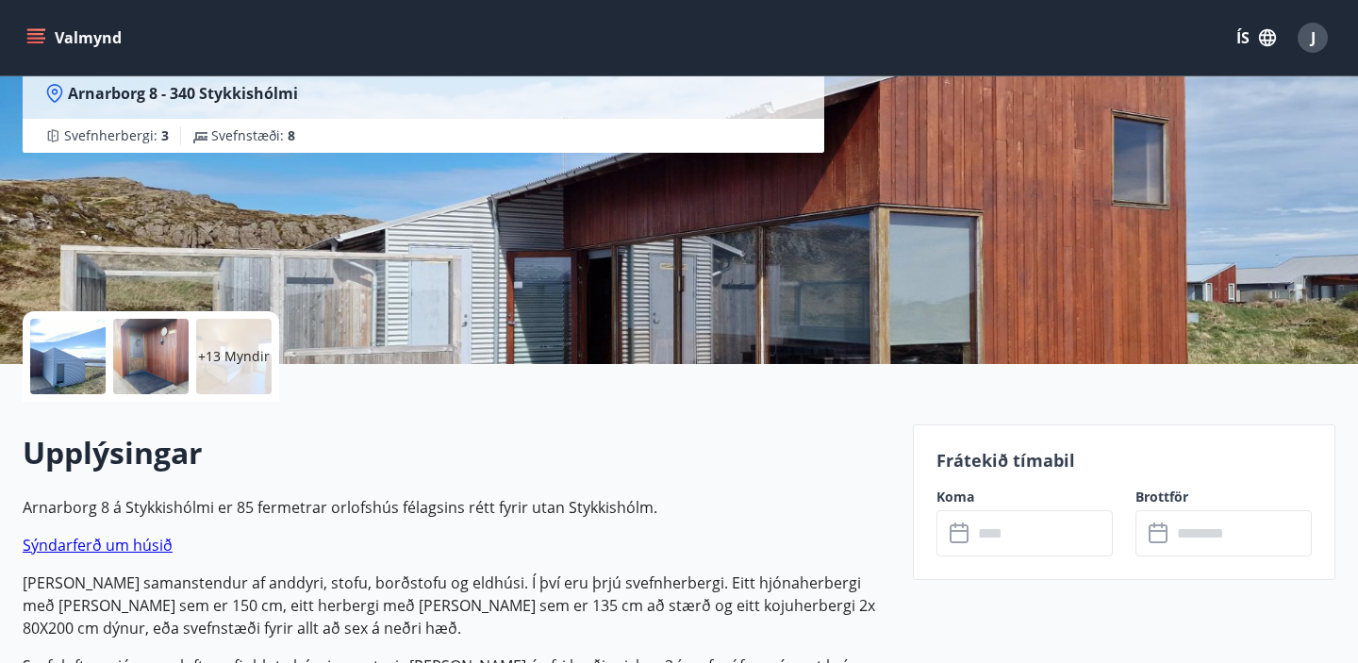
click at [49, 371] on div at bounding box center [67, 356] width 75 height 75
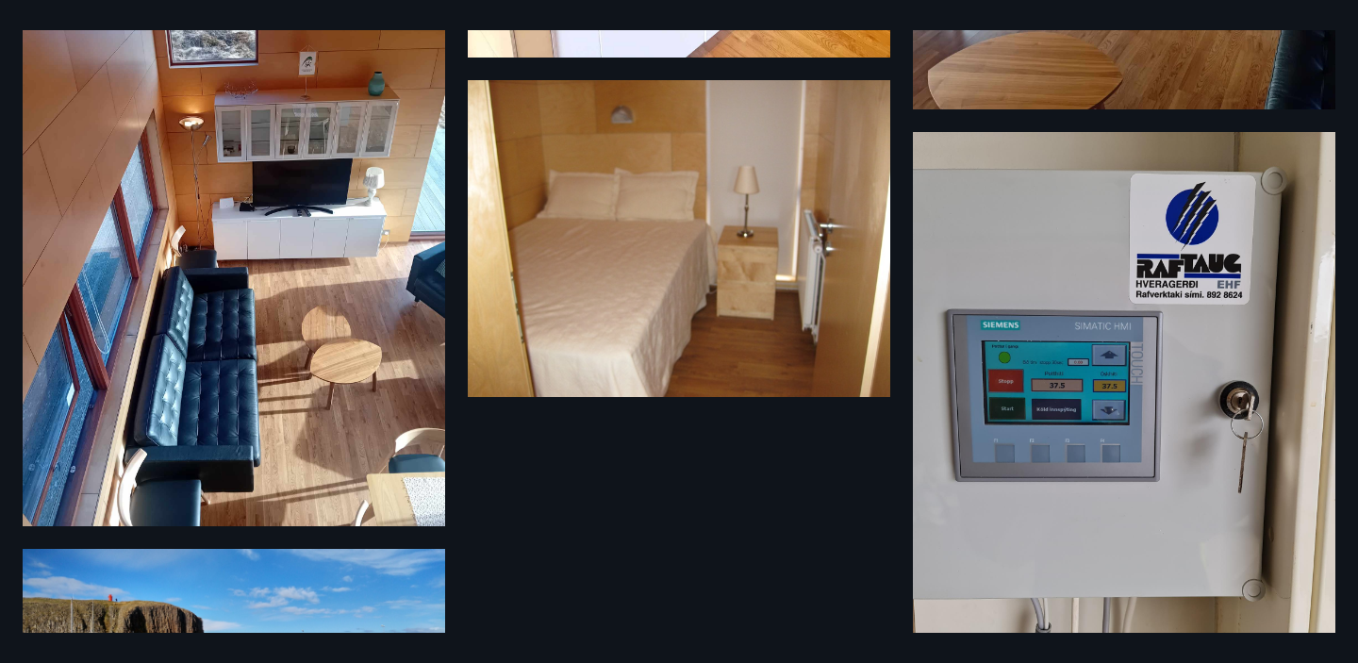
scroll to position [2246, 0]
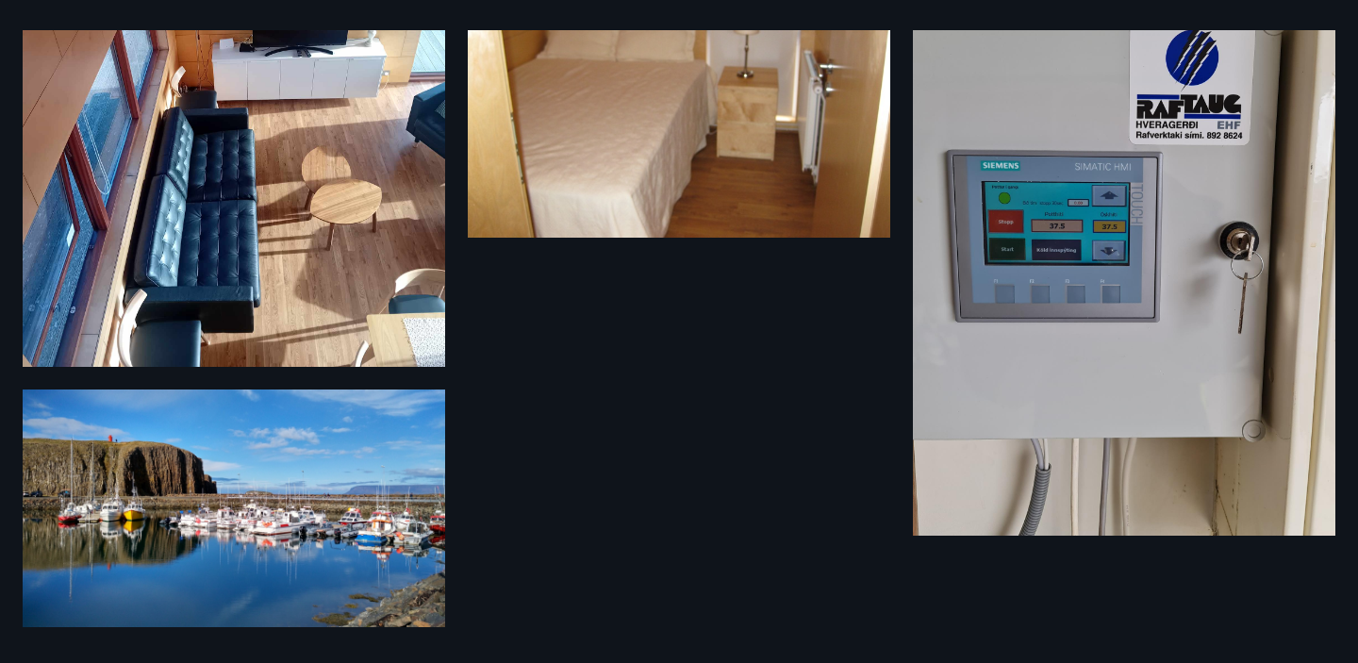
click at [1257, 84] on img at bounding box center [1124, 254] width 423 height 563
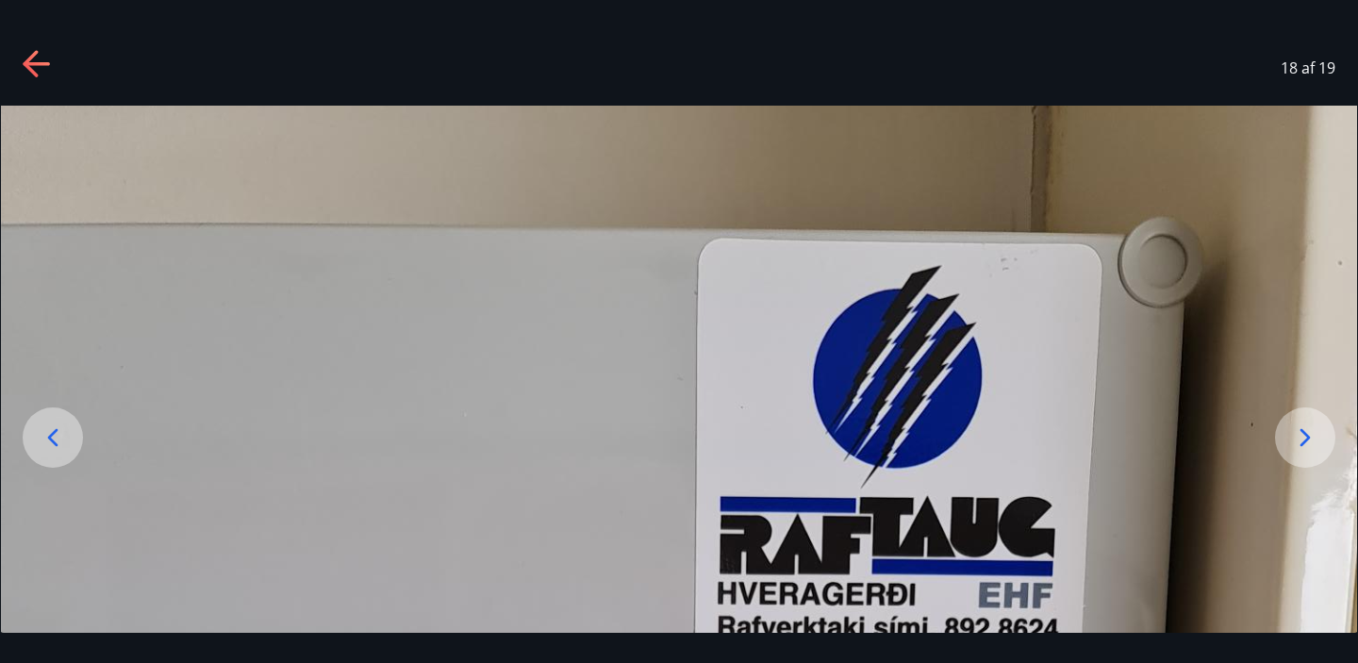
drag, startPoint x: 1298, startPoint y: 69, endPoint x: 1212, endPoint y: 64, distance: 86.0
click at [1297, 69] on span "18 af 19" at bounding box center [1308, 68] width 55 height 21
click at [32, 44] on div "18 af 19" at bounding box center [679, 67] width 1358 height 75
click at [44, 67] on icon at bounding box center [38, 65] width 30 height 30
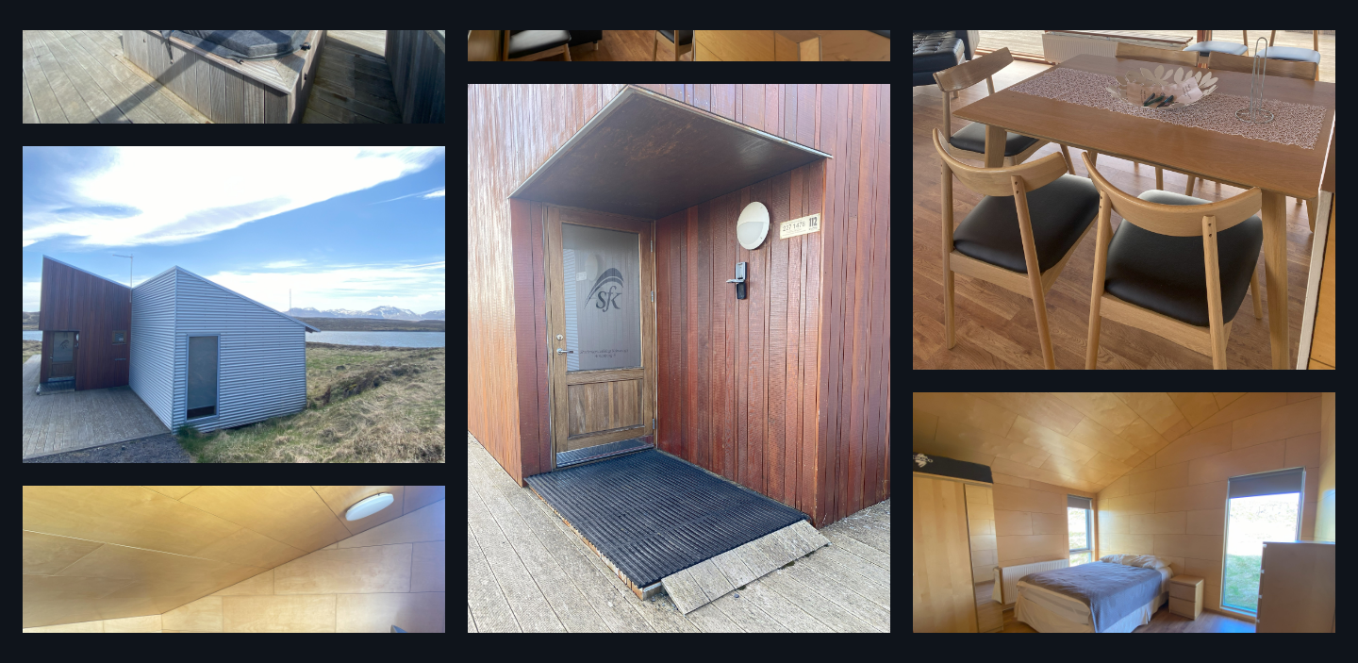
scroll to position [0, 0]
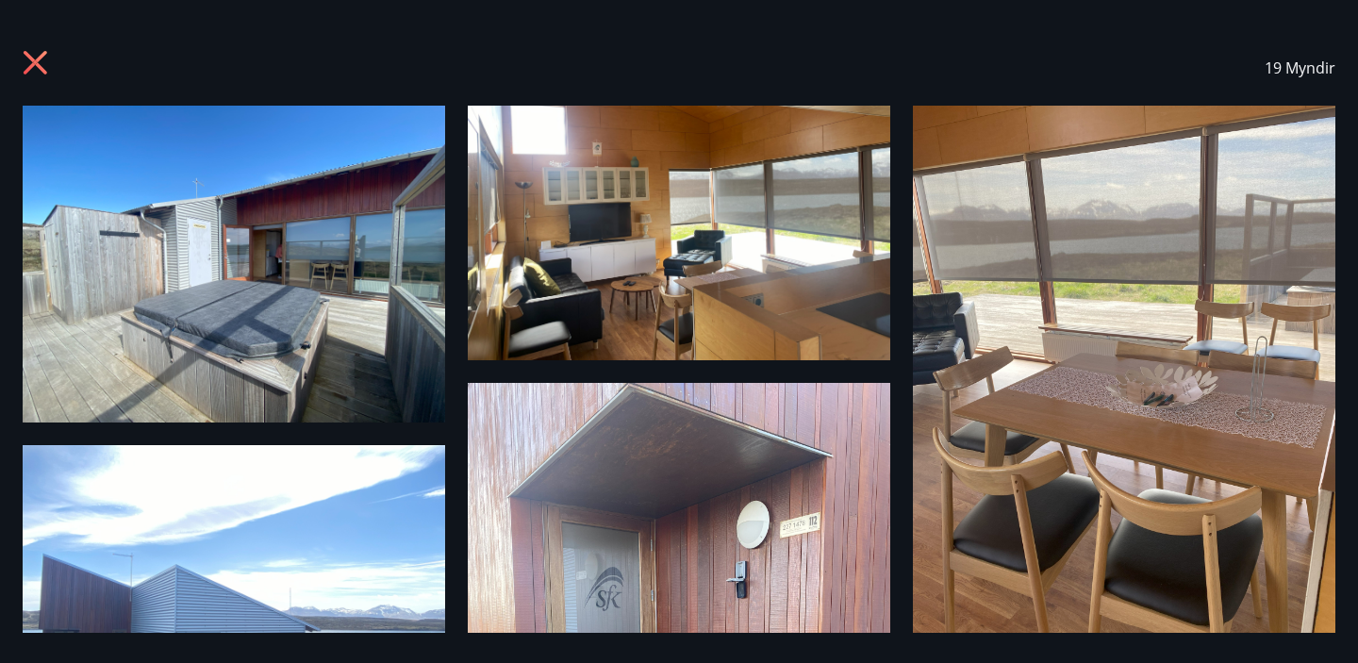
click at [28, 60] on icon at bounding box center [38, 65] width 30 height 30
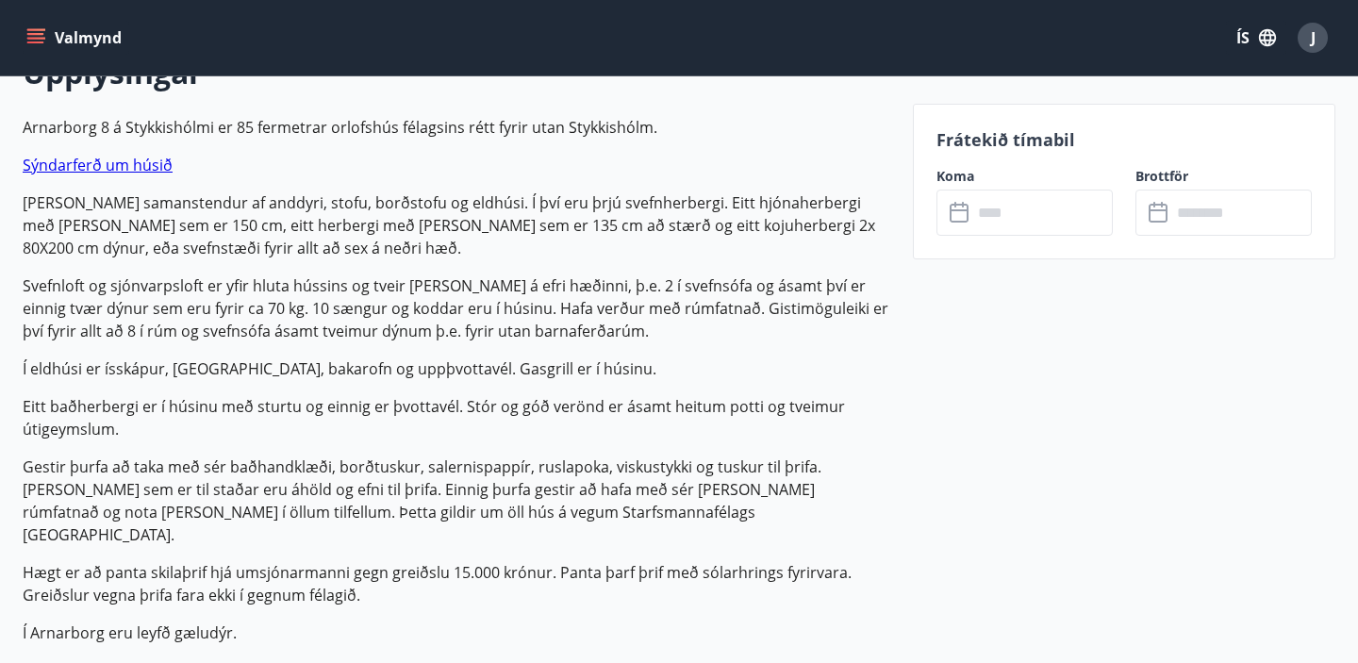
scroll to position [620, 0]
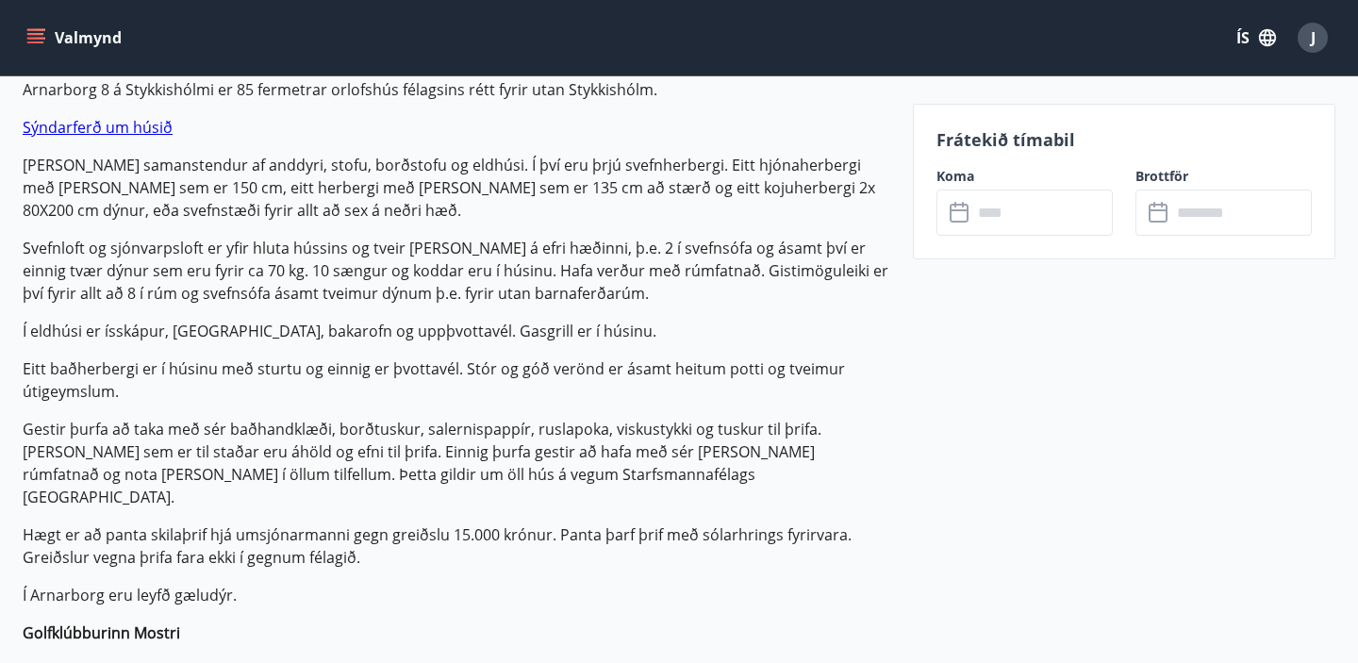
click at [959, 220] on icon at bounding box center [961, 213] width 23 height 23
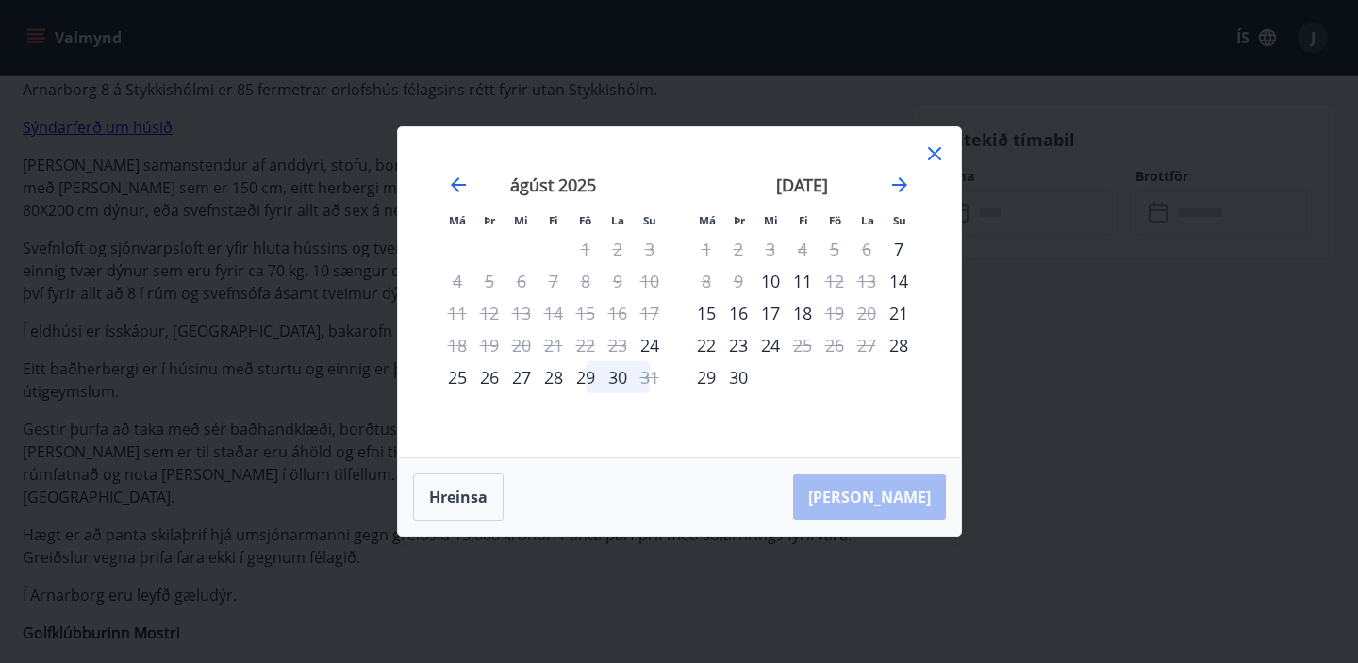
click at [929, 165] on div at bounding box center [934, 156] width 23 height 28
click at [936, 157] on icon at bounding box center [934, 153] width 13 height 13
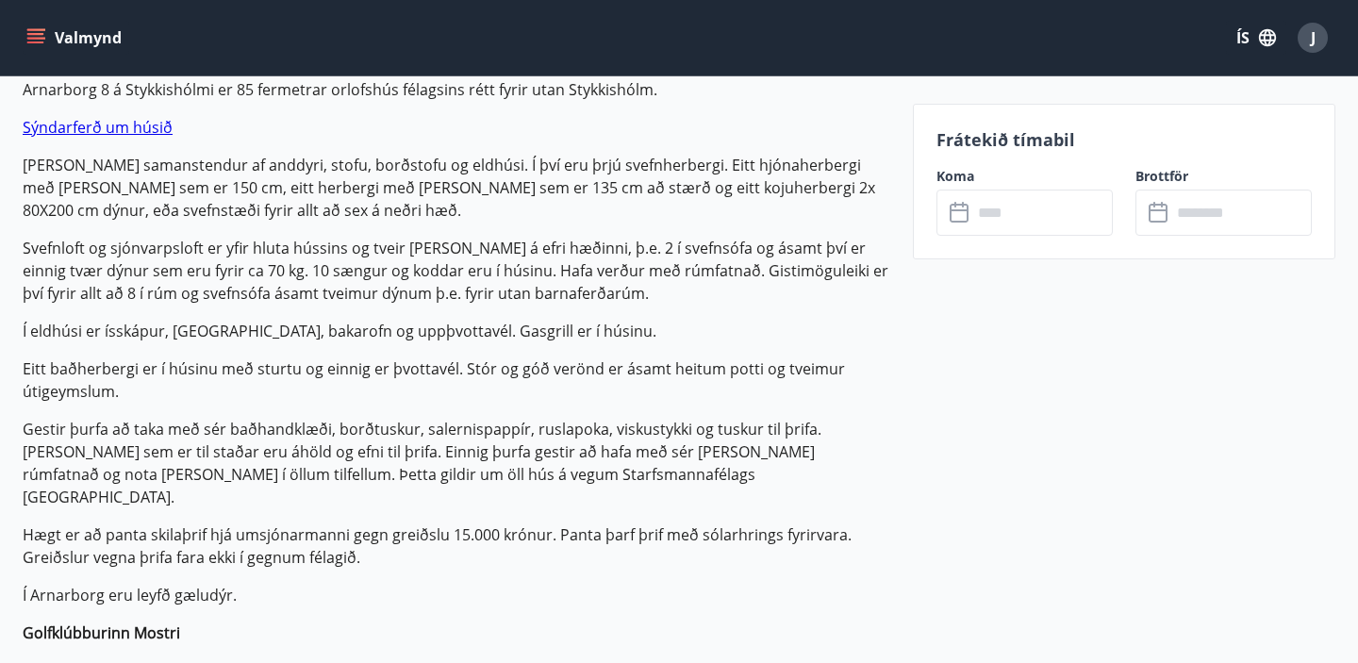
click at [149, 127] on link "Sýndarferð um húsið" at bounding box center [98, 127] width 150 height 21
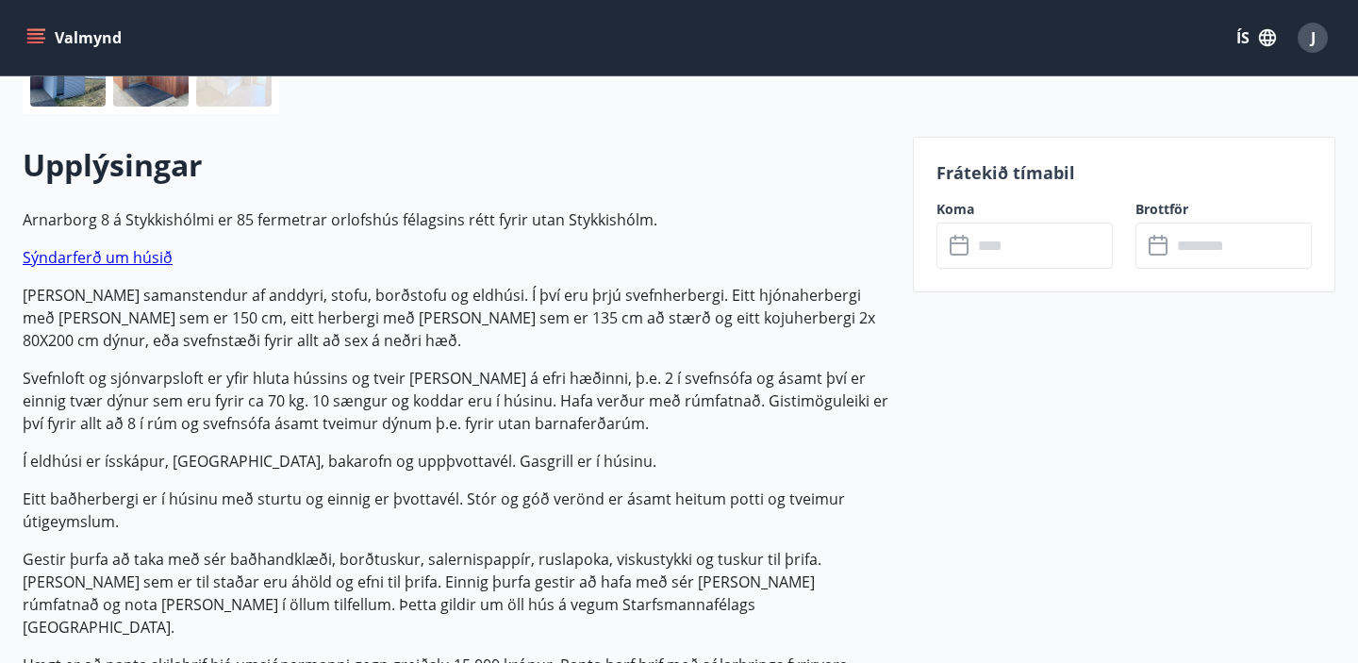
scroll to position [503, 0]
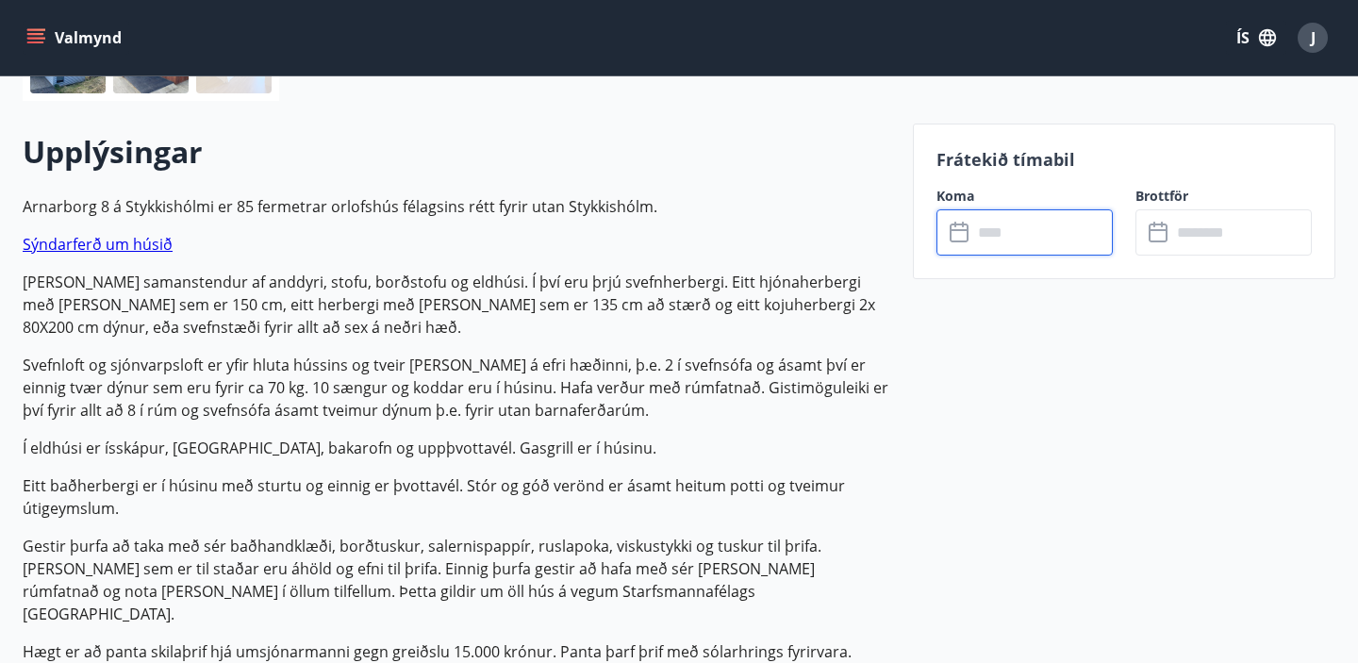
click at [1001, 228] on input "text" at bounding box center [1042, 232] width 141 height 46
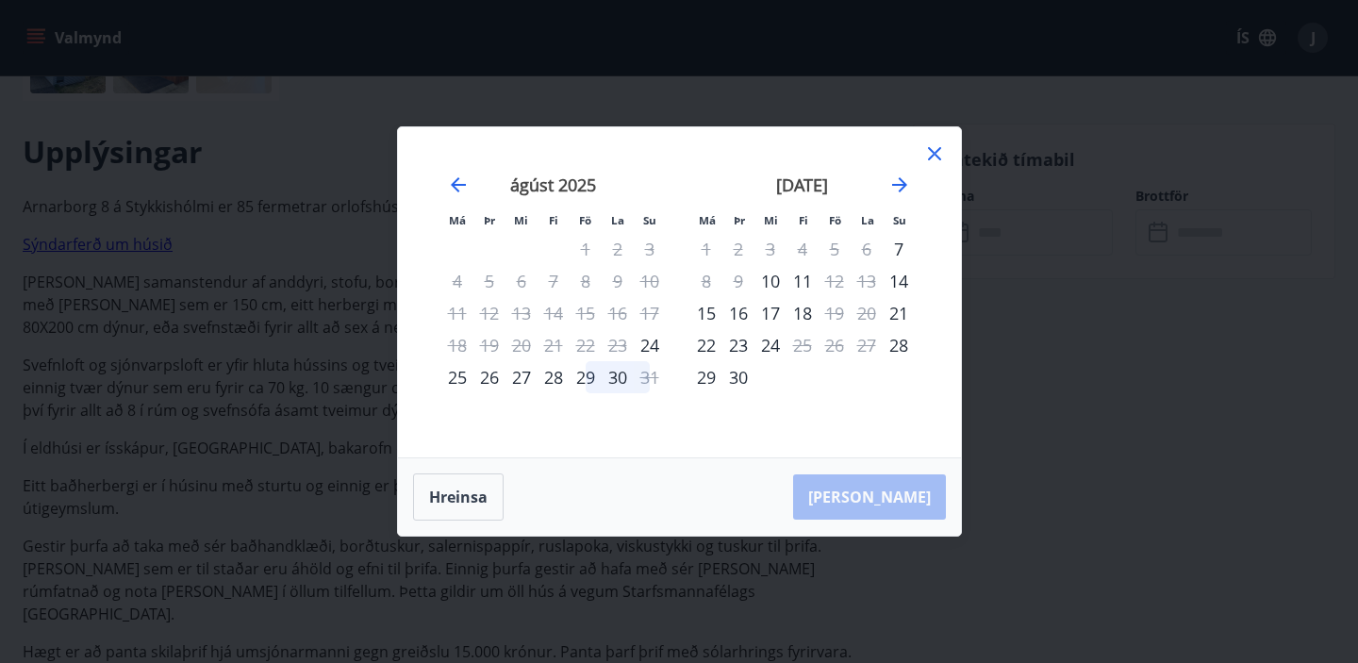
click at [584, 378] on div "29" at bounding box center [586, 377] width 32 height 32
click at [619, 379] on div "30" at bounding box center [618, 377] width 32 height 32
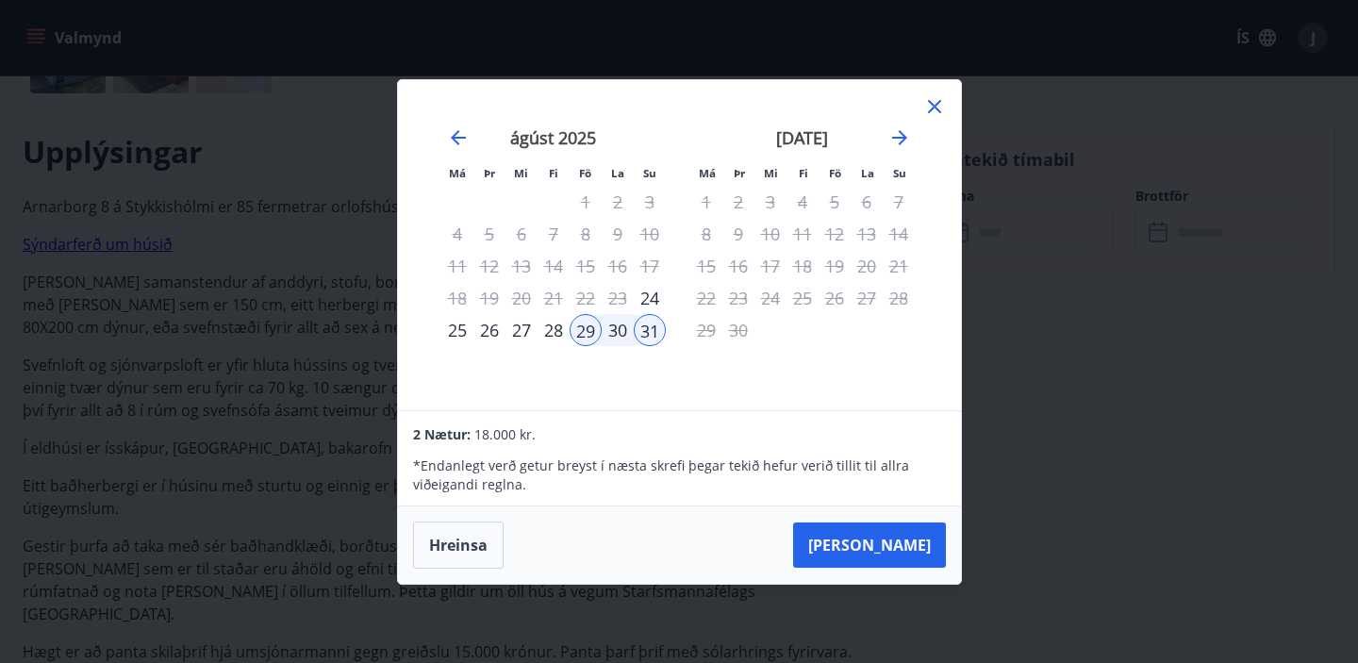
click at [621, 324] on div "30" at bounding box center [618, 330] width 32 height 32
click at [588, 327] on div "29" at bounding box center [586, 330] width 32 height 32
click at [556, 333] on div "28" at bounding box center [554, 330] width 32 height 32
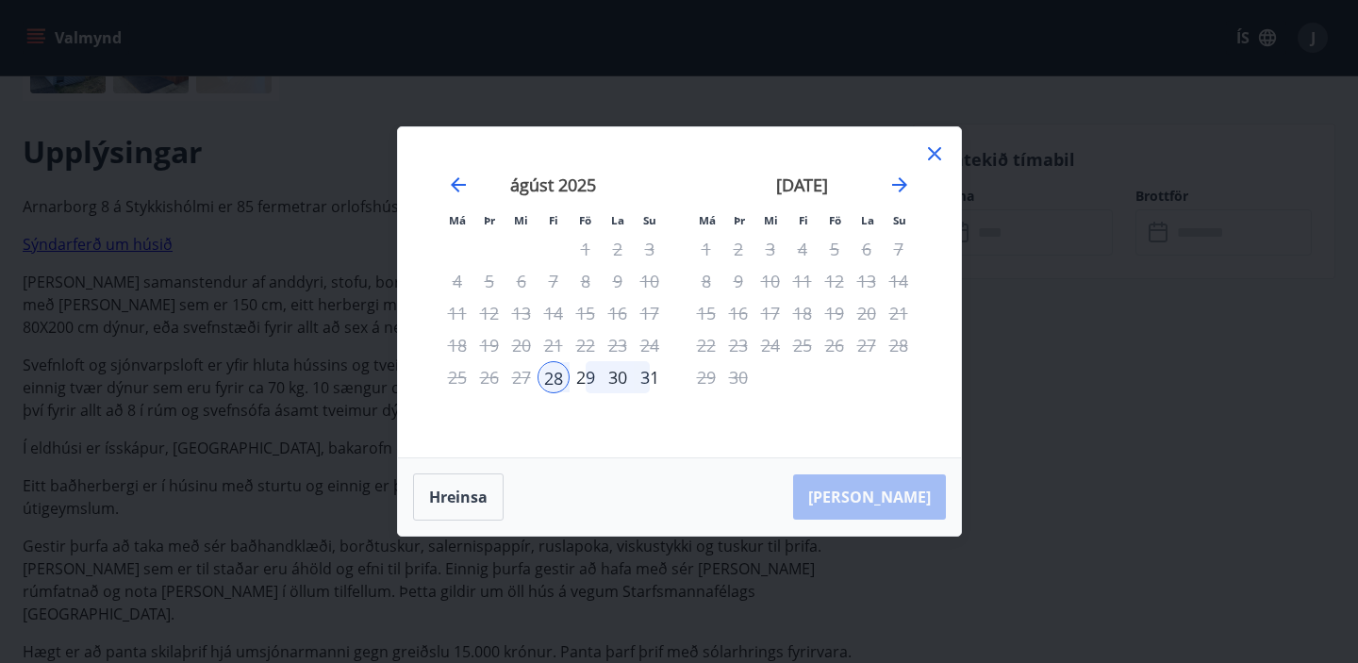
click at [607, 385] on div "30" at bounding box center [618, 377] width 32 height 32
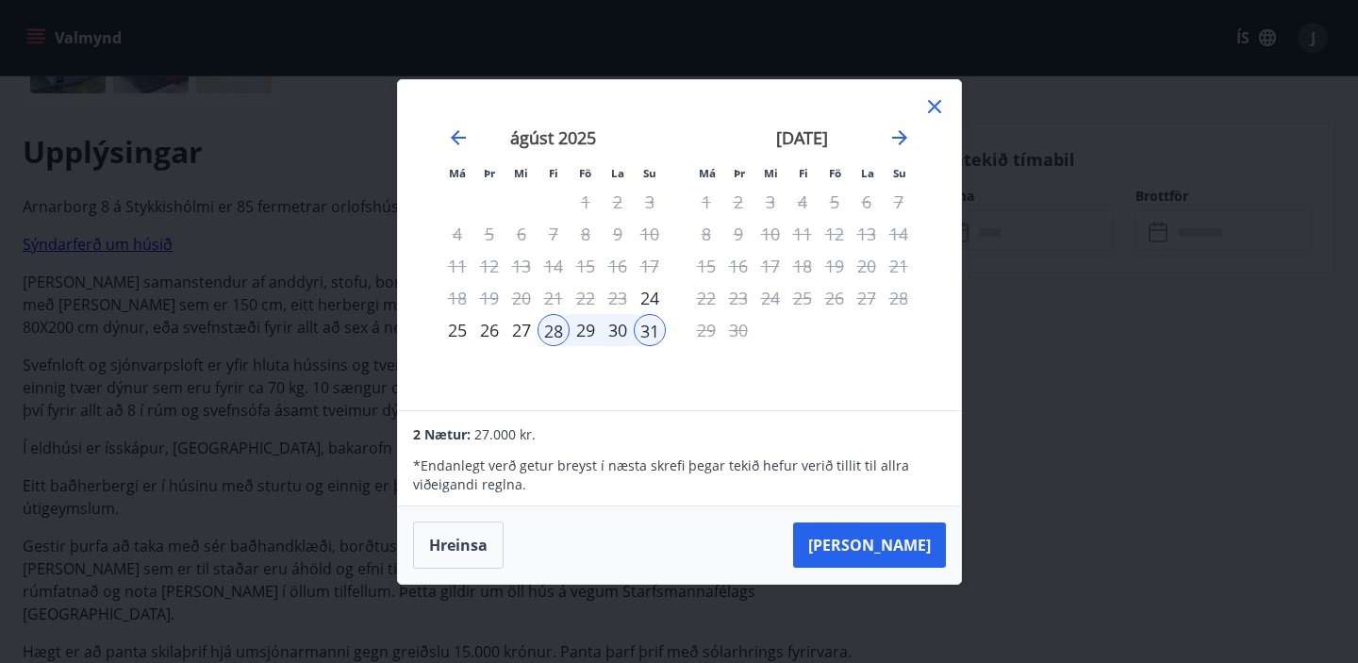
click at [522, 324] on div "27" at bounding box center [522, 330] width 32 height 32
click at [603, 334] on div "30" at bounding box center [618, 330] width 32 height 32
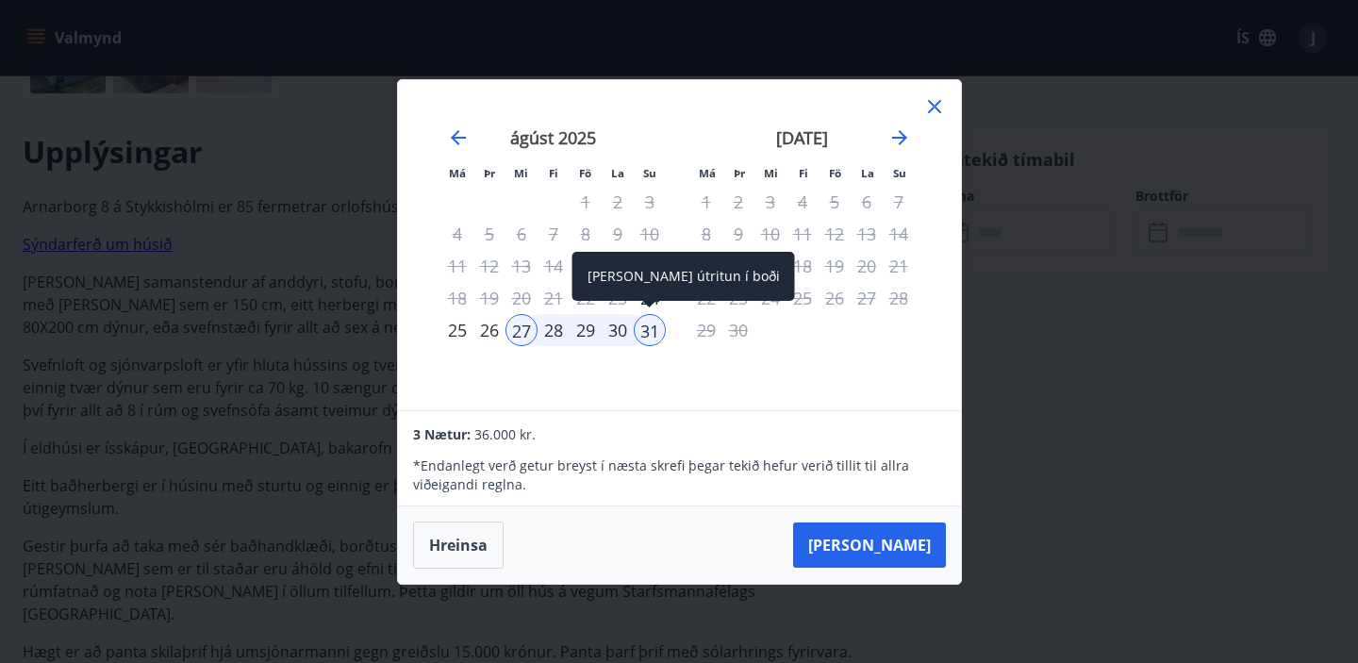
click at [641, 329] on div "31" at bounding box center [650, 330] width 32 height 32
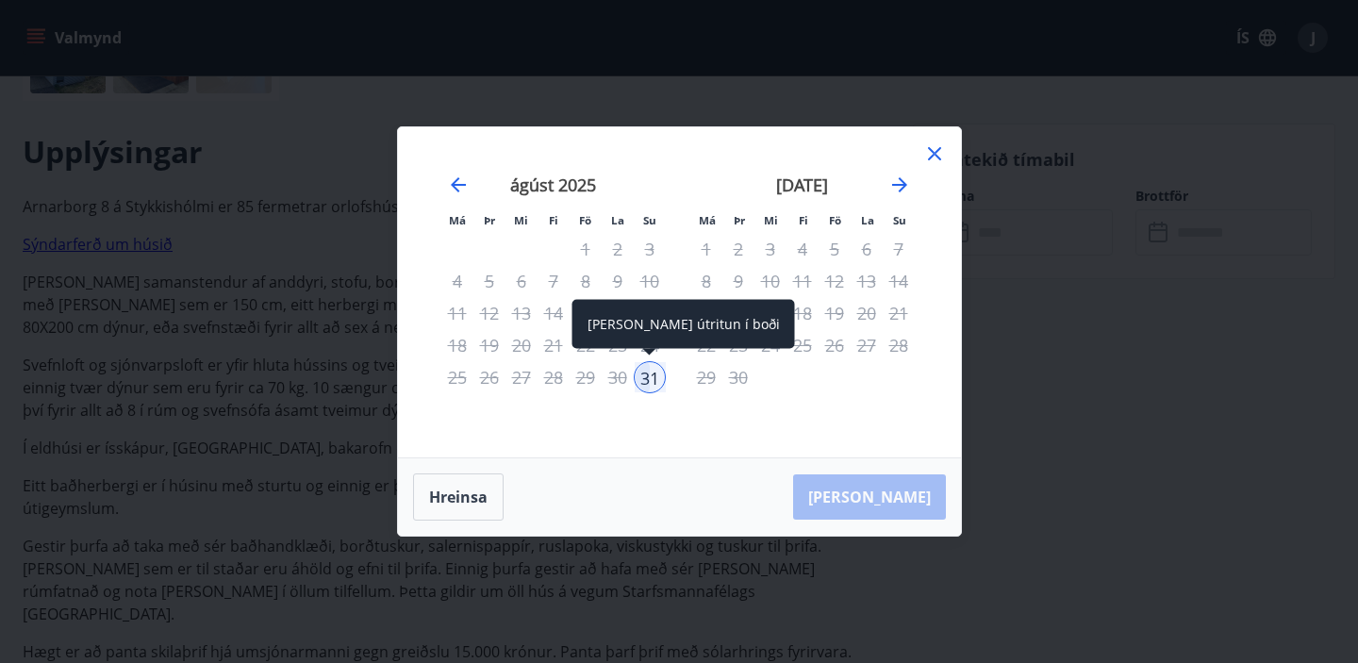
click at [647, 382] on div "31" at bounding box center [650, 377] width 32 height 32
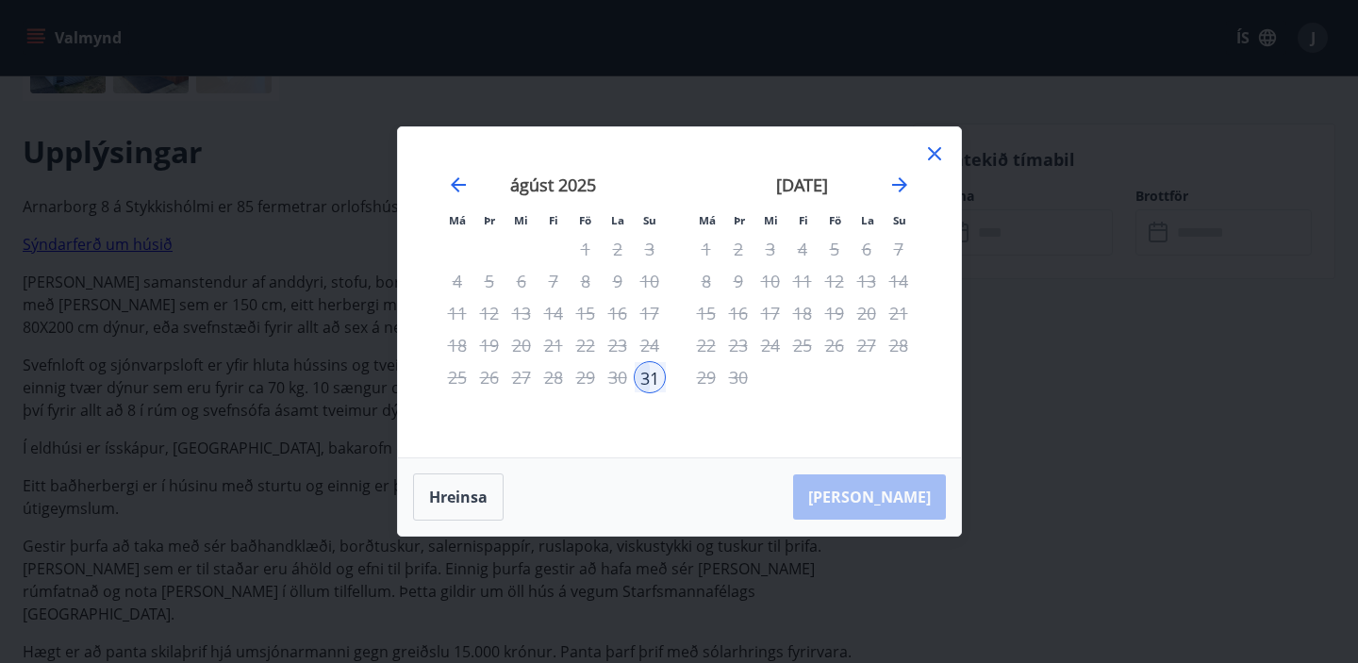
click at [609, 375] on div "30" at bounding box center [618, 377] width 32 height 32
click at [947, 150] on div "Má Þr Mi Fi Fö La Su Má Þr Mi Fi Fö La Su [DATE] 1 2 3 4 5 6 7 8 9 10 11 12 13 …" at bounding box center [679, 292] width 563 height 330
click at [937, 151] on icon at bounding box center [934, 153] width 13 height 13
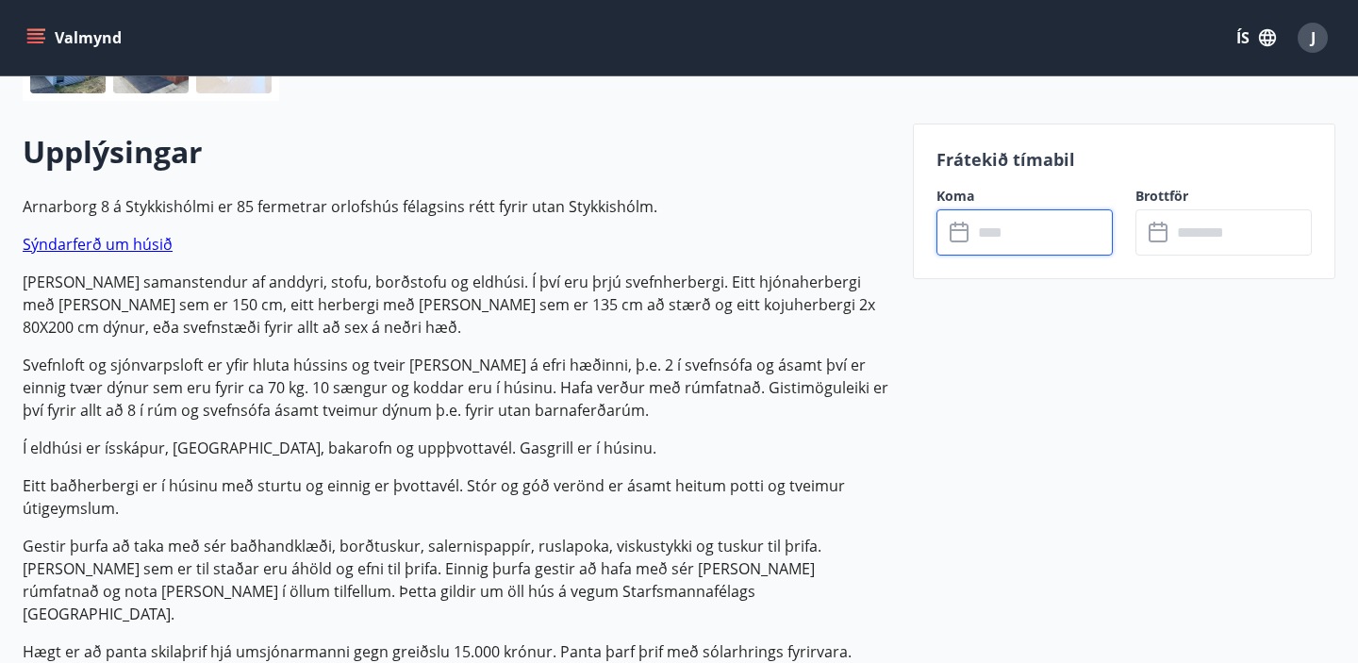
click at [977, 221] on input "text" at bounding box center [1042, 232] width 141 height 46
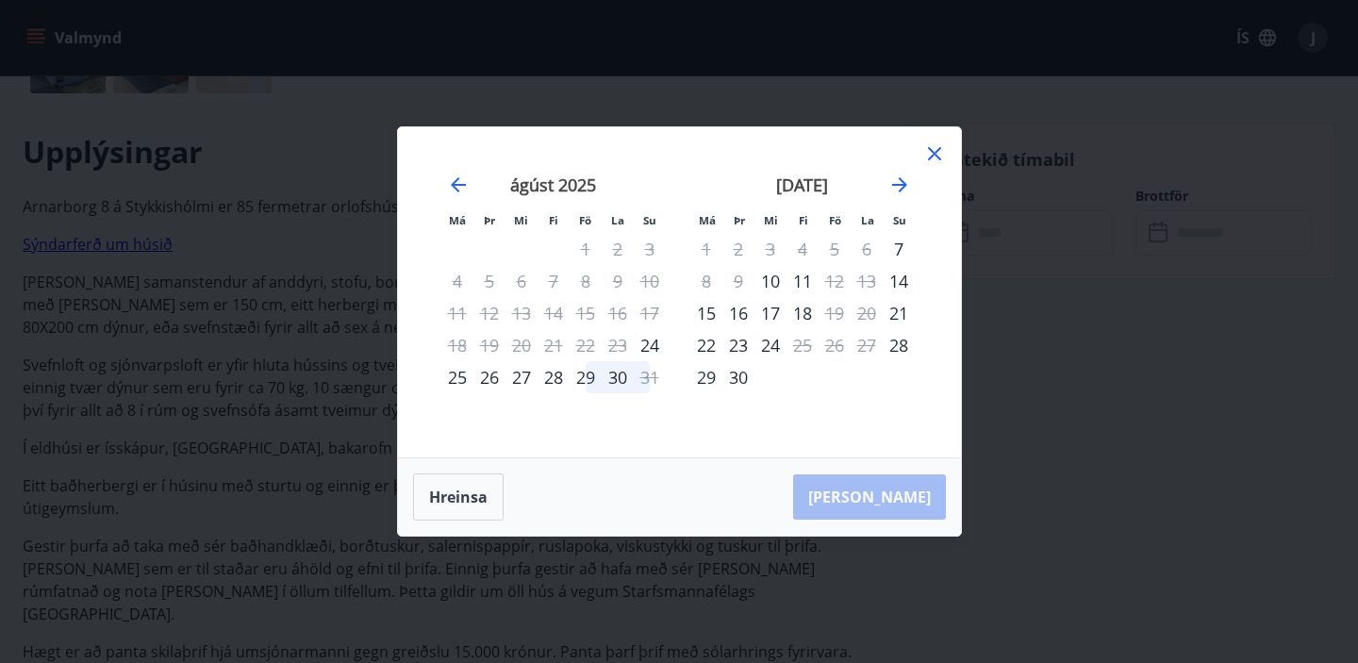
click at [554, 380] on div "28" at bounding box center [554, 377] width 32 height 32
click at [615, 376] on div "30" at bounding box center [618, 377] width 32 height 32
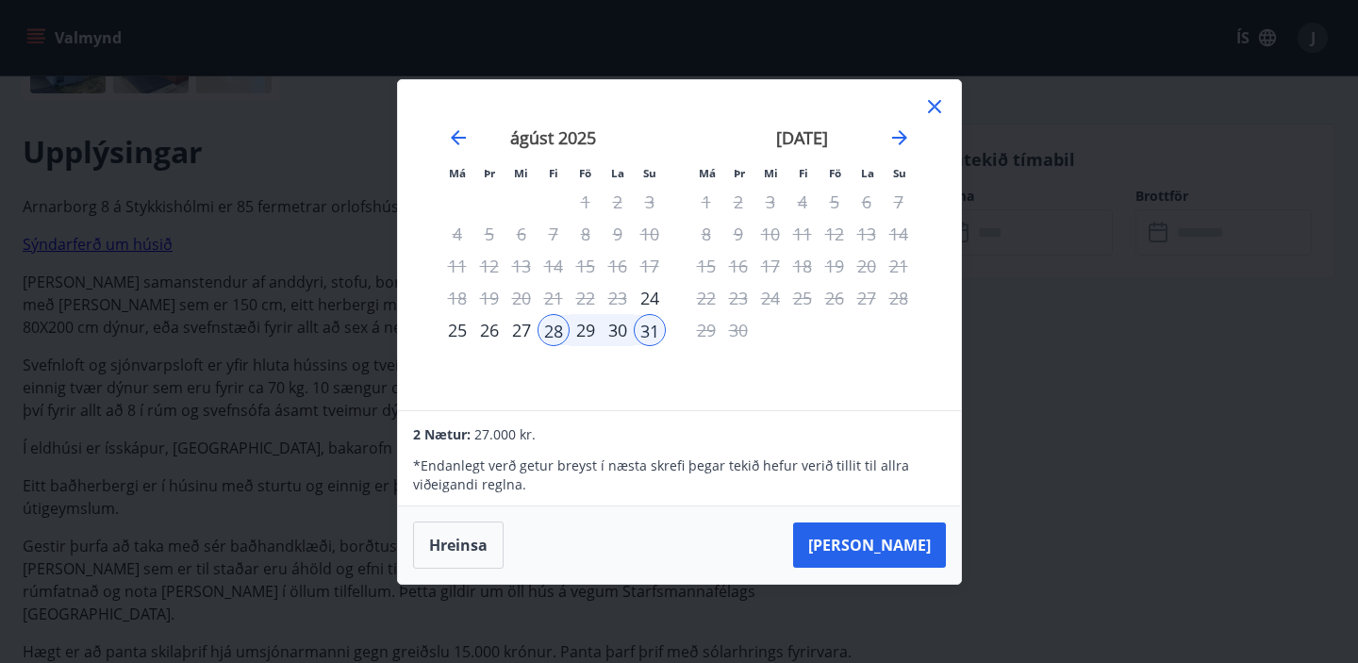
click at [929, 109] on icon at bounding box center [934, 106] width 13 height 13
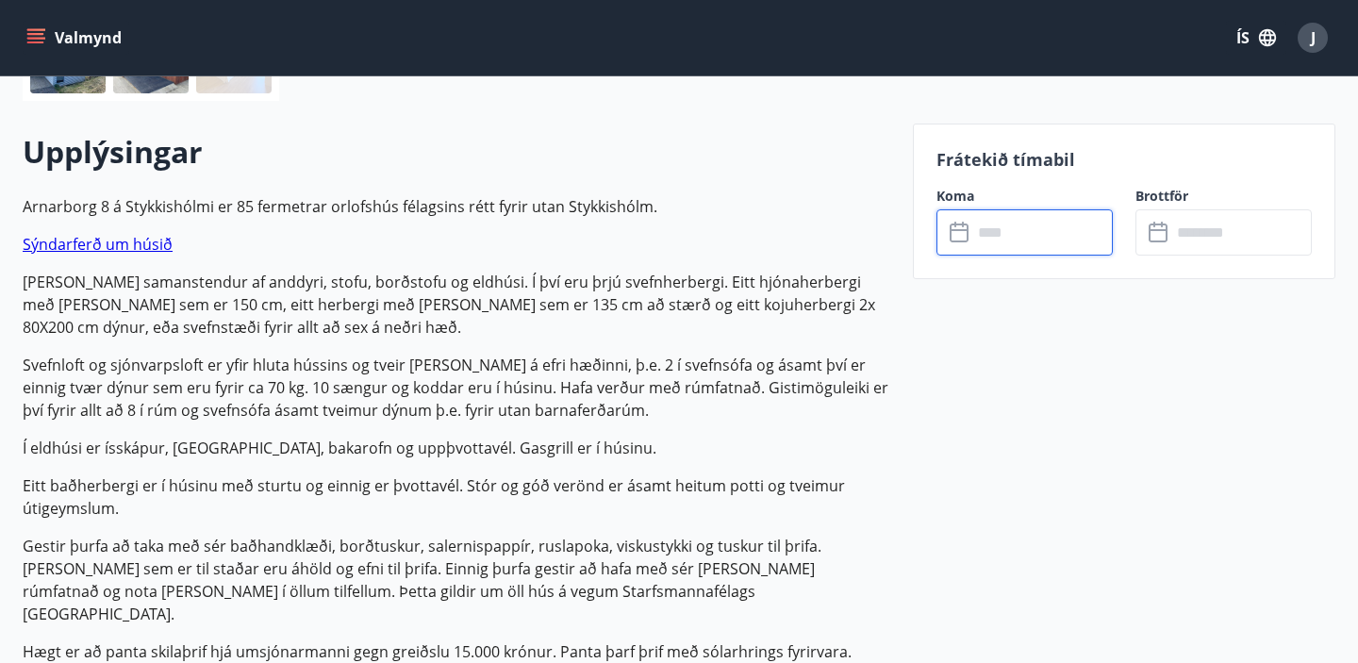
click at [1080, 225] on input "text" at bounding box center [1042, 232] width 141 height 46
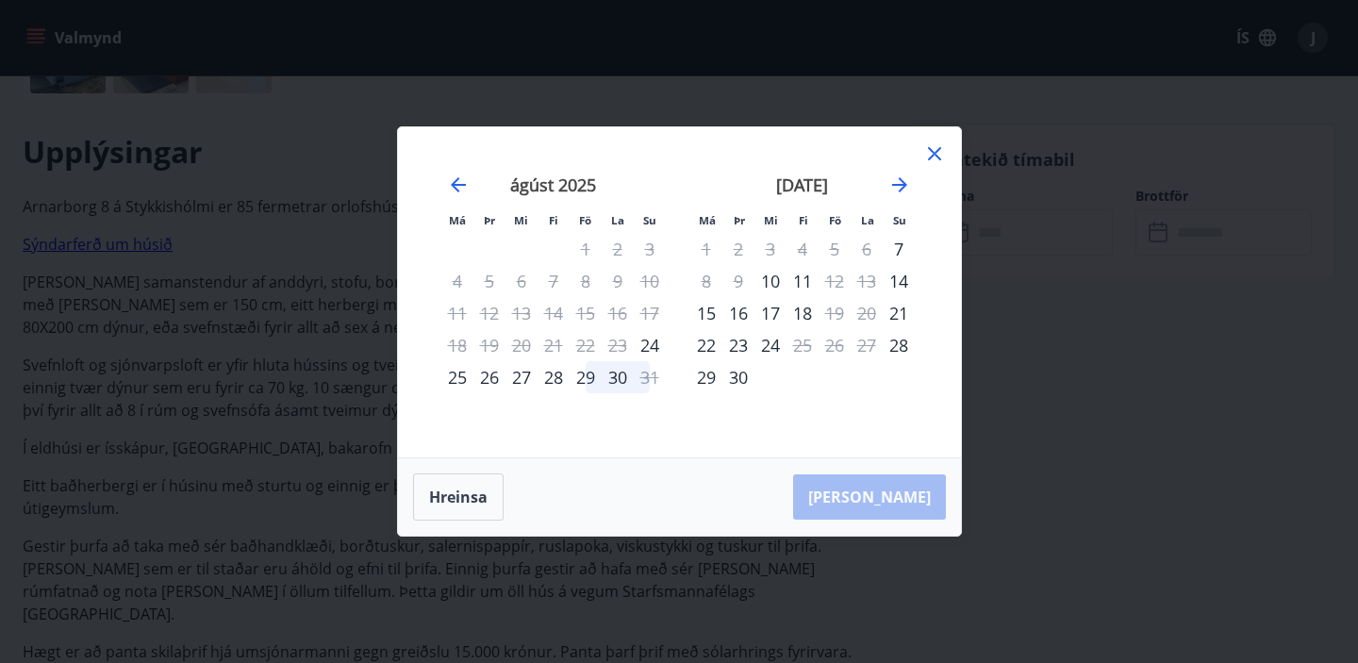
click at [583, 382] on div "29" at bounding box center [586, 377] width 32 height 32
click at [620, 375] on div "30" at bounding box center [618, 377] width 32 height 32
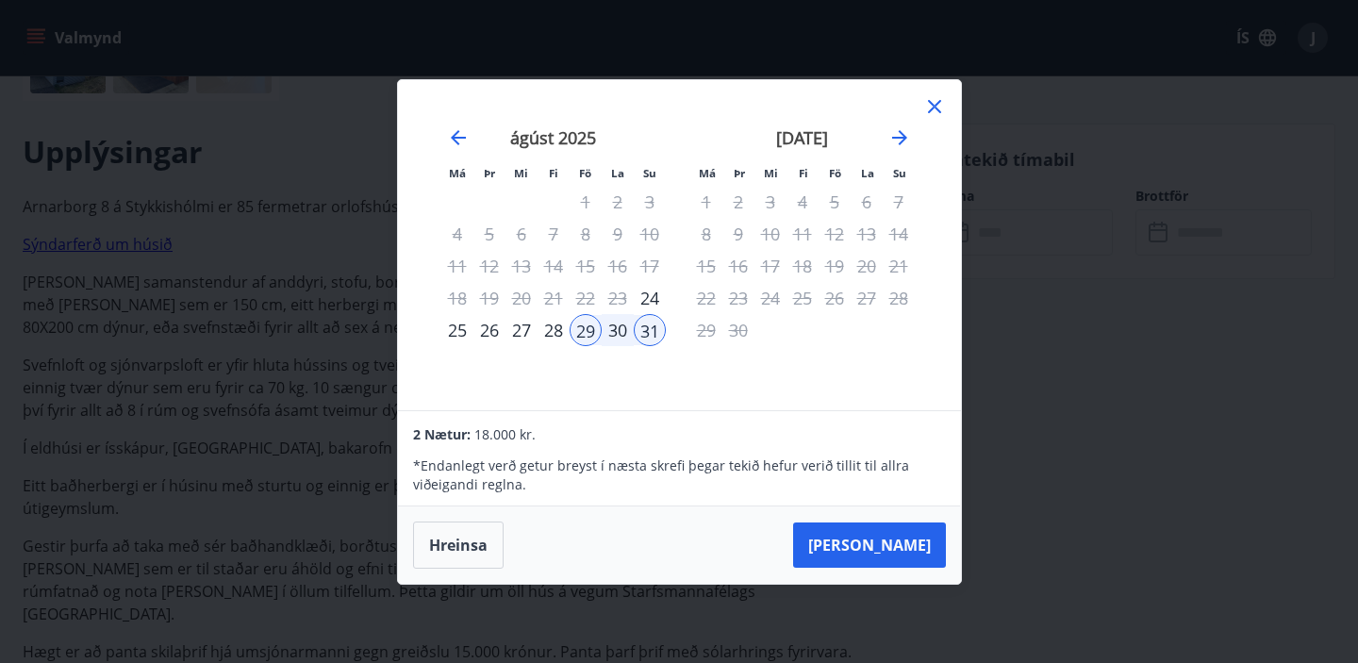
click at [936, 107] on icon at bounding box center [934, 106] width 13 height 13
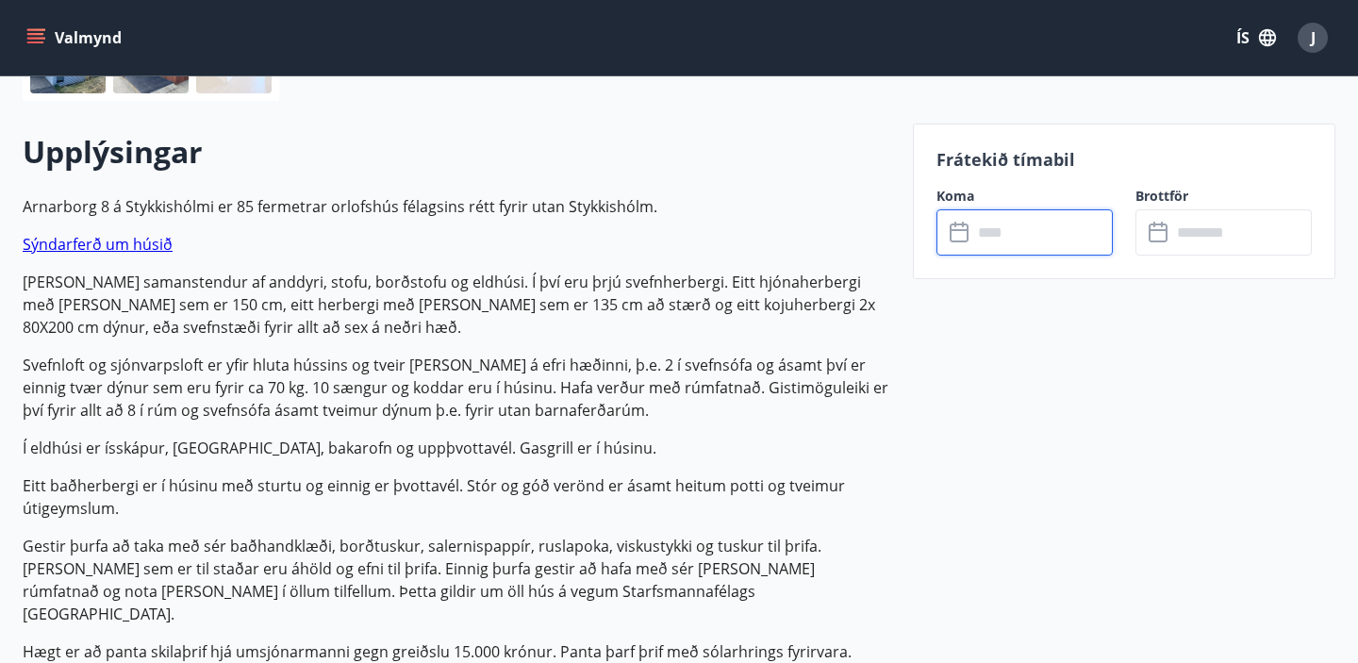
scroll to position [0, 0]
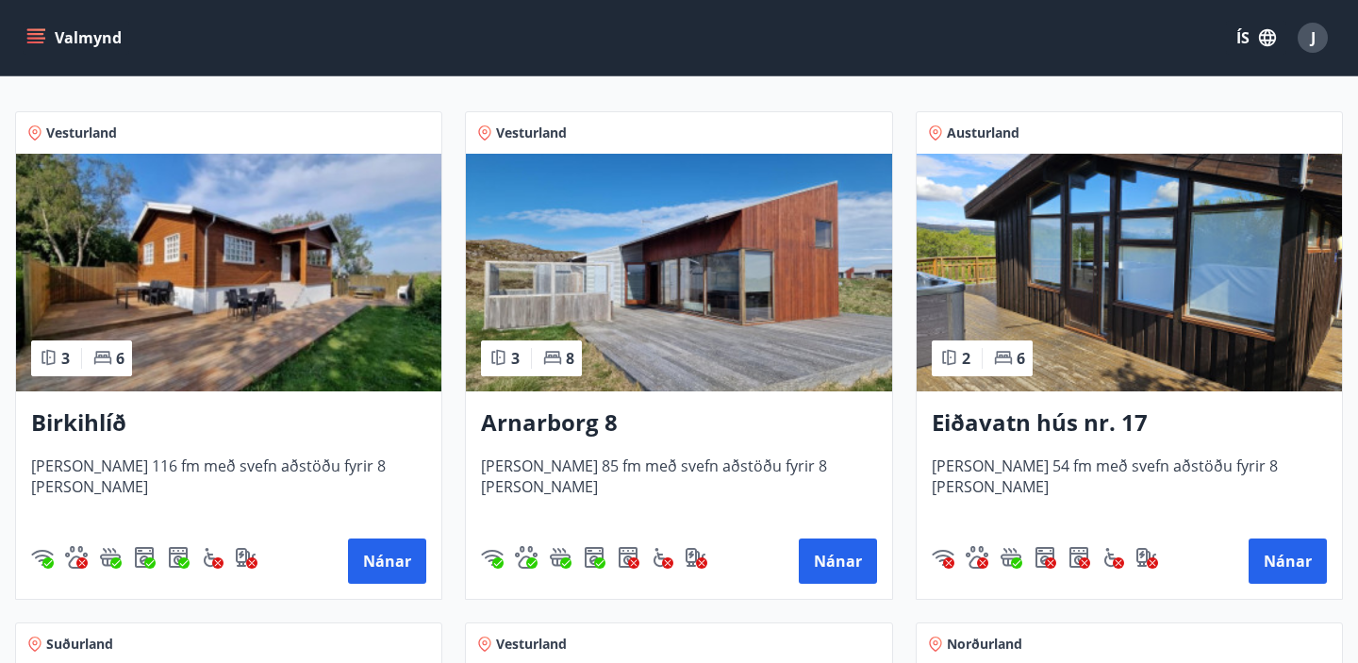
scroll to position [362, 0]
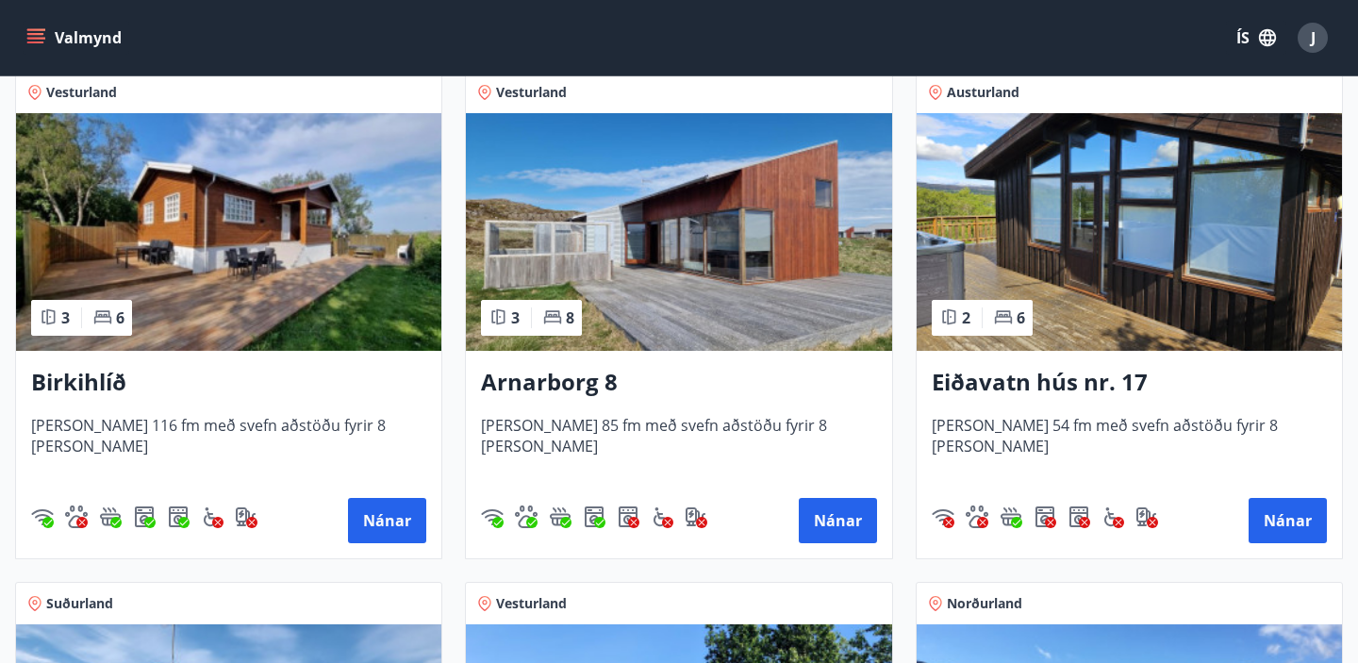
click at [1060, 284] on img at bounding box center [1129, 232] width 425 height 238
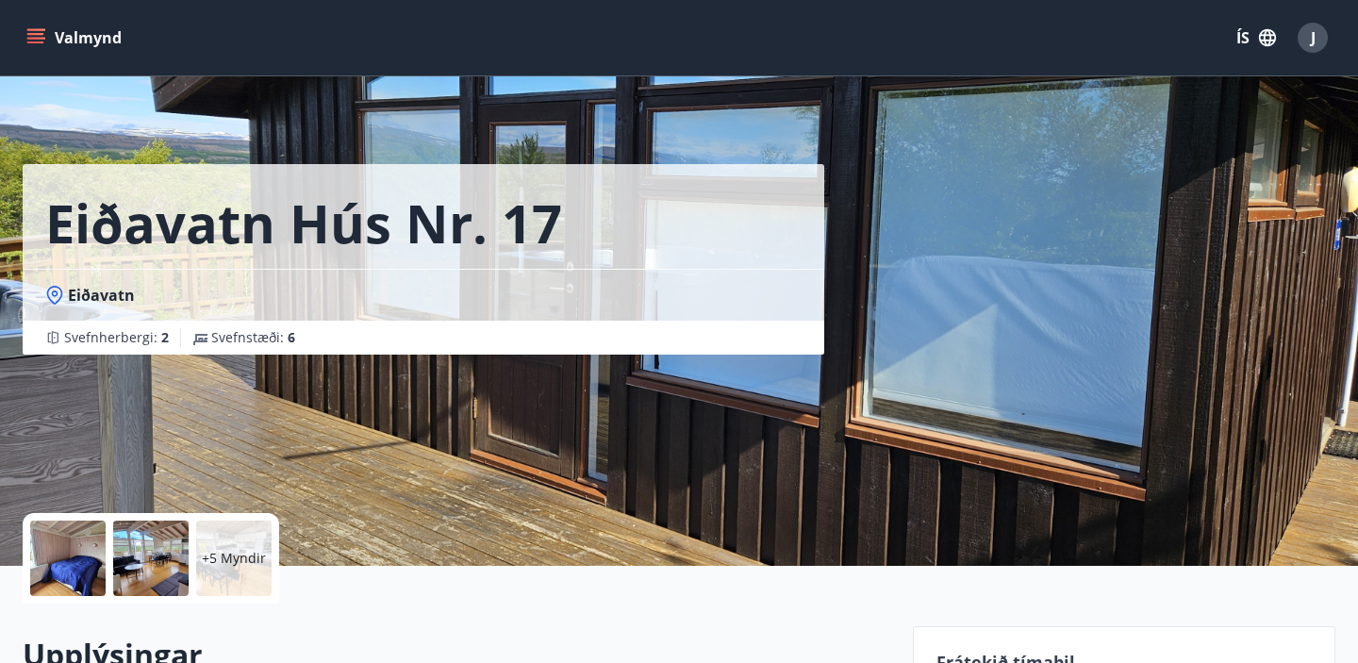
click at [76, 549] on div at bounding box center [67, 558] width 75 height 75
